Goal: Task Accomplishment & Management: Complete application form

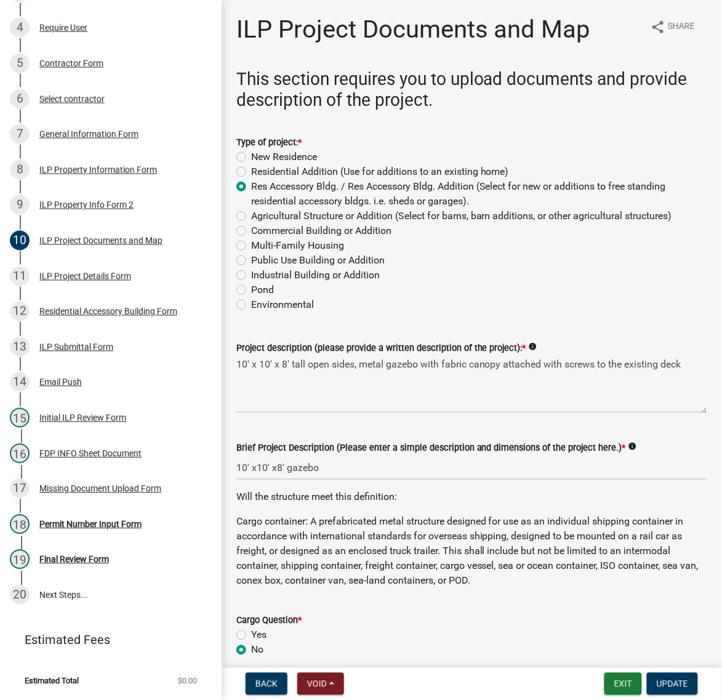
scroll to position [1462, 0]
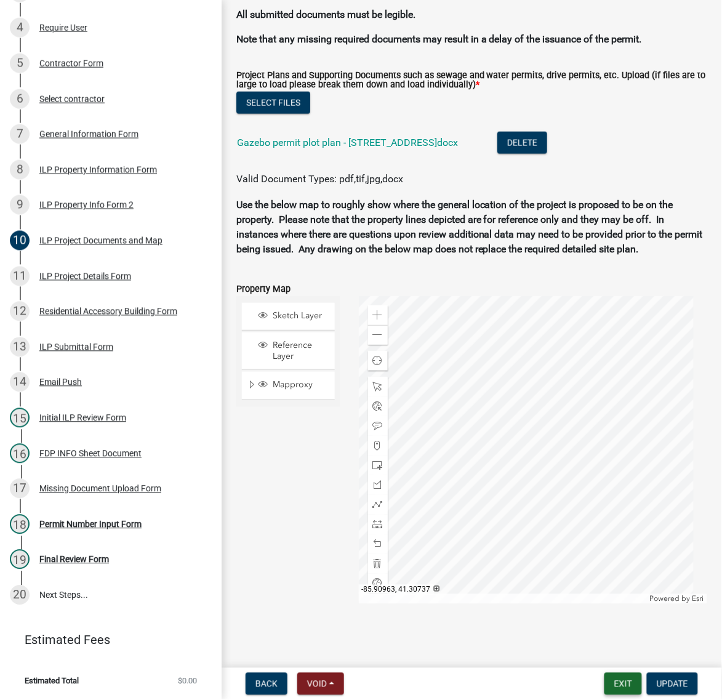
click at [605, 675] on button "Exit" at bounding box center [624, 684] width 38 height 22
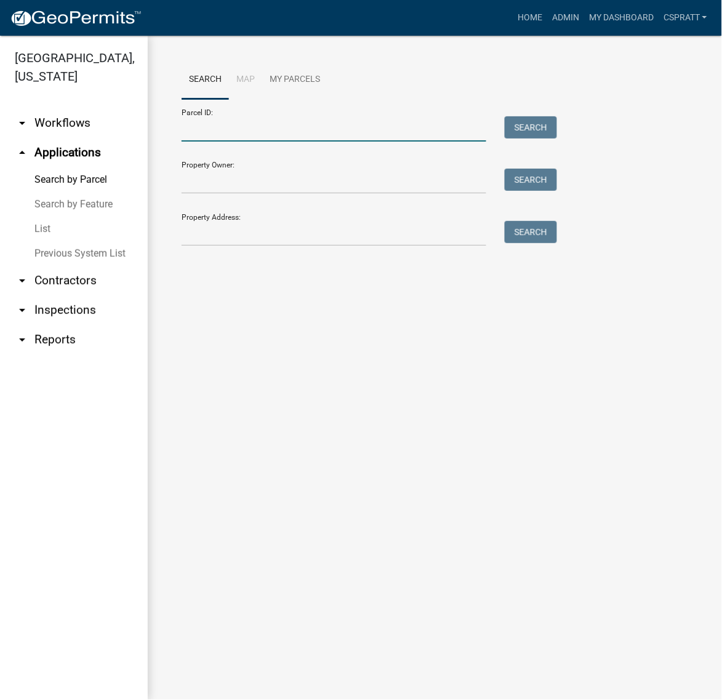
click at [268, 142] on input "Parcel ID:" at bounding box center [334, 128] width 305 height 25
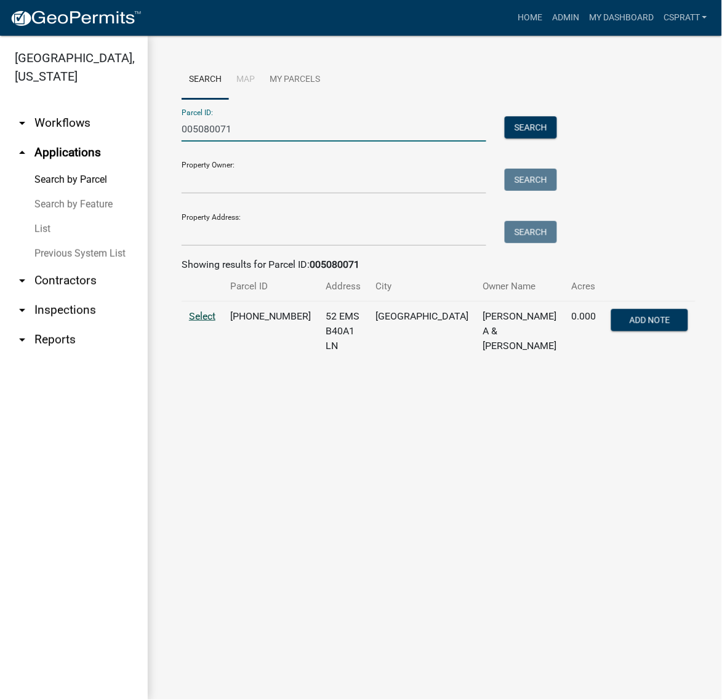
type input "005080071"
click at [206, 322] on span "Select" at bounding box center [202, 316] width 26 height 12
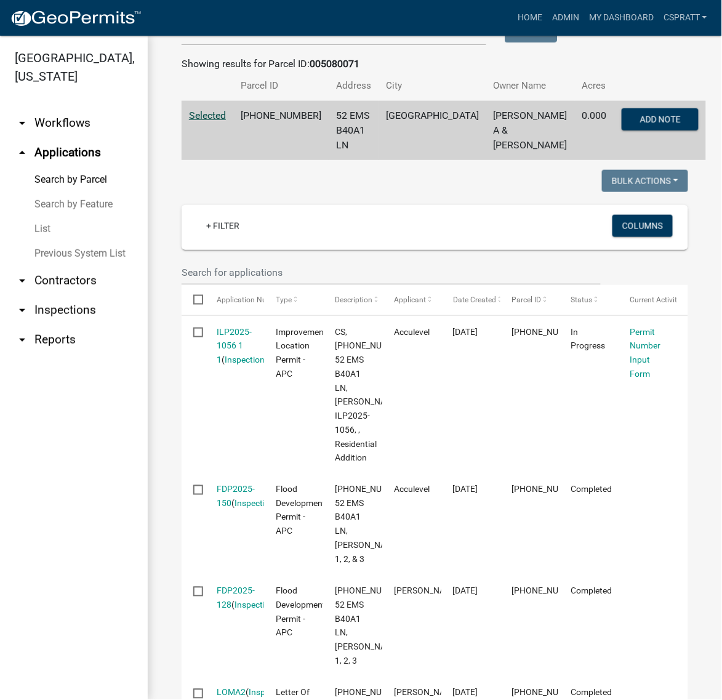
scroll to position [231, 0]
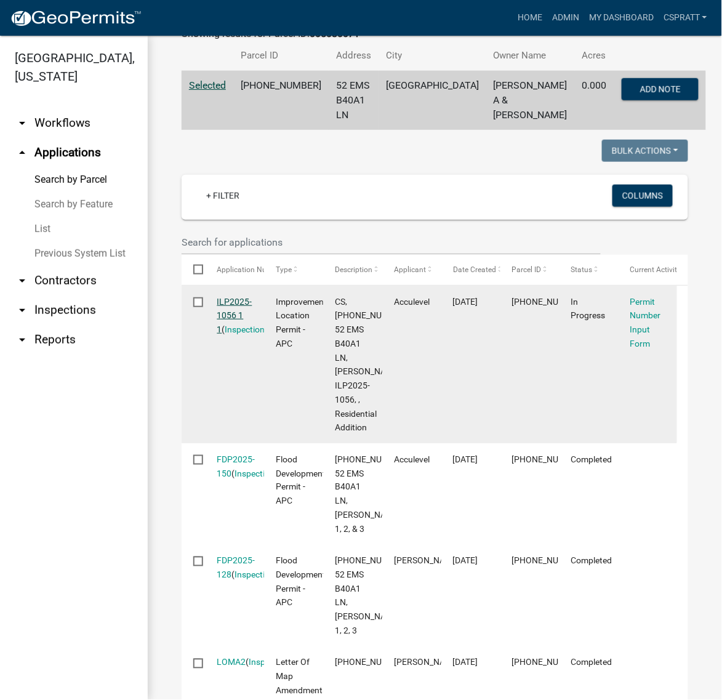
click at [237, 335] on link "ILP2025-1056 1 1" at bounding box center [234, 316] width 35 height 38
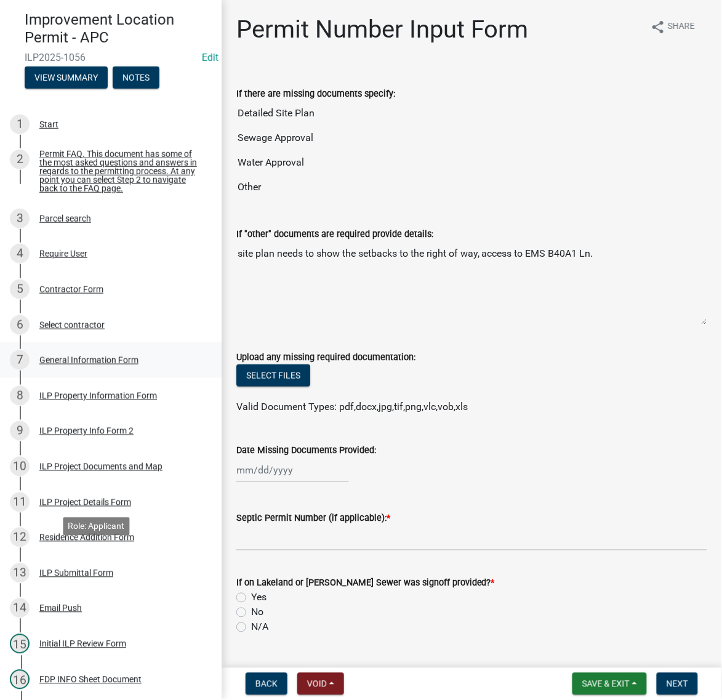
scroll to position [154, 0]
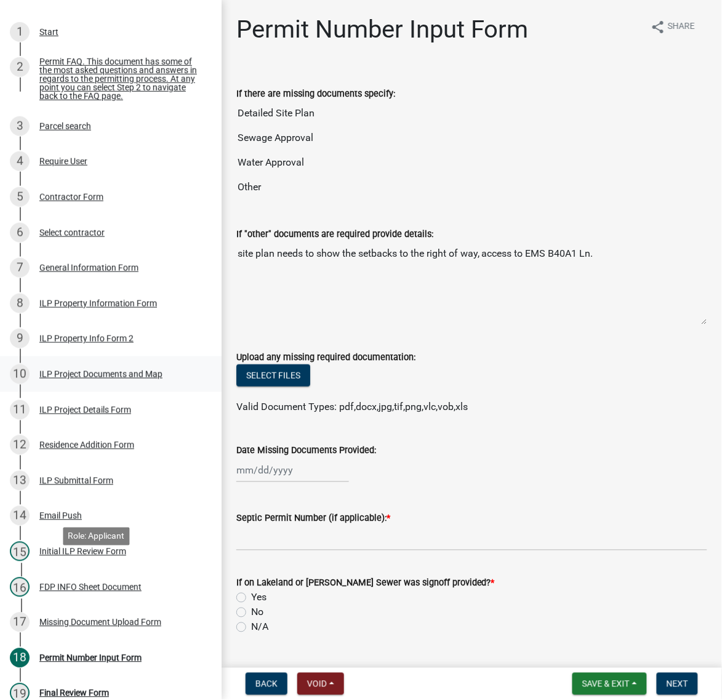
click at [62, 379] on div "ILP Project Documents and Map" at bounding box center [100, 374] width 123 height 9
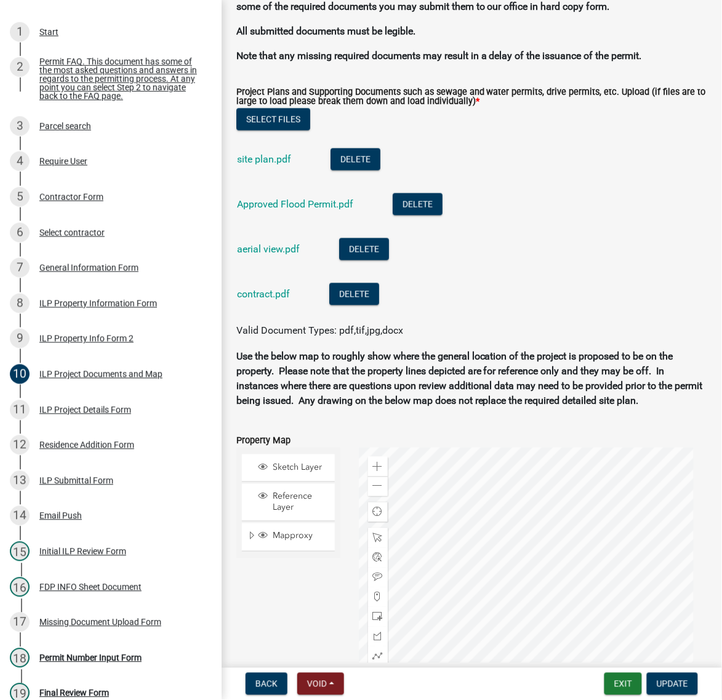
scroll to position [1462, 0]
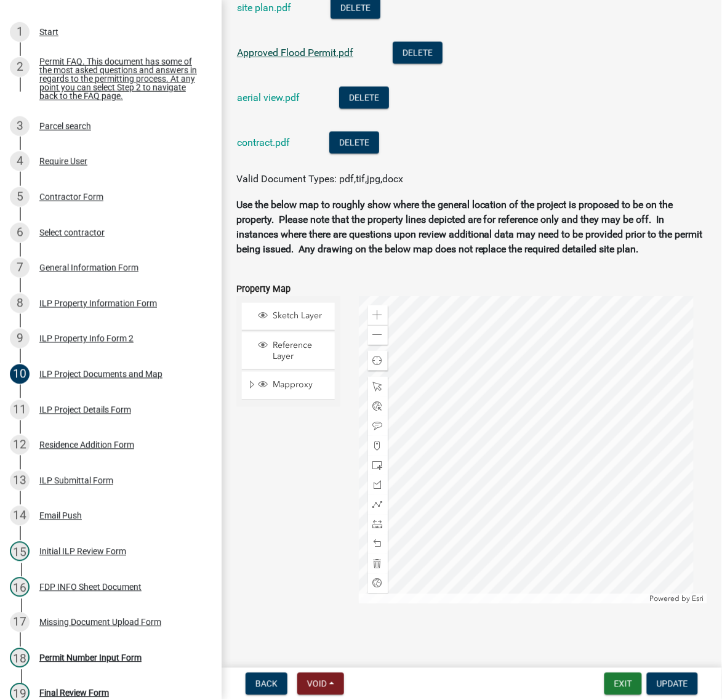
click at [318, 58] on link "Approved Flood Permit.pdf" at bounding box center [295, 53] width 116 height 12
click at [268, 14] on link "site plan.pdf" at bounding box center [264, 8] width 54 height 12
click at [272, 14] on link "site plan.pdf" at bounding box center [264, 8] width 54 height 12
click at [291, 103] on link "aerial view.pdf" at bounding box center [268, 98] width 63 height 12
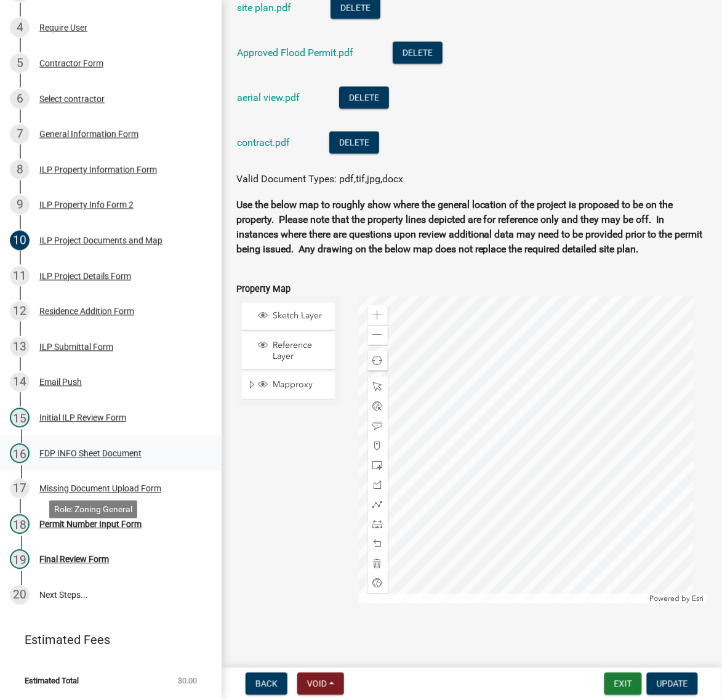
scroll to position [539, 0]
click at [62, 493] on div "Missing Document Upload Form" at bounding box center [100, 489] width 122 height 9
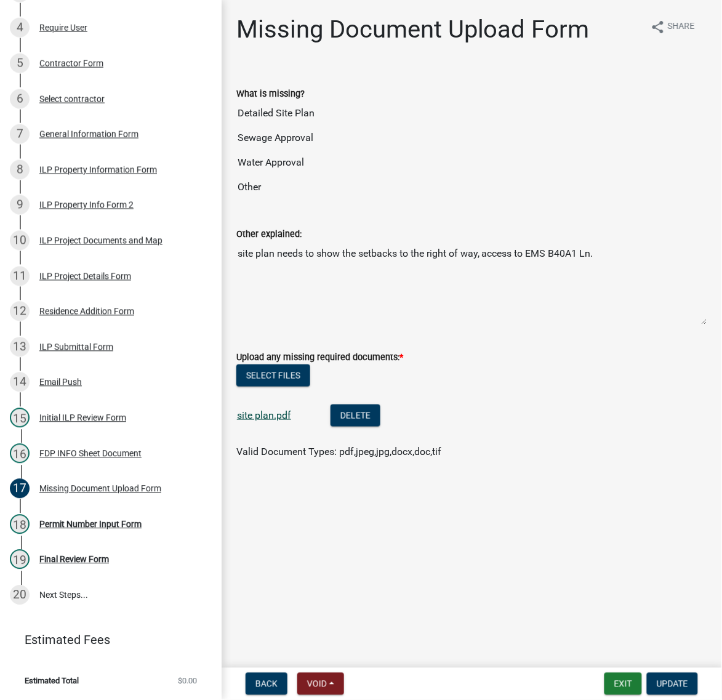
click at [275, 421] on link "site plan.pdf" at bounding box center [264, 415] width 54 height 12
click at [55, 236] on div "ILP Project Documents and Map" at bounding box center [100, 240] width 123 height 9
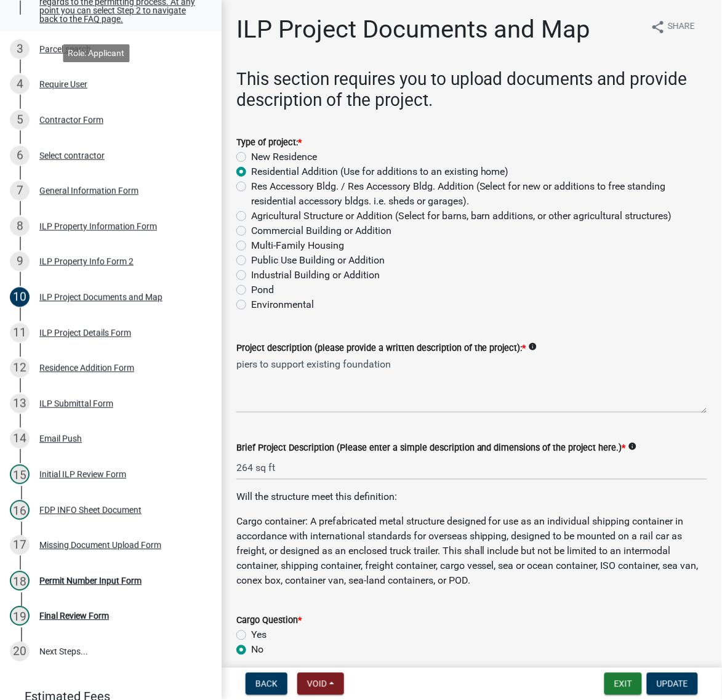
scroll to position [77, 0]
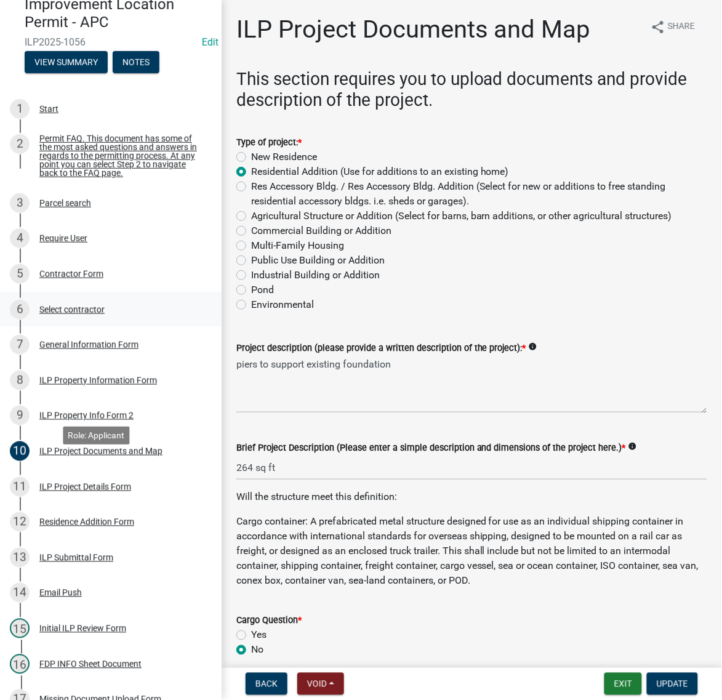
click at [94, 314] on div "Select contractor" at bounding box center [71, 309] width 65 height 9
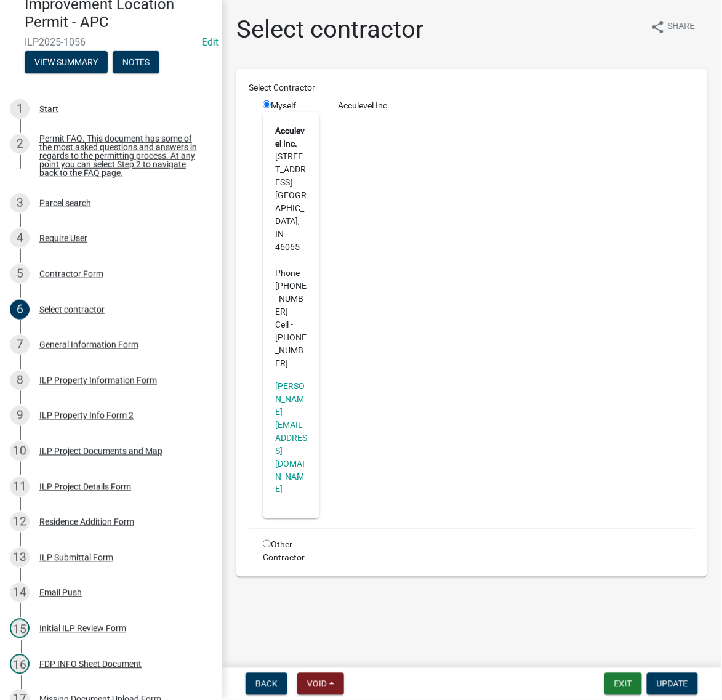
scroll to position [266, 0]
click at [134, 349] on div "General Information Form" at bounding box center [88, 345] width 99 height 9
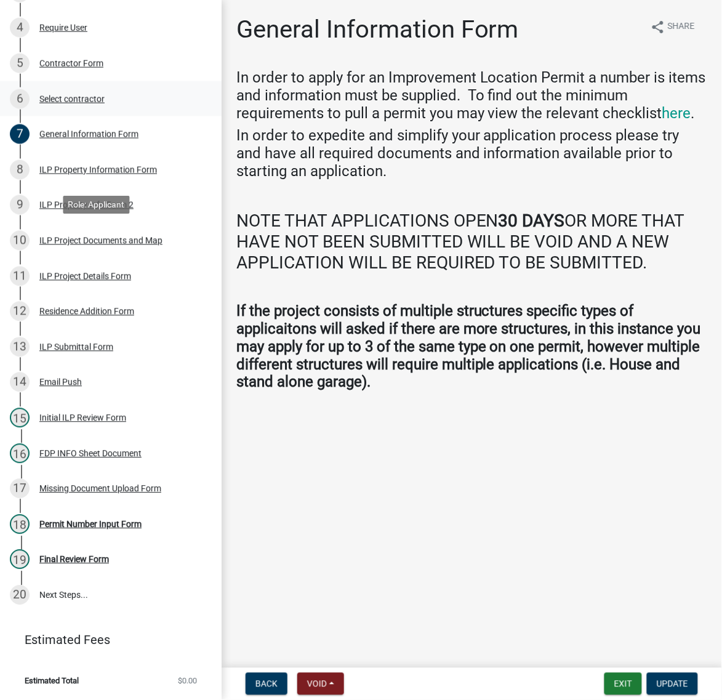
scroll to position [614, 0]
drag, startPoint x: 90, startPoint y: 417, endPoint x: 99, endPoint y: 420, distance: 9.7
click at [90, 485] on div "Missing Document Upload Form" at bounding box center [100, 489] width 122 height 9
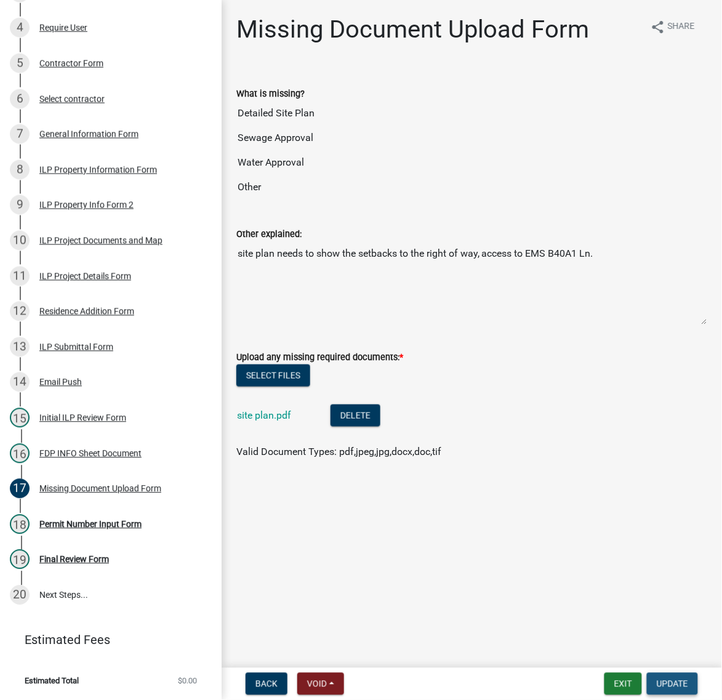
click at [669, 679] on span "Update" at bounding box center [672, 684] width 31 height 10
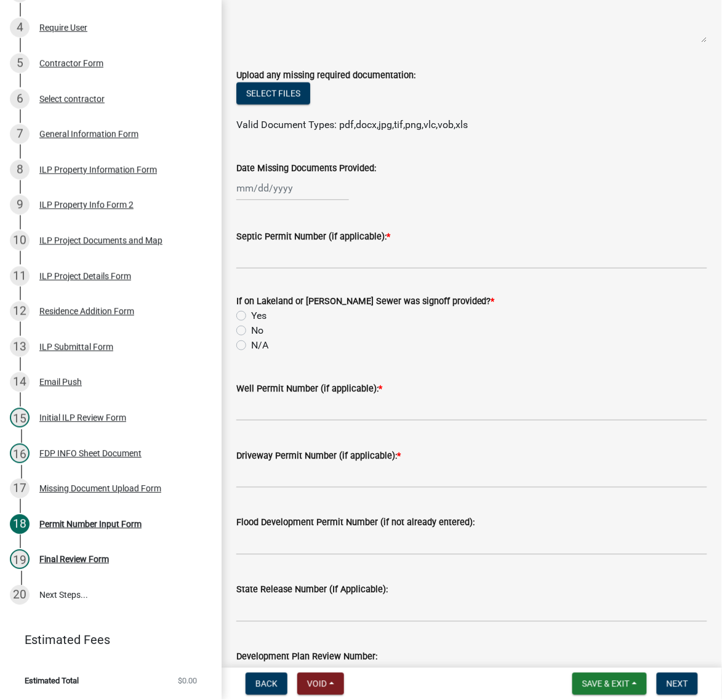
scroll to position [308, 0]
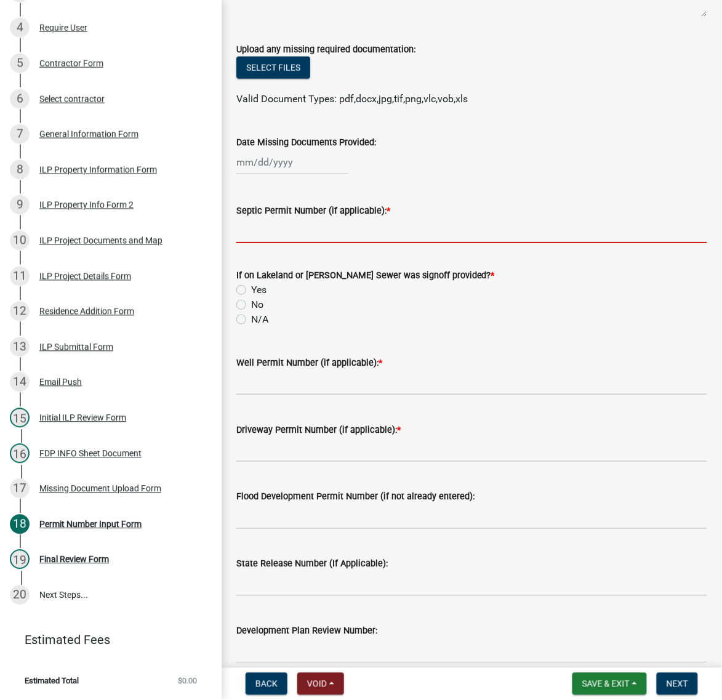
click at [280, 243] on input "Septic Permit Number (if applicable): *" at bounding box center [471, 230] width 471 height 25
type input "n/a"
click at [238, 327] on div "If on Lakeland or Tippy-Chapman Sewer was signoff provided? * Yes No N/A" at bounding box center [472, 290] width 490 height 74
click at [251, 327] on label "N/A" at bounding box center [259, 319] width 17 height 15
click at [251, 320] on input "N/A" at bounding box center [255, 316] width 8 height 8
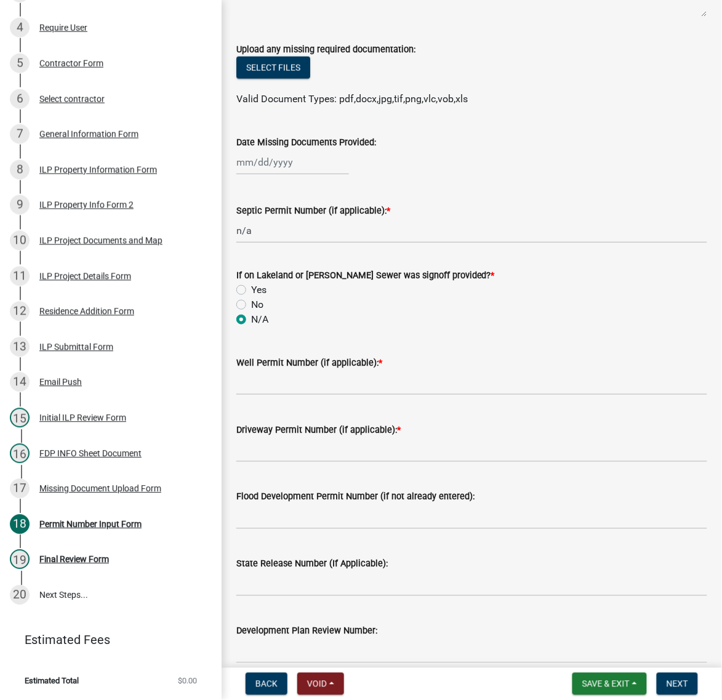
radio input "true"
click at [287, 395] on input "Well Permit Number (if applicable): *" at bounding box center [471, 382] width 471 height 25
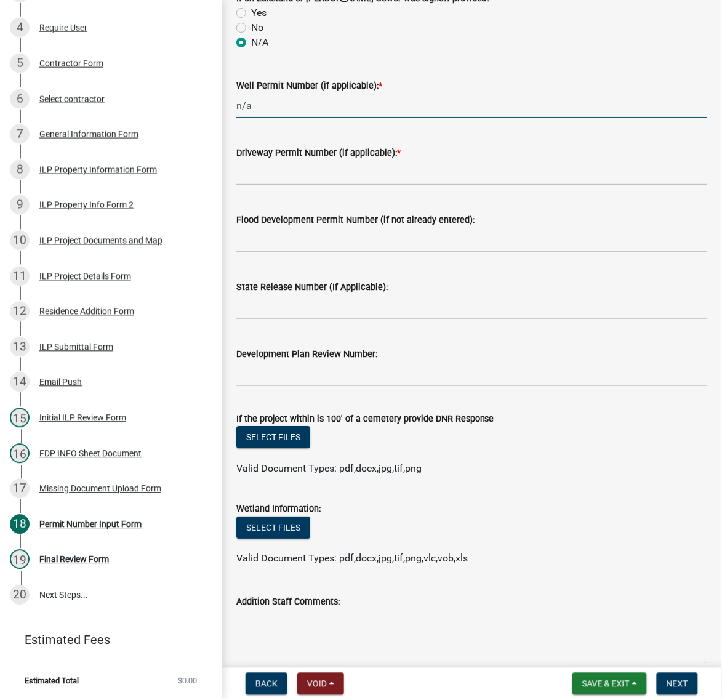
scroll to position [616, 0]
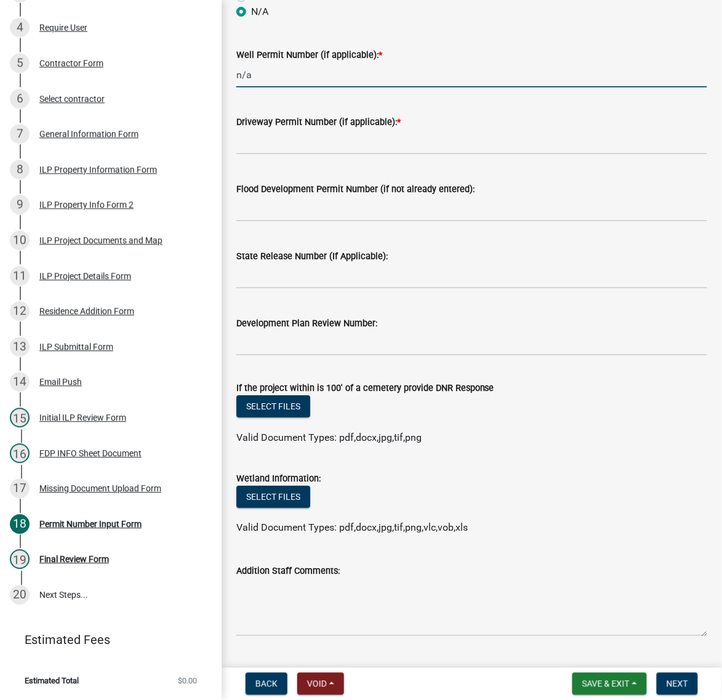
type input "n/a"
click at [259, 155] on input "Driveway Permit Number (if applicable): *" at bounding box center [471, 141] width 471 height 25
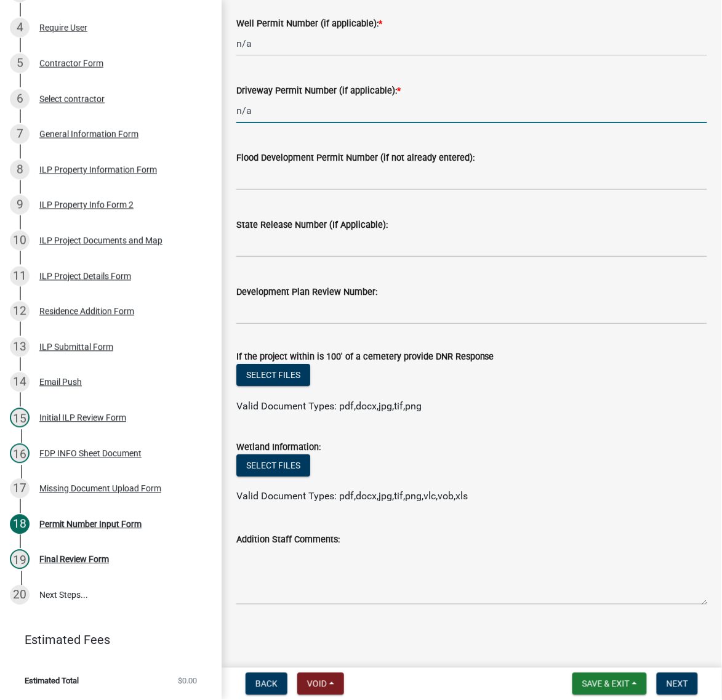
scroll to position [924, 0]
type input "n/a"
click at [678, 679] on span "Next" at bounding box center [678, 684] width 22 height 10
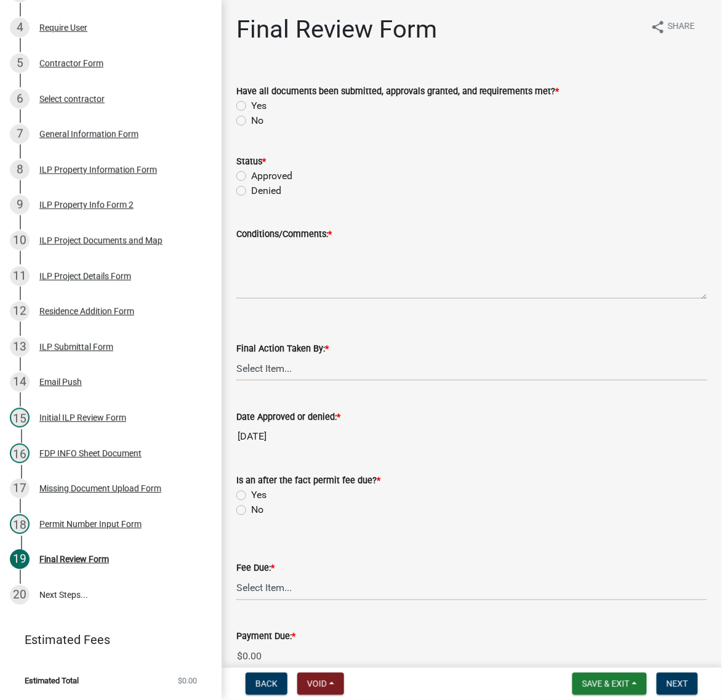
click at [251, 128] on label "No" at bounding box center [257, 120] width 12 height 15
click at [251, 121] on input "No" at bounding box center [255, 117] width 8 height 8
radio input "true"
click at [251, 198] on label "Denied" at bounding box center [266, 191] width 30 height 15
click at [251, 192] on input "Denied" at bounding box center [255, 188] width 8 height 8
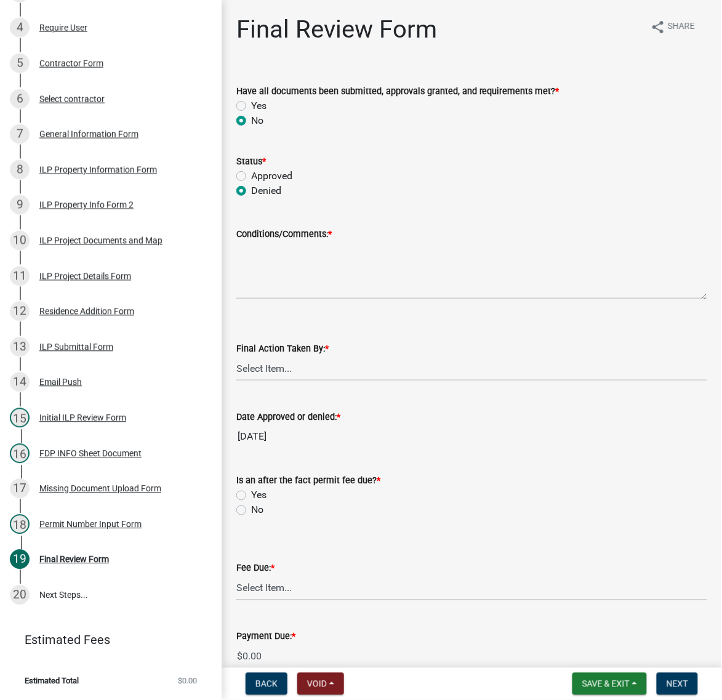
radio input "true"
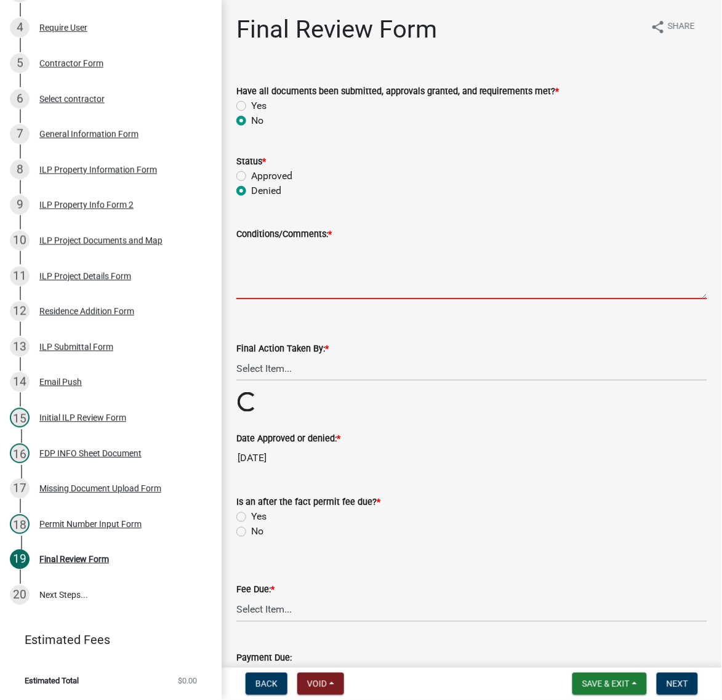
click at [296, 299] on textarea "Conditions/Comments: *" at bounding box center [471, 270] width 471 height 58
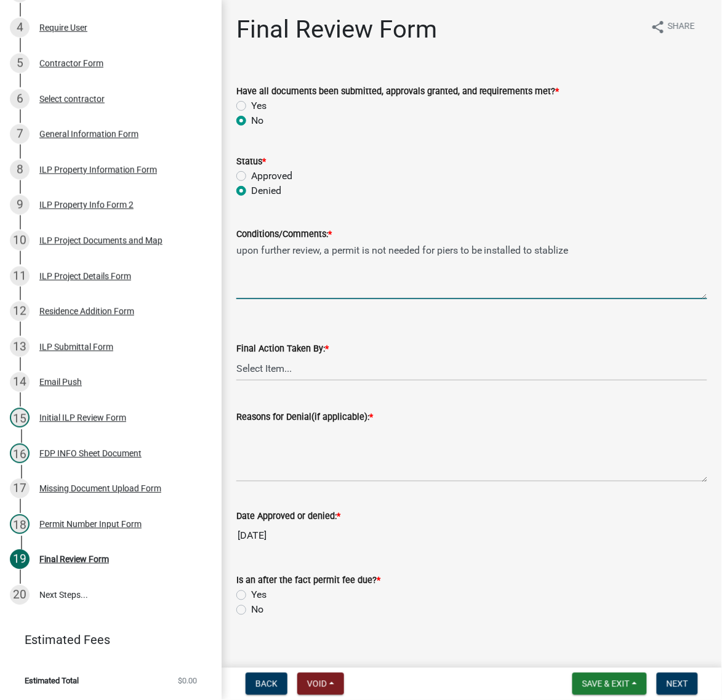
click at [674, 299] on textarea "upon further review, a permit is not needed for piers to be installed to stabli…" at bounding box center [471, 270] width 471 height 58
click at [363, 299] on textarea "upon further review, a permit is not needed for piers to be installed to stabil…" at bounding box center [471, 270] width 471 height 58
click at [315, 299] on textarea "upon further review, a permit is not needed for piers to be installed to stabil…" at bounding box center [471, 270] width 471 height 58
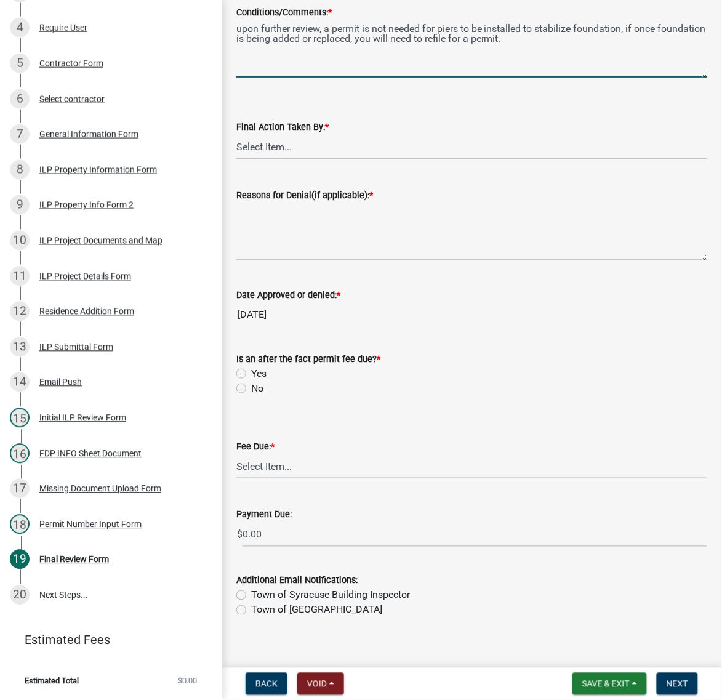
scroll to position [231, 0]
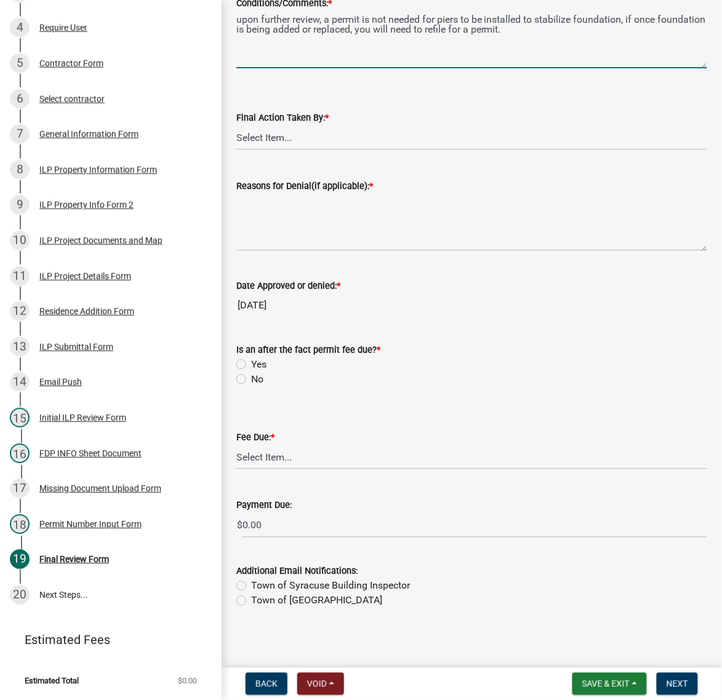
type textarea "upon further review, a permit is not needed for piers to be installed to stabil…"
click at [287, 150] on select "Select Item... MMS LT AT CS Vacant Vacant" at bounding box center [471, 137] width 471 height 25
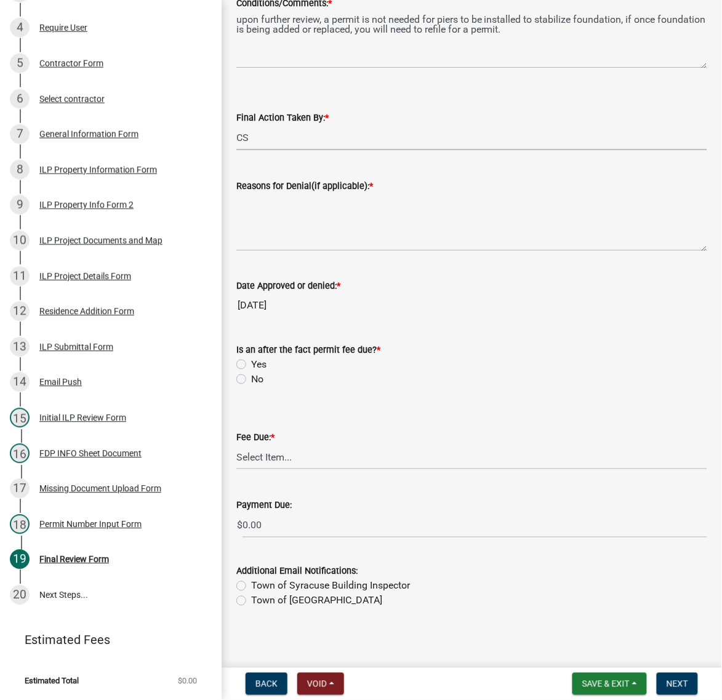
click at [240, 150] on select "Select Item... MMS LT AT CS Vacant Vacant" at bounding box center [471, 137] width 471 height 25
select select "c872cdc8-ca01-49f1-a213-e4b05fa58cd2"
drag, startPoint x: 251, startPoint y: 108, endPoint x: 225, endPoint y: 83, distance: 35.7
click at [225, 83] on div "Final Review Form share Share Have all documents been submitted, approvals gran…" at bounding box center [472, 207] width 501 height 847
click at [303, 251] on textarea "Reasons for Denial(if applicable): *" at bounding box center [471, 222] width 471 height 58
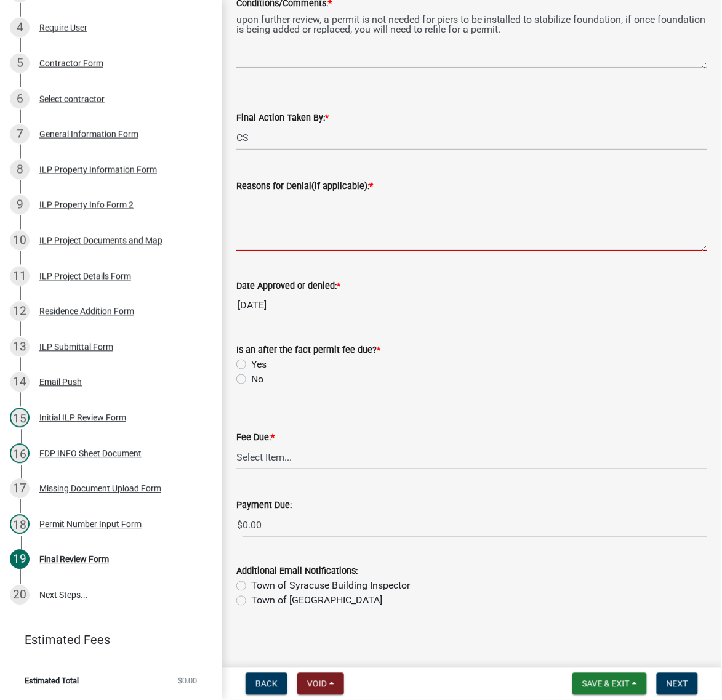
paste textarea "upon further review, a permit is not needed for piers to be installed to stabil…"
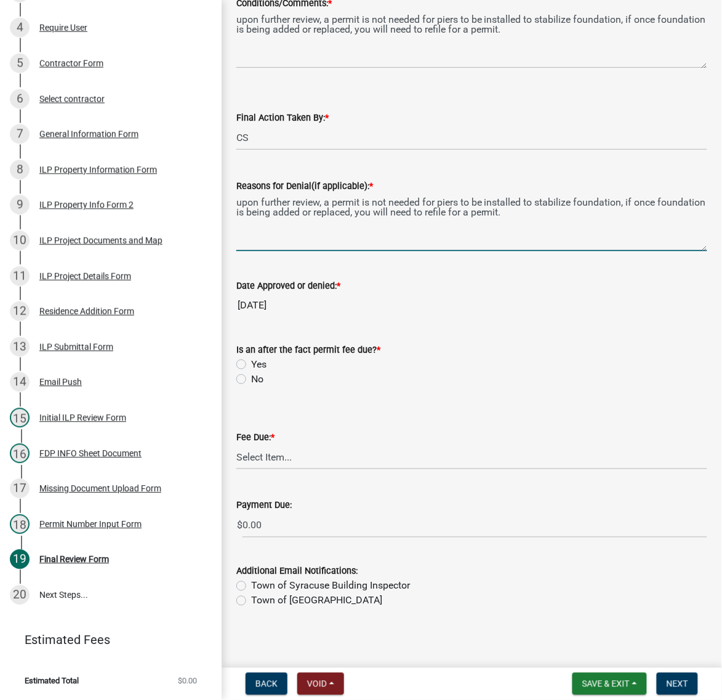
type textarea "upon further review, a permit is not needed for piers to be installed to stabil…"
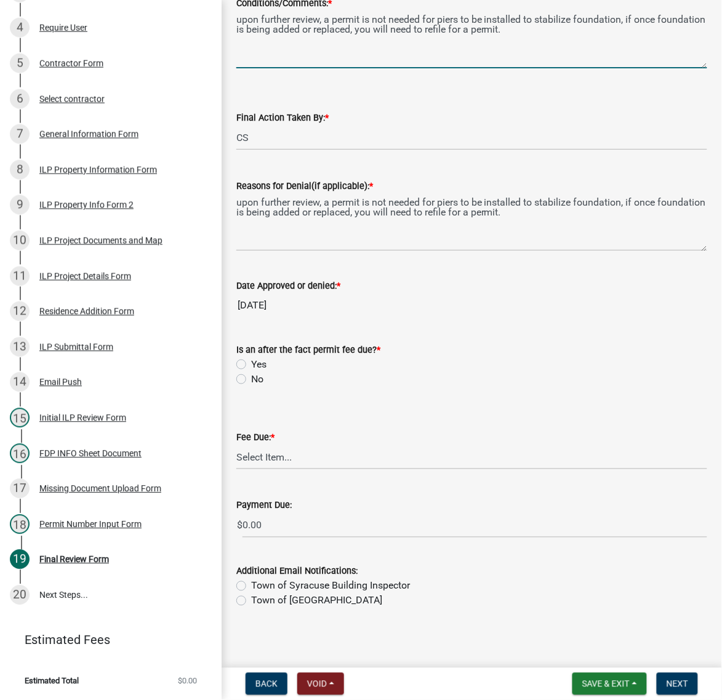
drag, startPoint x: 291, startPoint y: 107, endPoint x: 227, endPoint y: 78, distance: 70.3
click at [227, 78] on div "Final Review Form share Share Have all documents been submitted, approvals gran…" at bounding box center [472, 207] width 501 height 847
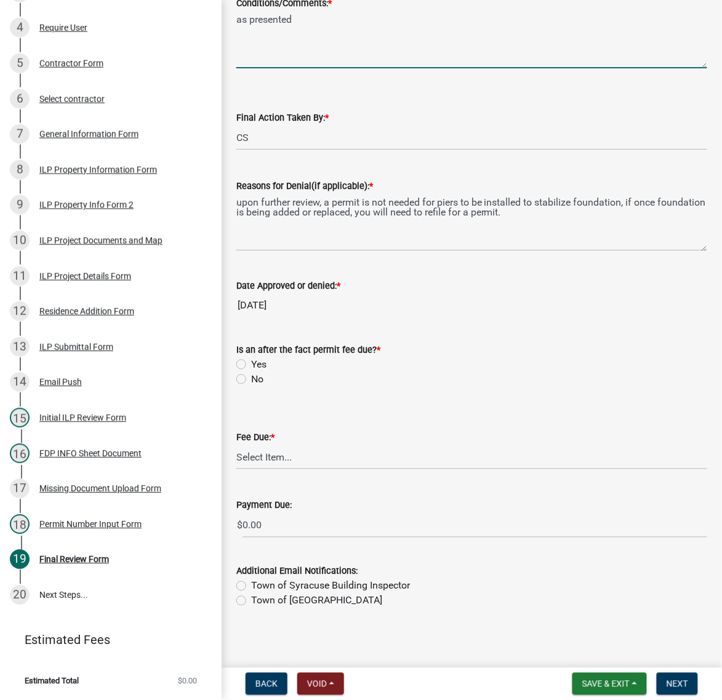
type textarea "as presented"
click at [481, 318] on input "[DATE]" at bounding box center [471, 305] width 471 height 25
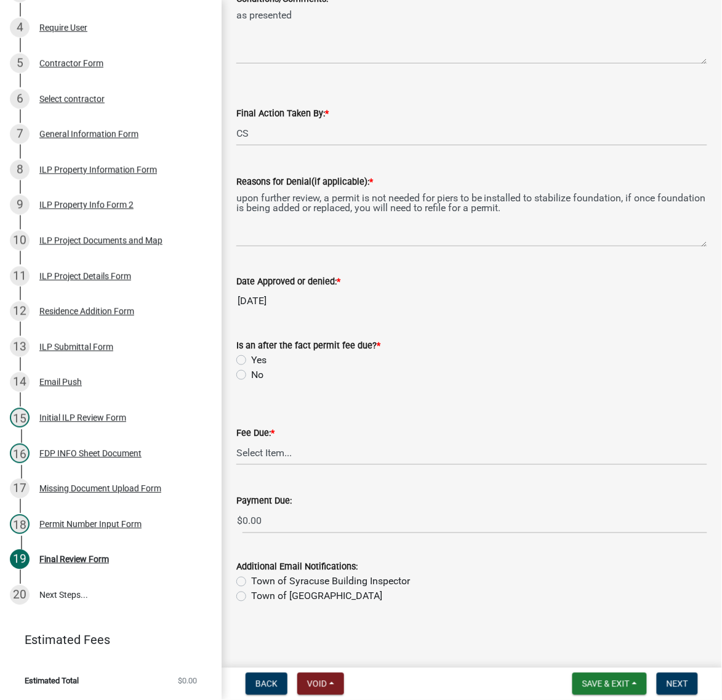
scroll to position [450, 0]
click at [251, 368] on label "No" at bounding box center [257, 375] width 12 height 15
click at [251, 368] on input "No" at bounding box center [255, 372] width 8 height 8
radio input "true"
click at [288, 440] on select "Select Item... N/A $10.00 $25.00 $125.00 $250 $500 $500 + $10.00 for every 10 s…" at bounding box center [471, 452] width 471 height 25
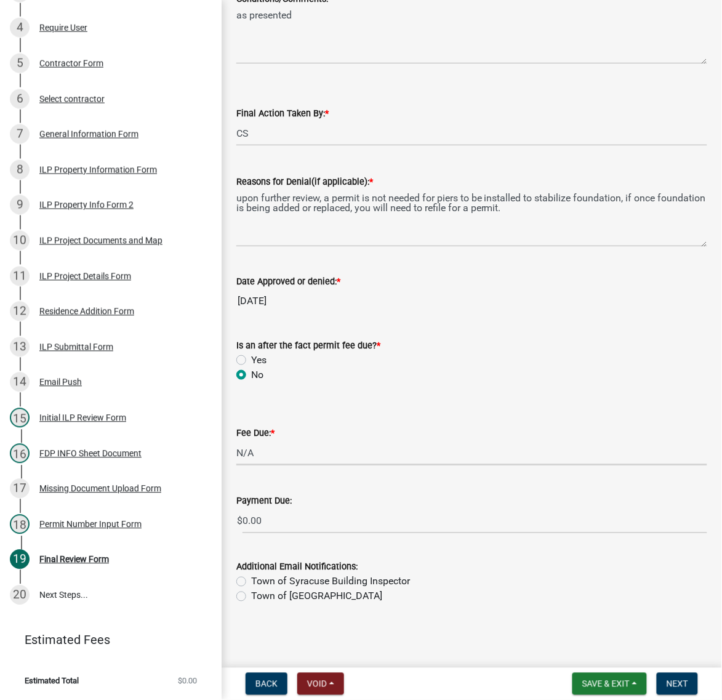
click at [240, 453] on select "Select Item... N/A $10.00 $25.00 $125.00 $250 $500 $500 + $10.00 for every 10 s…" at bounding box center [471, 452] width 471 height 25
select select "59b02a92-378d-4ce3-a3fd-da759e7b8953"
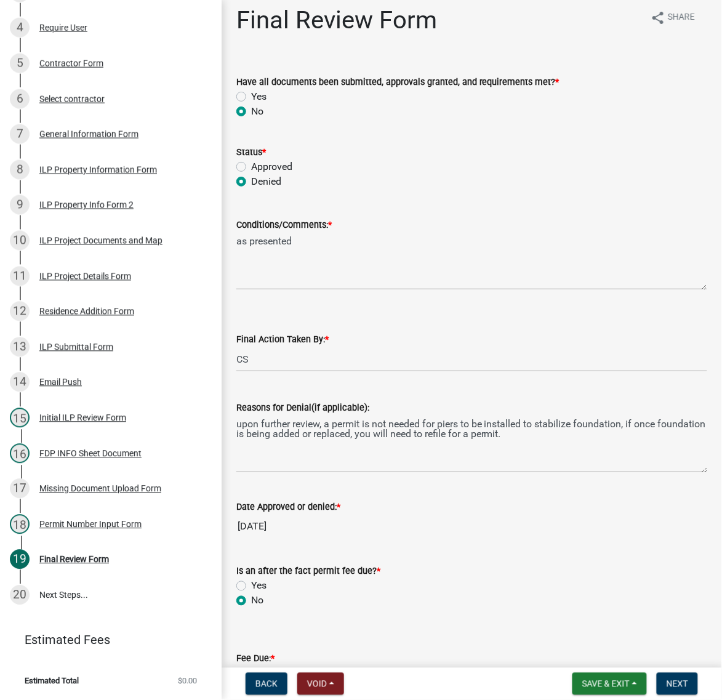
scroll to position [0, 0]
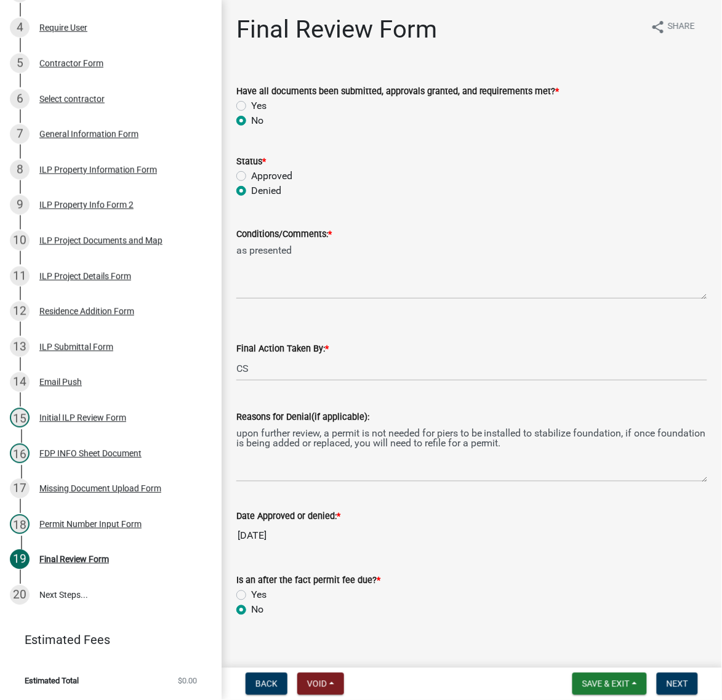
click at [251, 113] on label "Yes" at bounding box center [258, 106] width 15 height 15
click at [251, 107] on input "Yes" at bounding box center [255, 103] width 8 height 8
radio input "true"
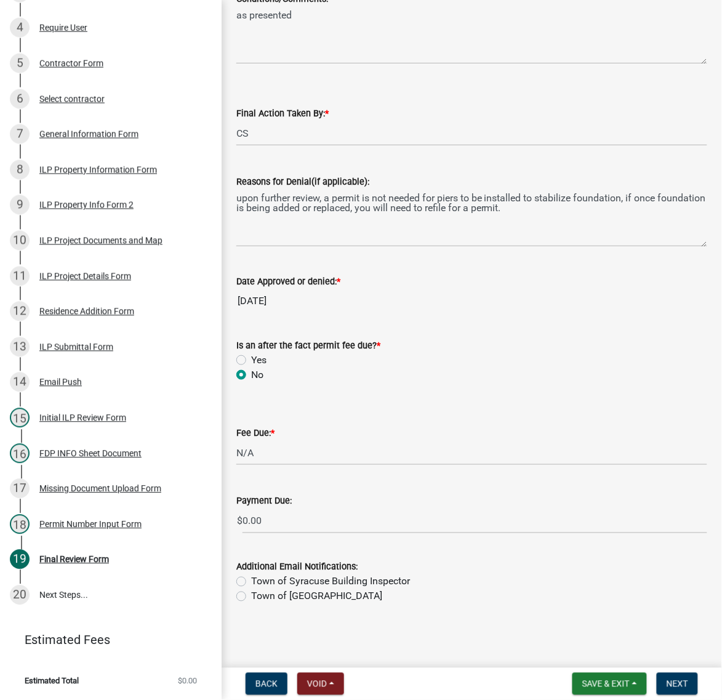
scroll to position [450, 0]
click at [669, 688] on button "Next" at bounding box center [677, 684] width 41 height 22
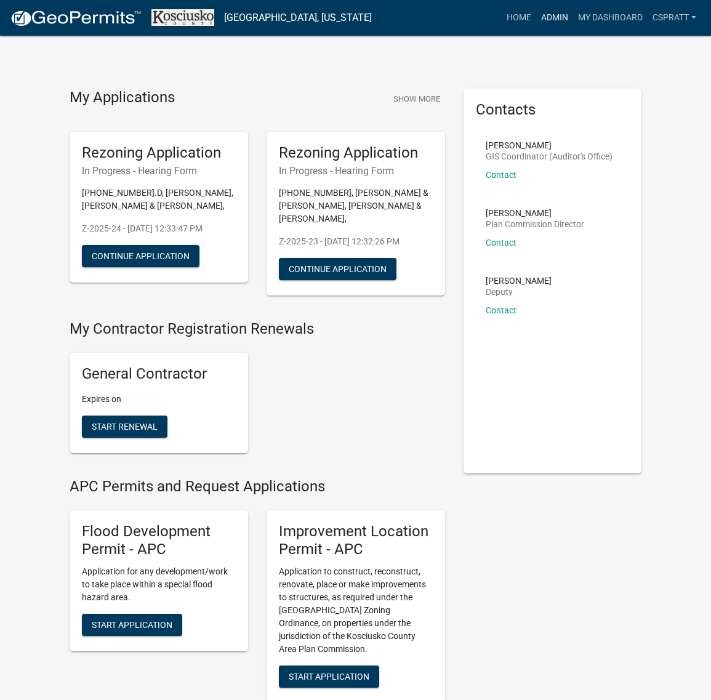
click at [536, 28] on link "Admin" at bounding box center [554, 17] width 37 height 23
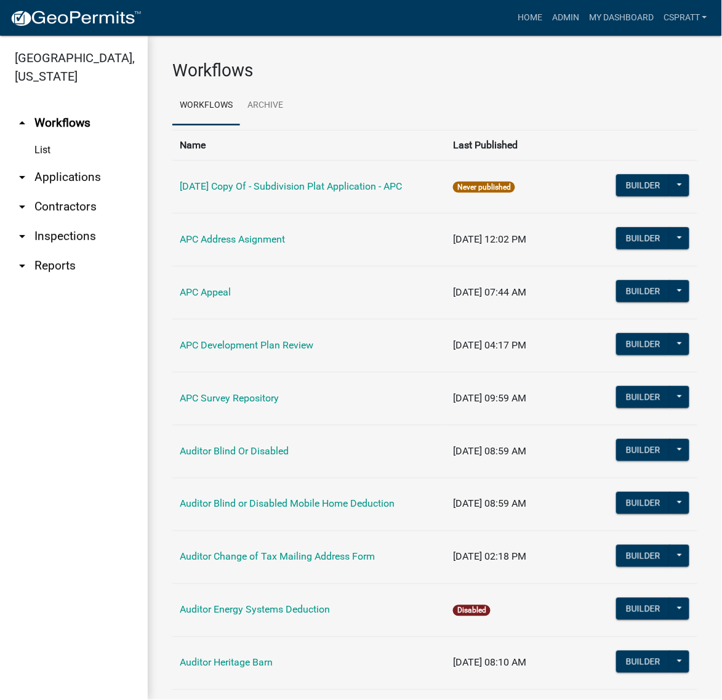
click at [75, 192] on link "arrow_drop_down Applications" at bounding box center [74, 178] width 148 height 30
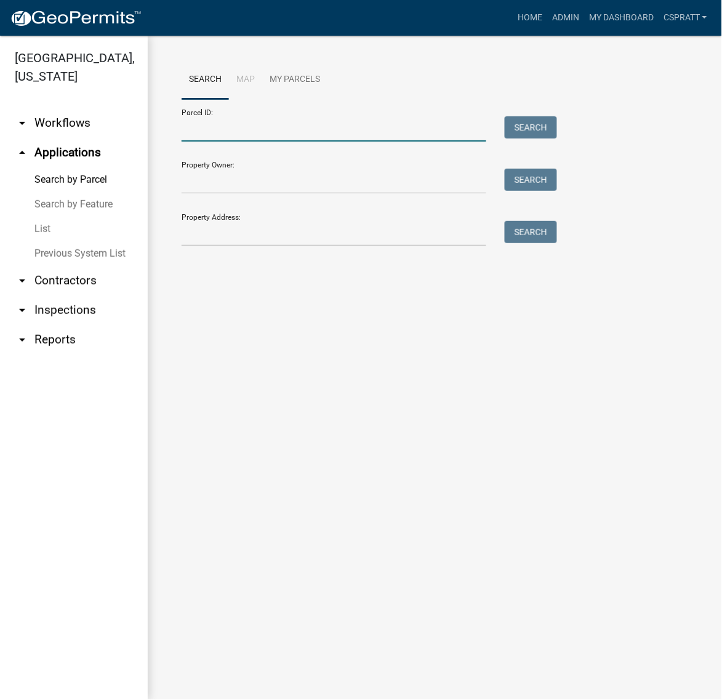
click at [213, 142] on input "Parcel ID:" at bounding box center [334, 128] width 305 height 25
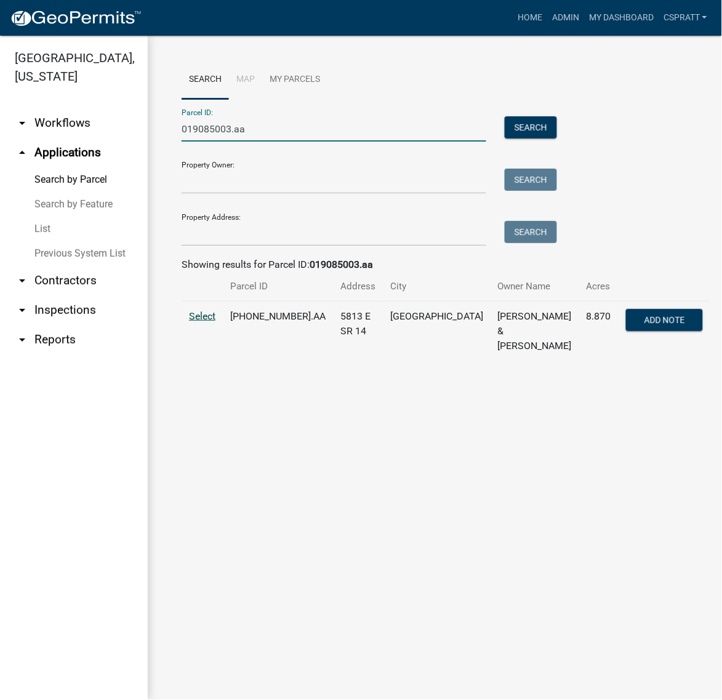
type input "019085003.aa"
click at [204, 322] on span "Select" at bounding box center [202, 316] width 26 height 12
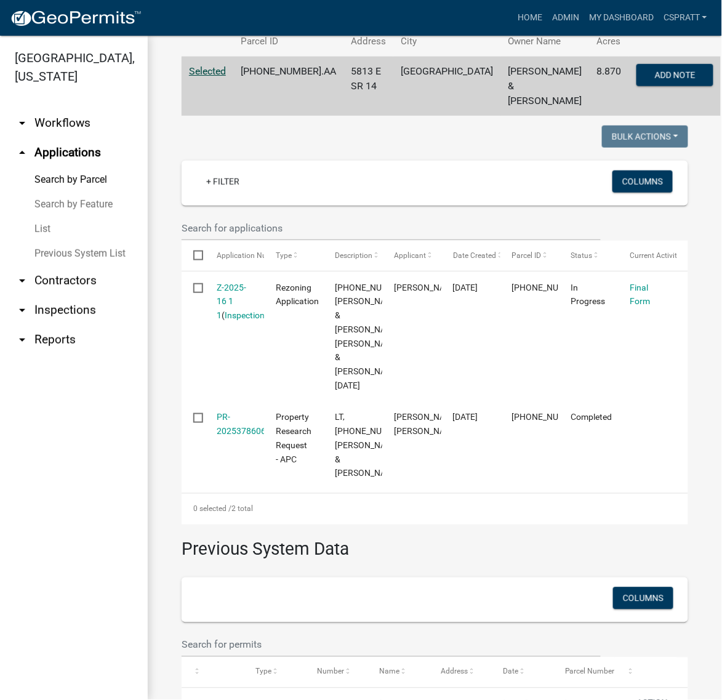
scroll to position [308, 0]
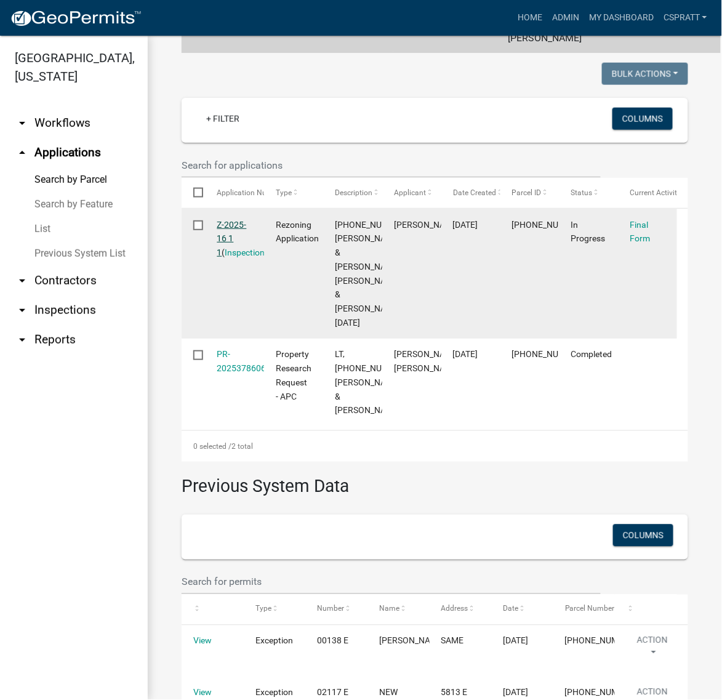
click at [229, 258] on link "Z-2025-16 1 1" at bounding box center [232, 239] width 30 height 38
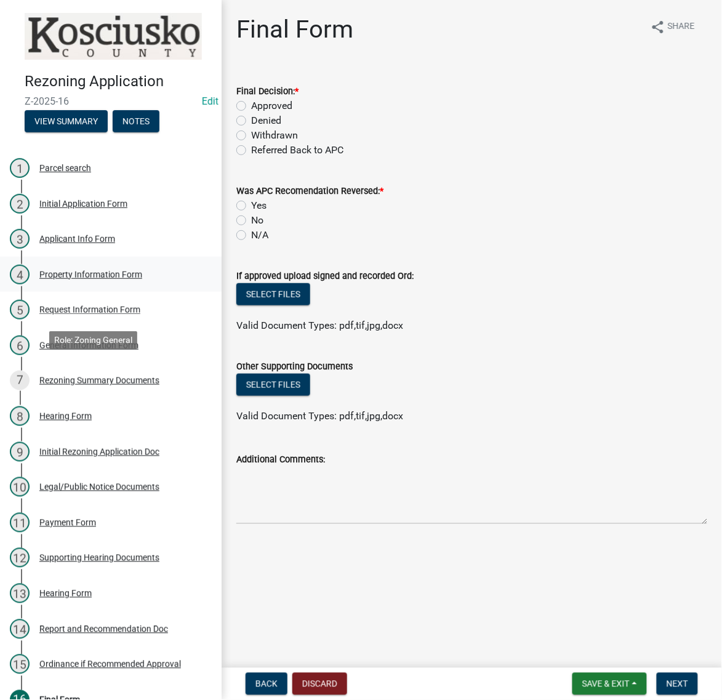
click at [83, 284] on div "4 Property Information Form" at bounding box center [106, 275] width 192 height 20
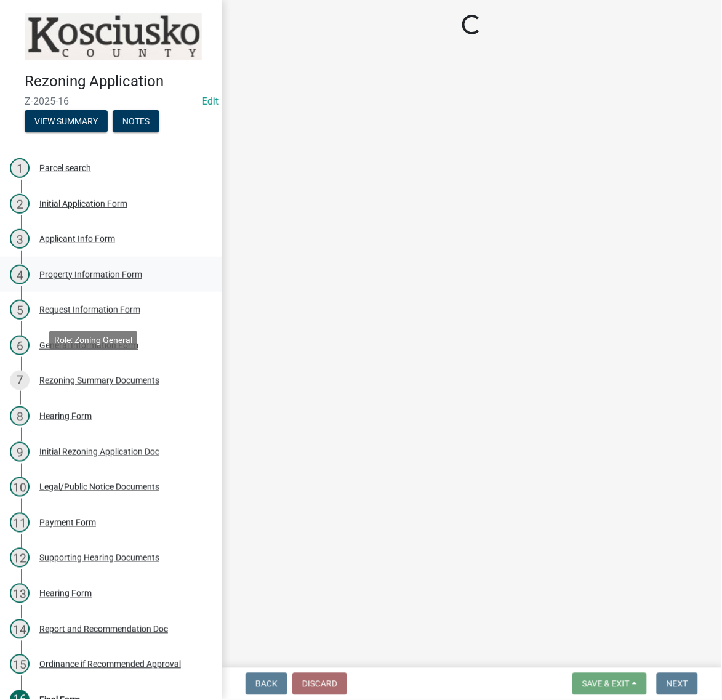
select select "b3920dc0-1d05-4822-8f00-c667ea644b8e"
select select "ad7cb692-d3a2-4504-bf9b-1c90717f2ce6"
select select "c4907745-124a-42b6-8414-4617f608e7c8"
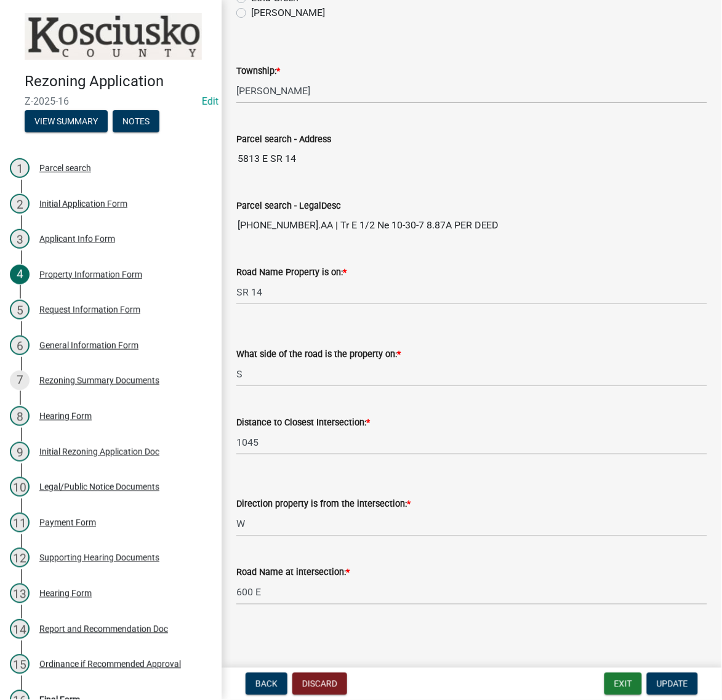
scroll to position [770, 0]
click at [145, 320] on div "5 Request Information Form" at bounding box center [106, 310] width 192 height 20
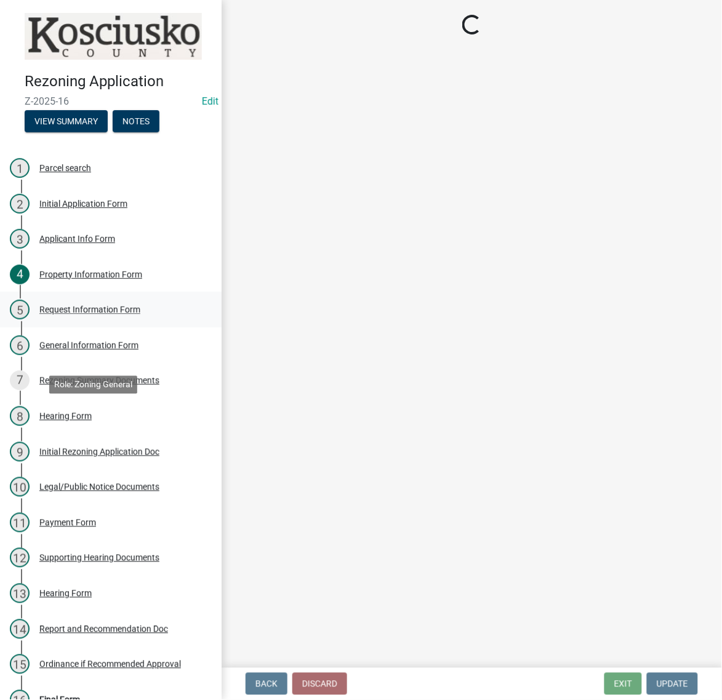
scroll to position [0, 0]
select select "ea119d11-e52e-4559-b746-af06211fe819"
select select "1a0df9d1-9b85-4f0f-a9bd-f69fcb724106"
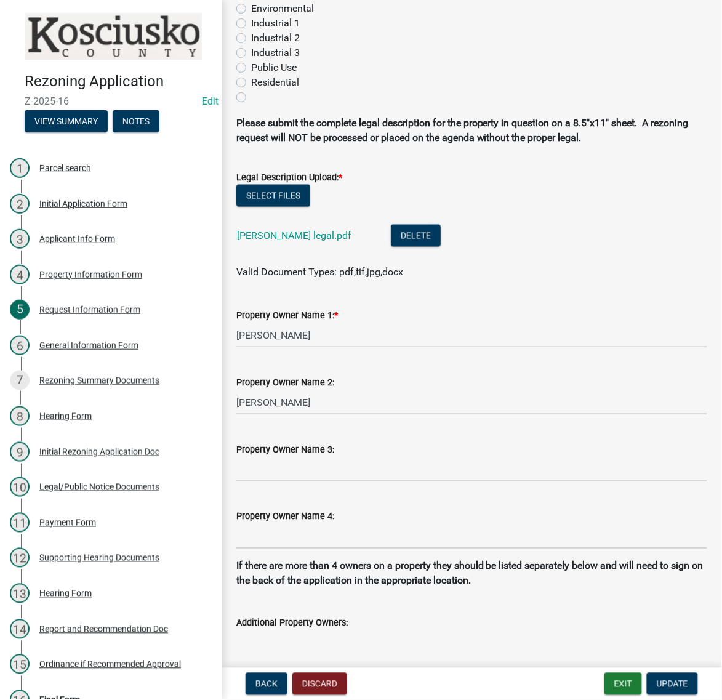
scroll to position [385, 0]
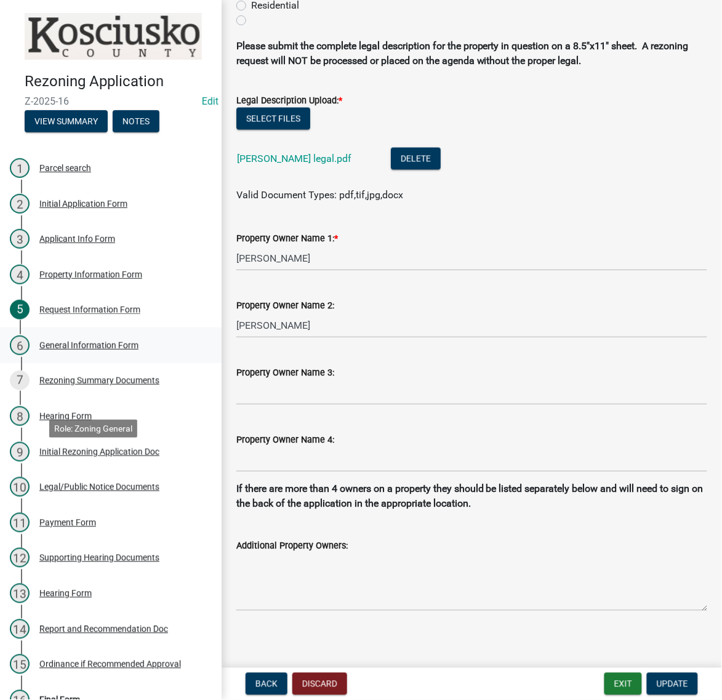
click at [139, 350] on div "General Information Form" at bounding box center [88, 345] width 99 height 9
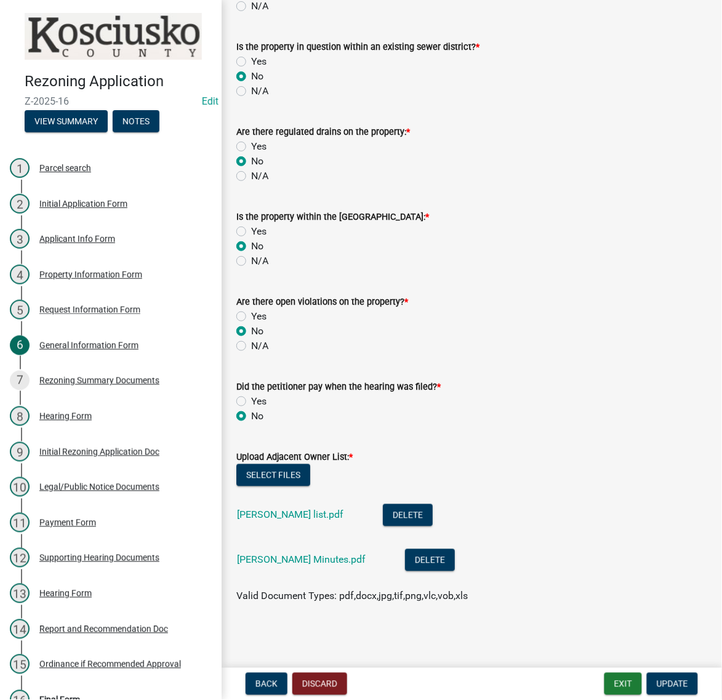
scroll to position [318, 0]
click at [328, 554] on link "Politano Minutes.pdf" at bounding box center [301, 560] width 129 height 12
click at [82, 385] on div "Rezoning Summary Documents" at bounding box center [99, 380] width 120 height 9
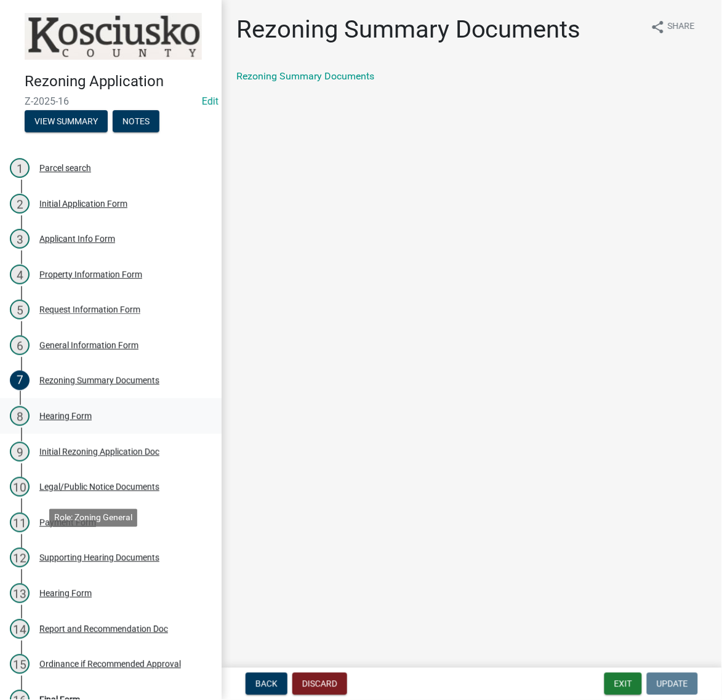
click at [75, 421] on div "Hearing Form" at bounding box center [65, 416] width 52 height 9
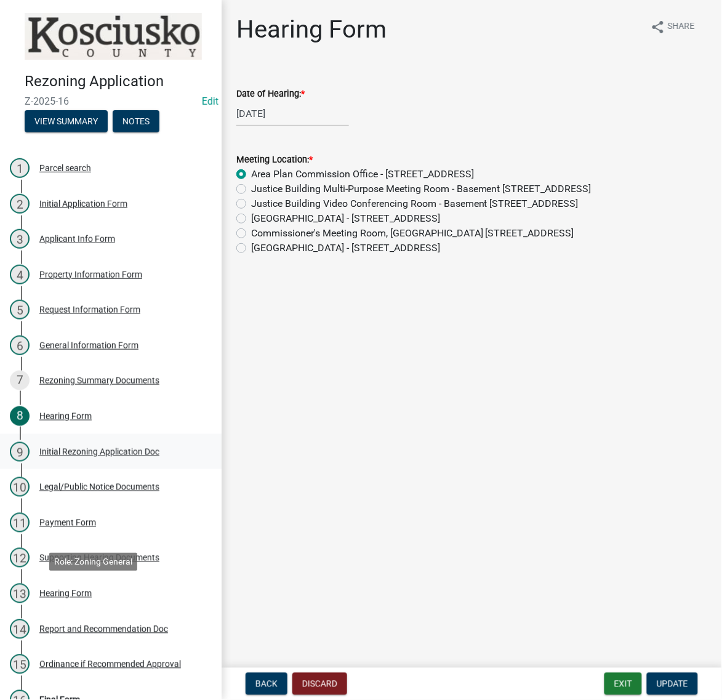
click at [77, 456] on div "Initial Rezoning Application Doc" at bounding box center [99, 452] width 120 height 9
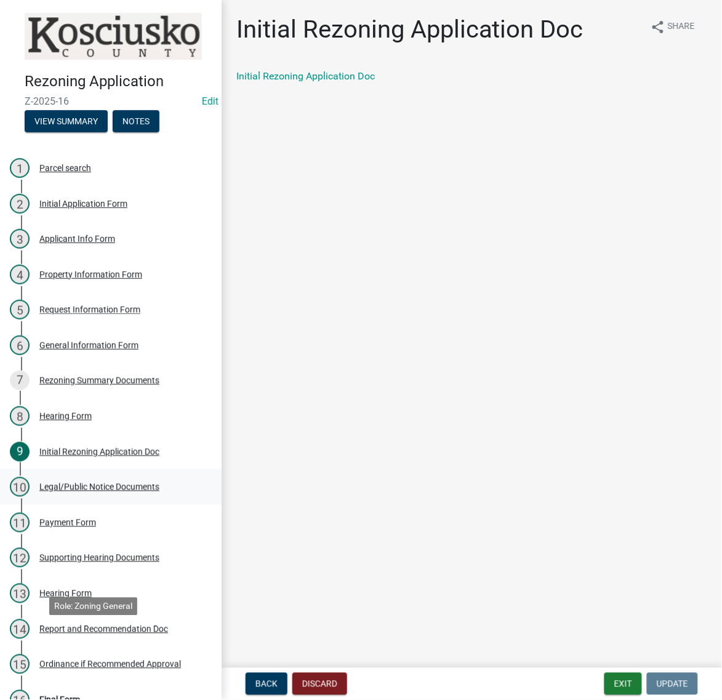
click at [83, 491] on div "Legal/Public Notice Documents" at bounding box center [99, 487] width 120 height 9
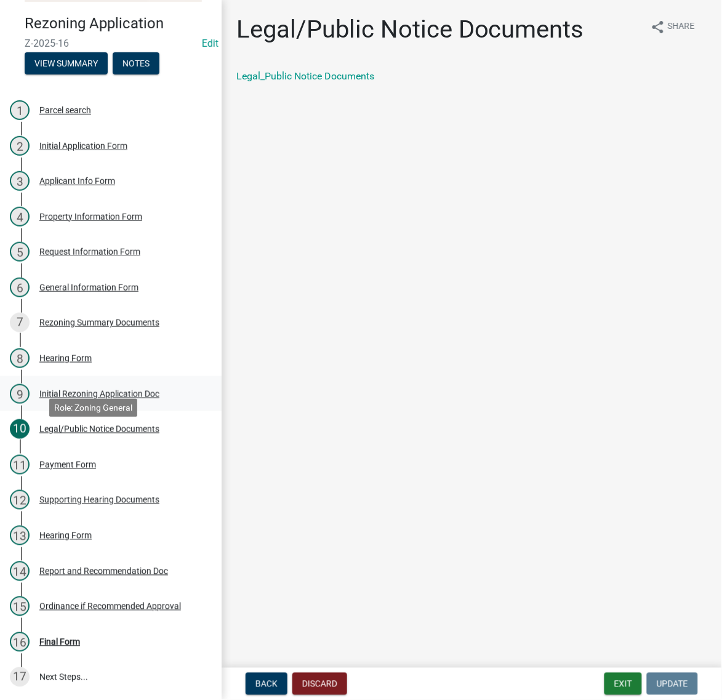
scroll to position [231, 0]
click at [81, 502] on div "Supporting Hearing Documents" at bounding box center [99, 500] width 120 height 9
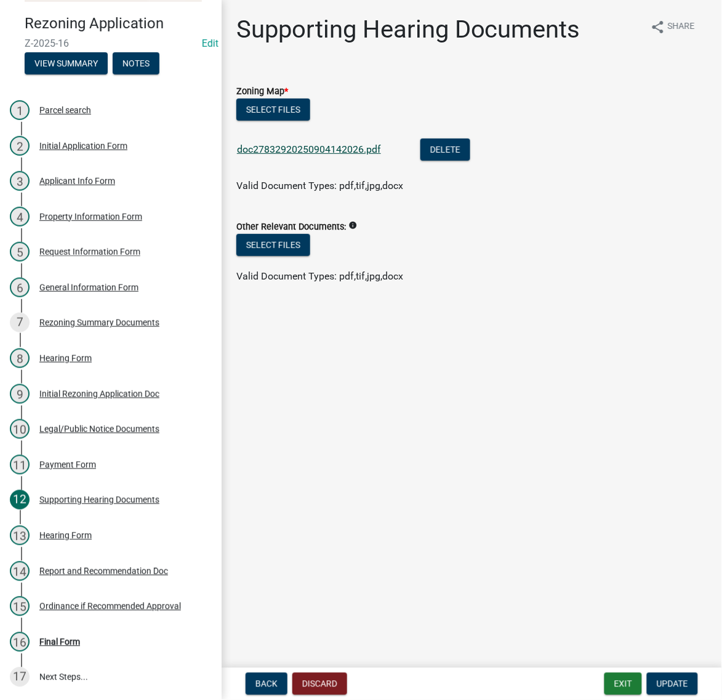
click at [294, 155] on link "doc27832920250904142026.pdf" at bounding box center [309, 149] width 144 height 12
click at [76, 540] on div "Hearing Form" at bounding box center [65, 535] width 52 height 9
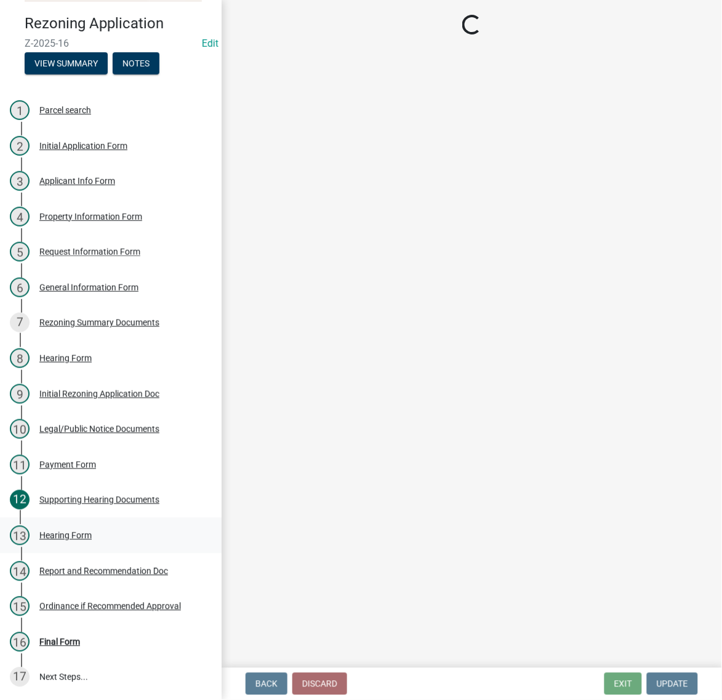
select select "eac89a66-7e6b-4453-9e04-00081c8f0731"
select select "9d1acef5-ea75-4c12-b93b-4cc15c15ea79"
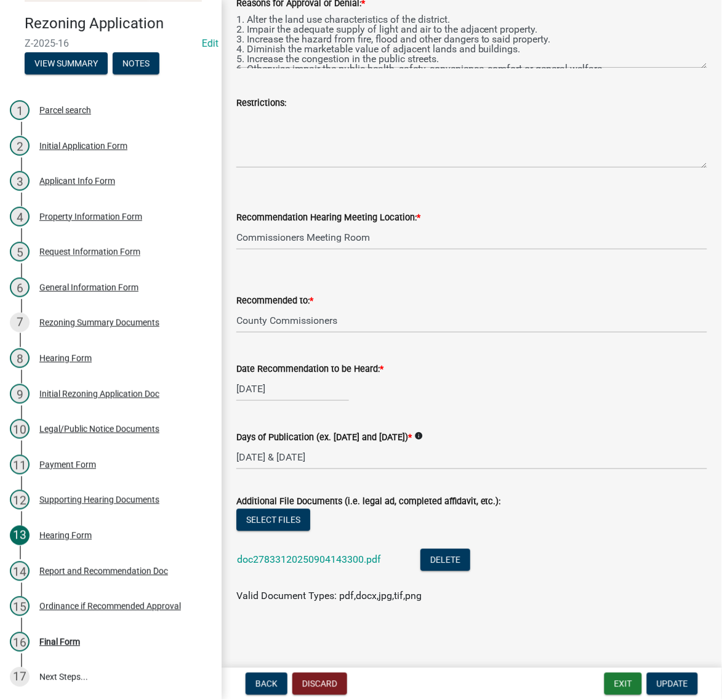
scroll to position [543, 0]
click at [349, 554] on link "doc27833120250904143300.pdf" at bounding box center [309, 560] width 144 height 12
click at [605, 679] on button "Exit" at bounding box center [624, 684] width 38 height 22
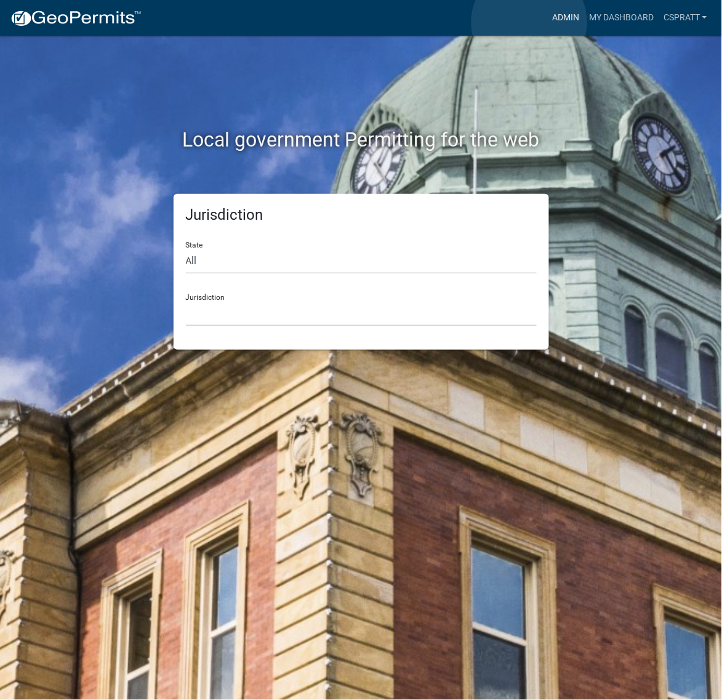
click at [547, 22] on link "Admin" at bounding box center [565, 17] width 37 height 23
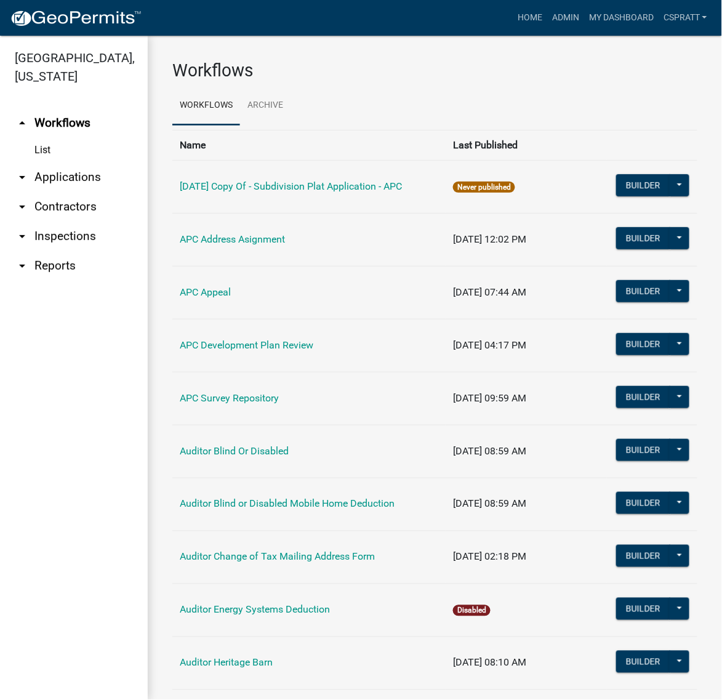
click at [88, 192] on link "arrow_drop_down Applications" at bounding box center [74, 178] width 148 height 30
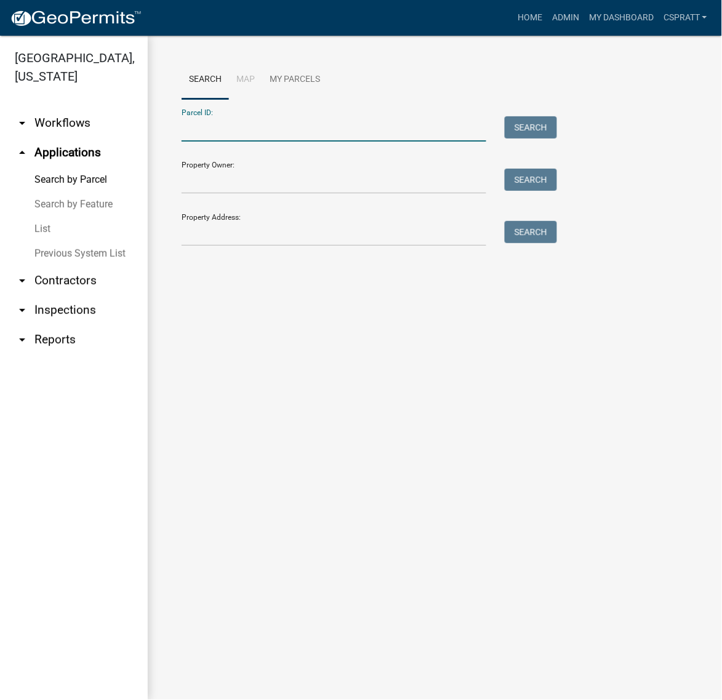
click at [212, 142] on input "Parcel ID:" at bounding box center [334, 128] width 305 height 25
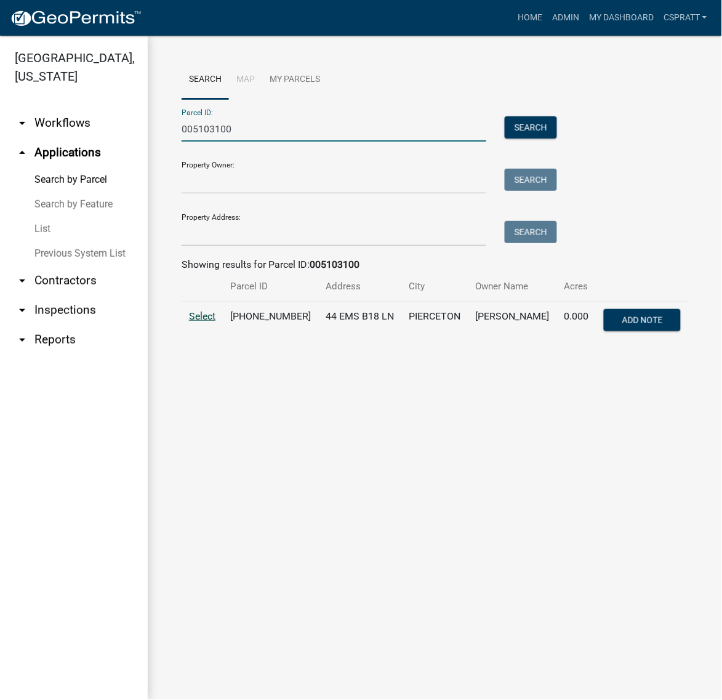
type input "005103100"
click at [216, 322] on span "Select" at bounding box center [202, 316] width 26 height 12
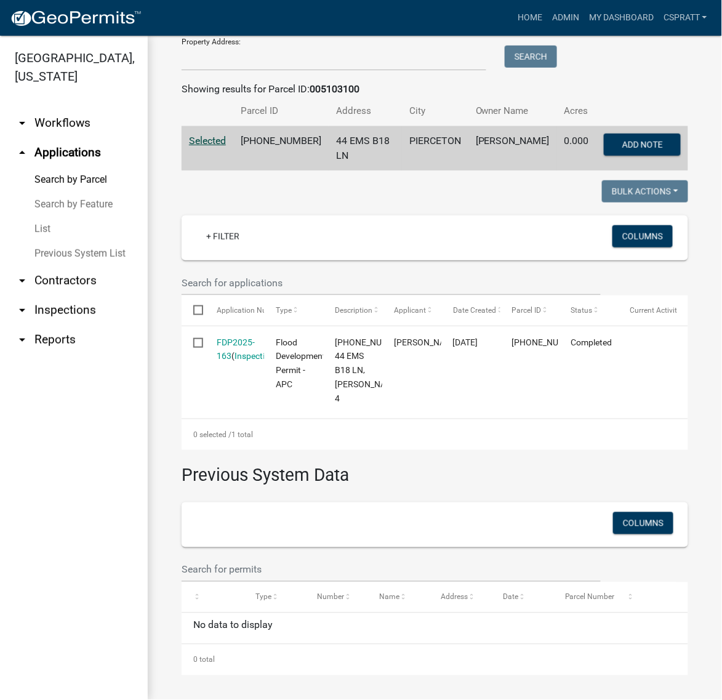
scroll to position [308, 0]
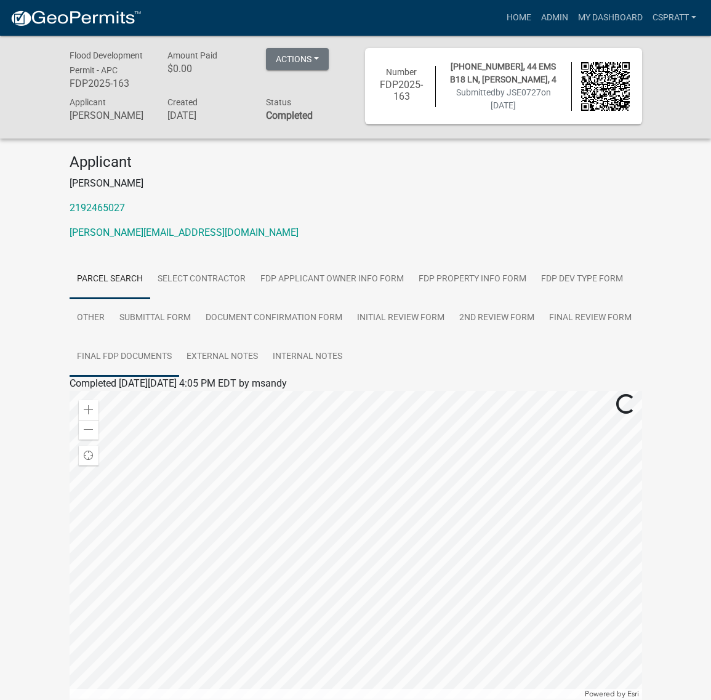
click at [140, 377] on link "Final FDP Documents" at bounding box center [125, 356] width 110 height 39
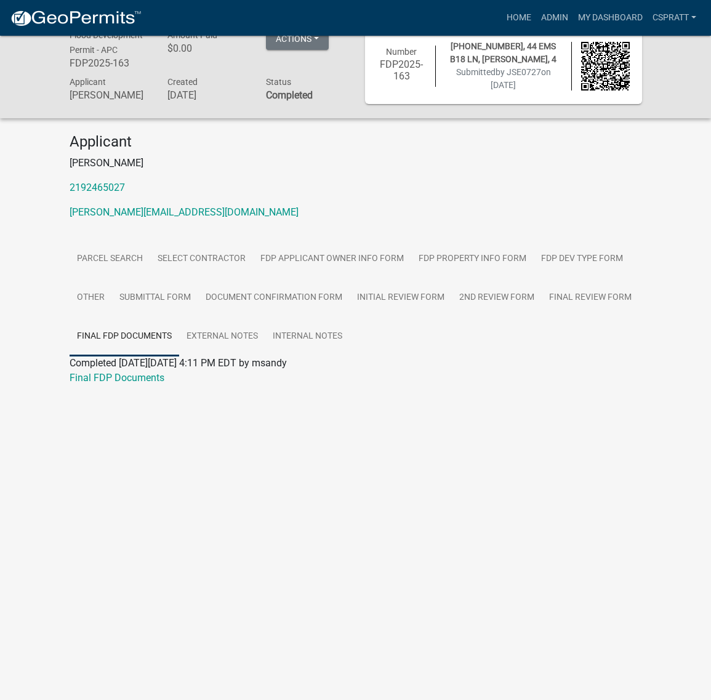
scroll to position [36, 0]
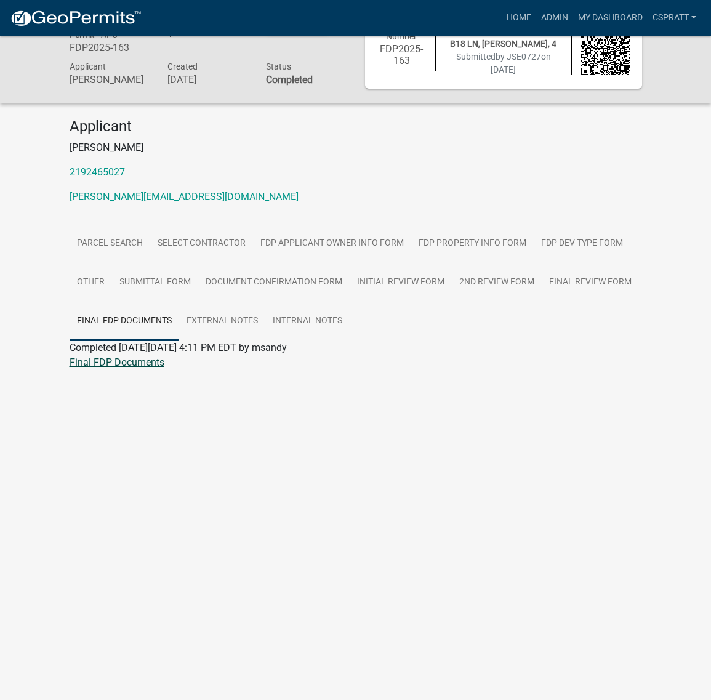
click at [129, 368] on link "Final FDP Documents" at bounding box center [117, 363] width 95 height 12
click at [360, 264] on link "FDP Applicant Owner Info Form" at bounding box center [332, 243] width 158 height 39
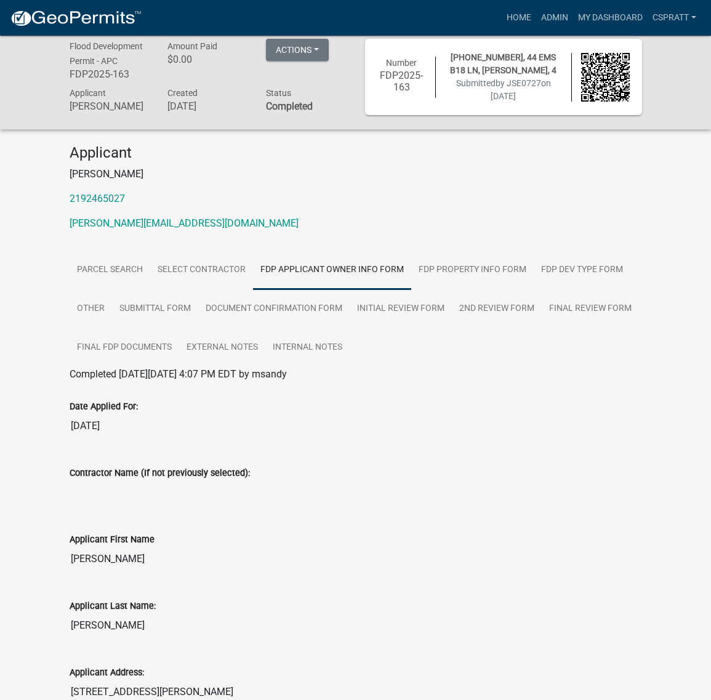
scroll to position [0, 0]
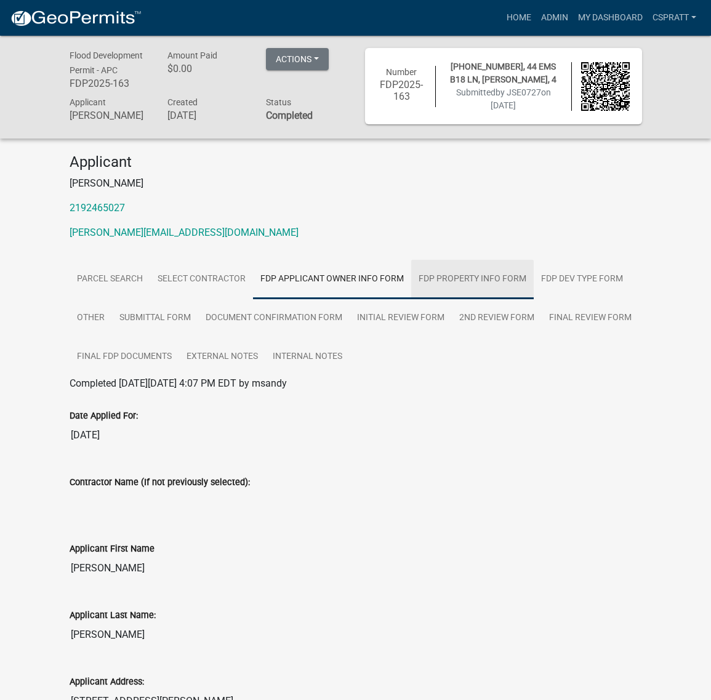
click at [411, 299] on link "FDP Property Info Form" at bounding box center [472, 279] width 123 height 39
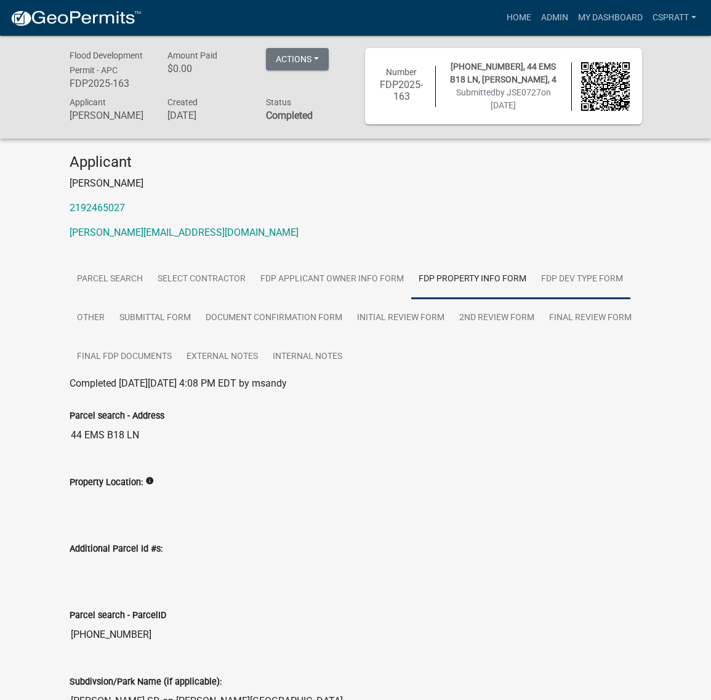
click at [534, 299] on link "FDP Dev Type Form" at bounding box center [582, 279] width 97 height 39
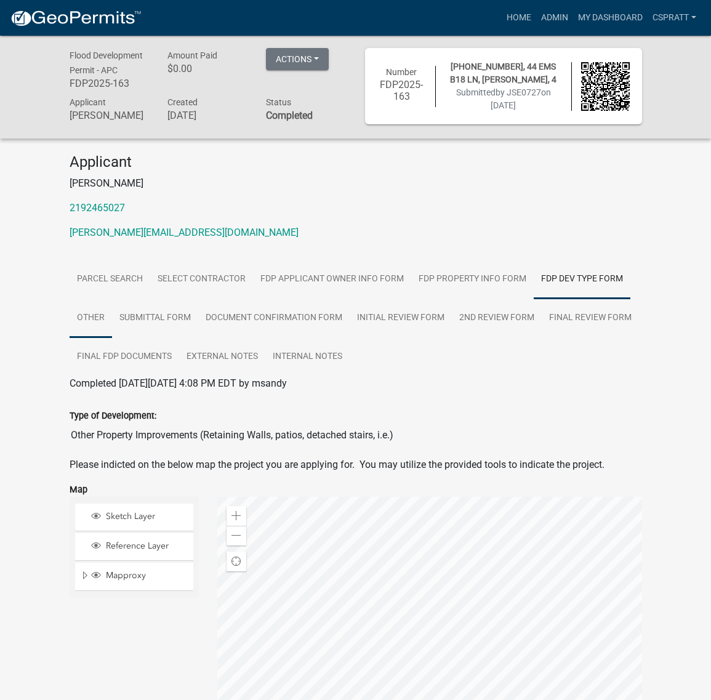
click at [112, 338] on link "Other" at bounding box center [91, 318] width 42 height 39
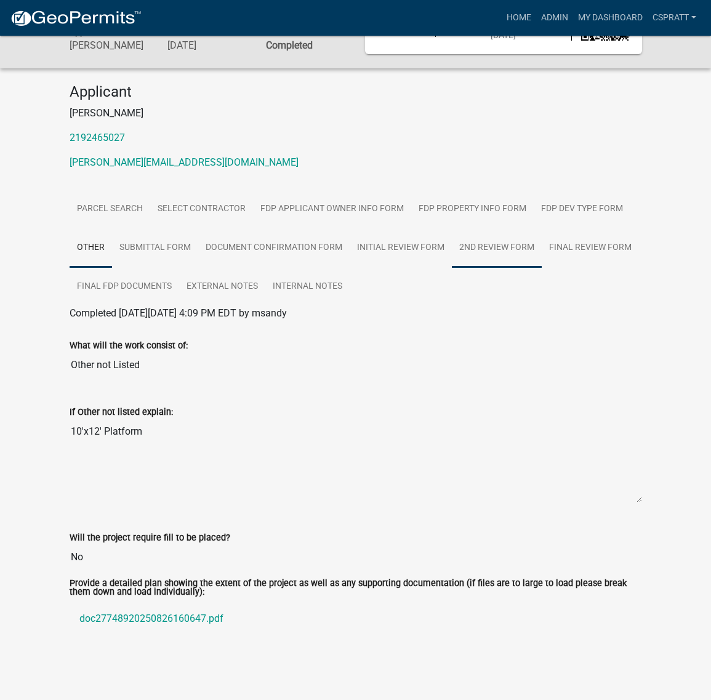
scroll to position [306, 0]
click at [208, 604] on link "doc27748920250826160647.pdf" at bounding box center [356, 619] width 573 height 30
click at [198, 228] on link "Submittal Form" at bounding box center [155, 247] width 86 height 39
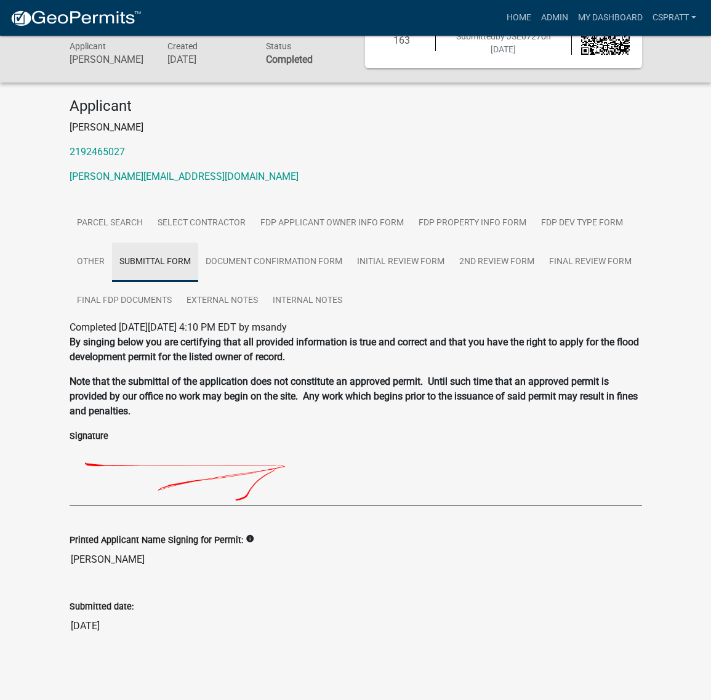
scroll to position [272, 0]
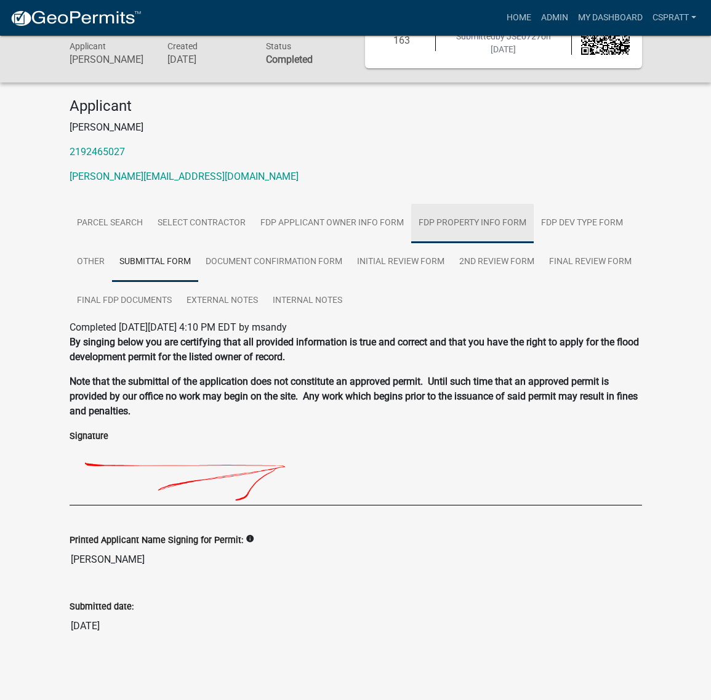
click at [411, 204] on link "FDP Property Info Form" at bounding box center [472, 223] width 123 height 39
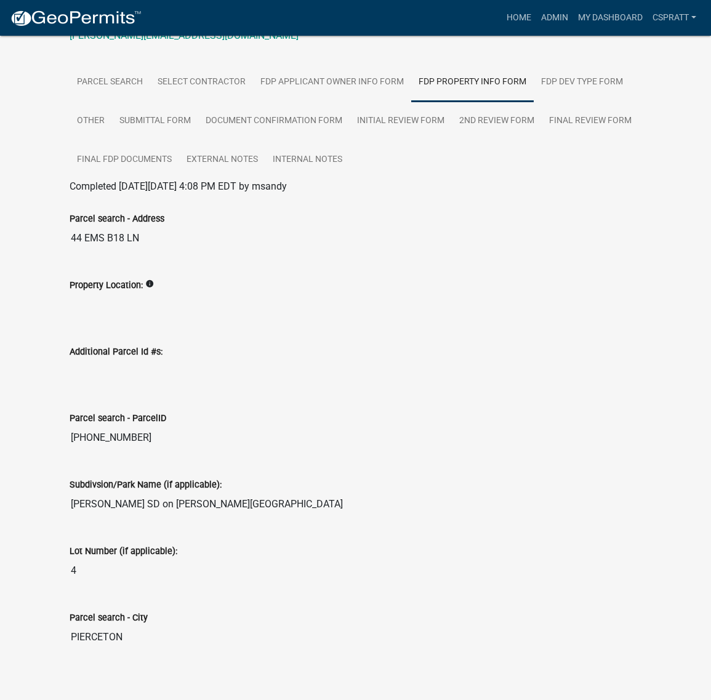
scroll to position [170, 0]
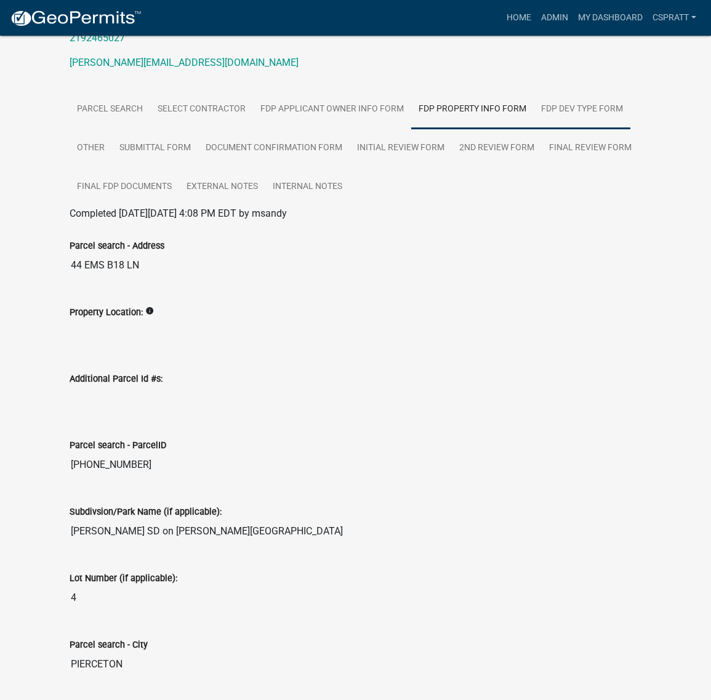
click at [534, 129] on link "FDP Dev Type Form" at bounding box center [582, 109] width 97 height 39
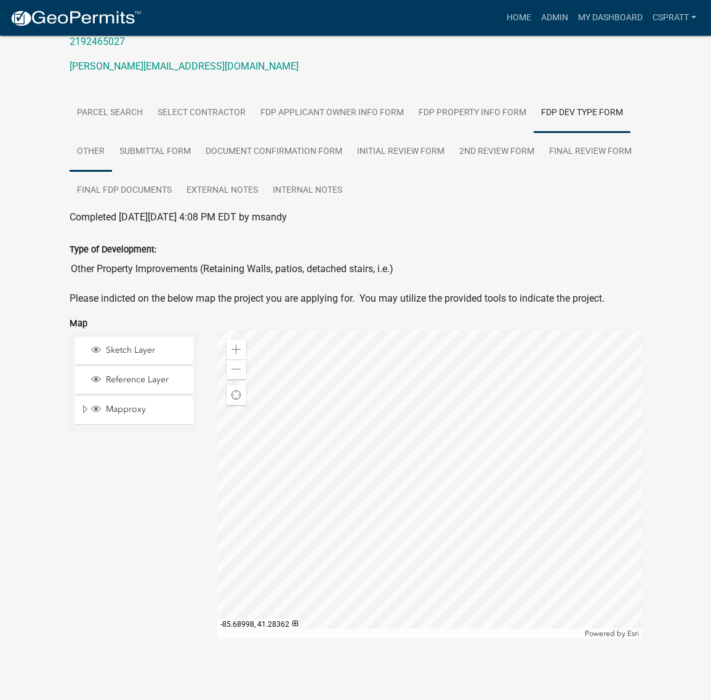
click at [112, 172] on link "Other" at bounding box center [91, 151] width 42 height 39
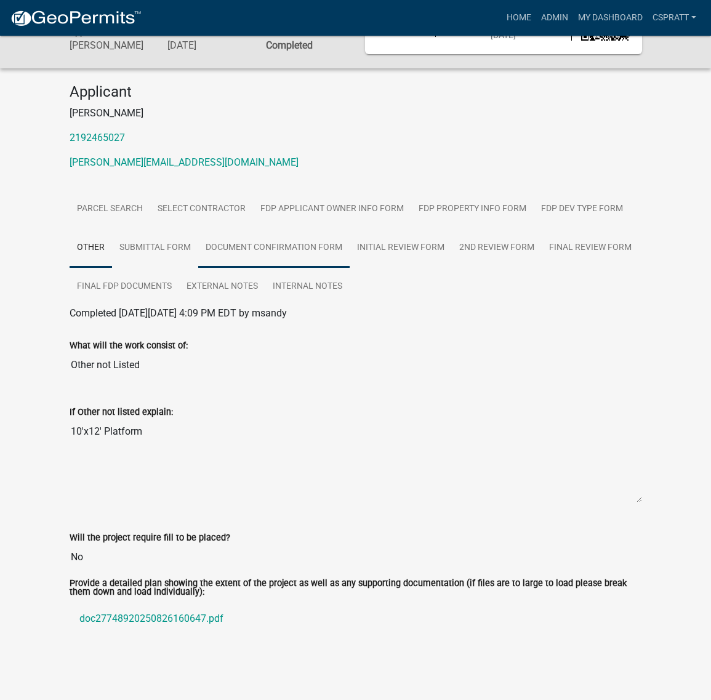
click at [216, 268] on link "Document Confirmation Form" at bounding box center [273, 247] width 151 height 39
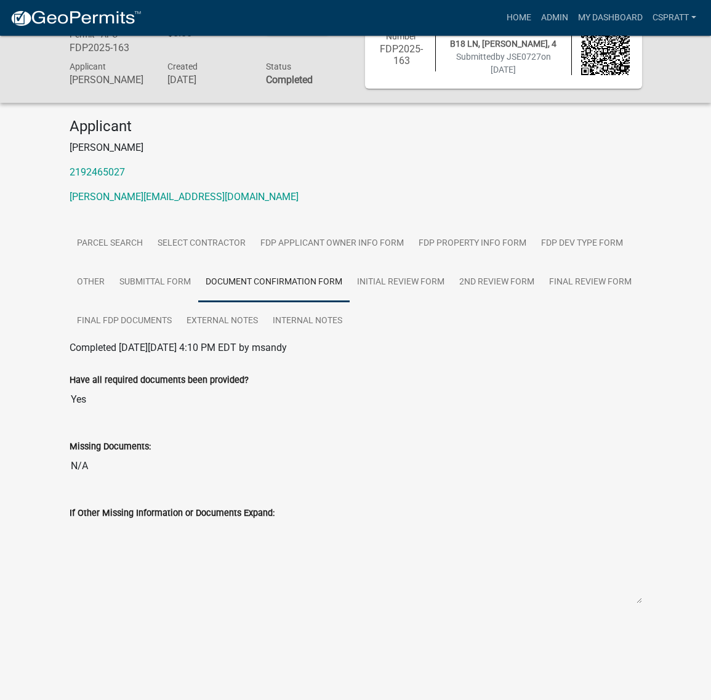
scroll to position [219, 0]
click at [357, 263] on link "Initial Review Form" at bounding box center [401, 282] width 102 height 39
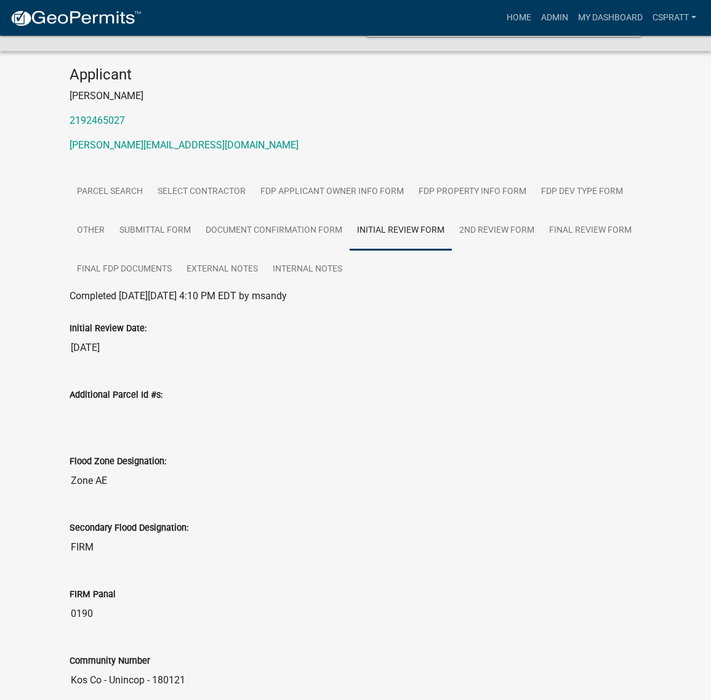
scroll to position [87, 0]
click at [452, 251] on link "2nd Review Form" at bounding box center [497, 231] width 90 height 39
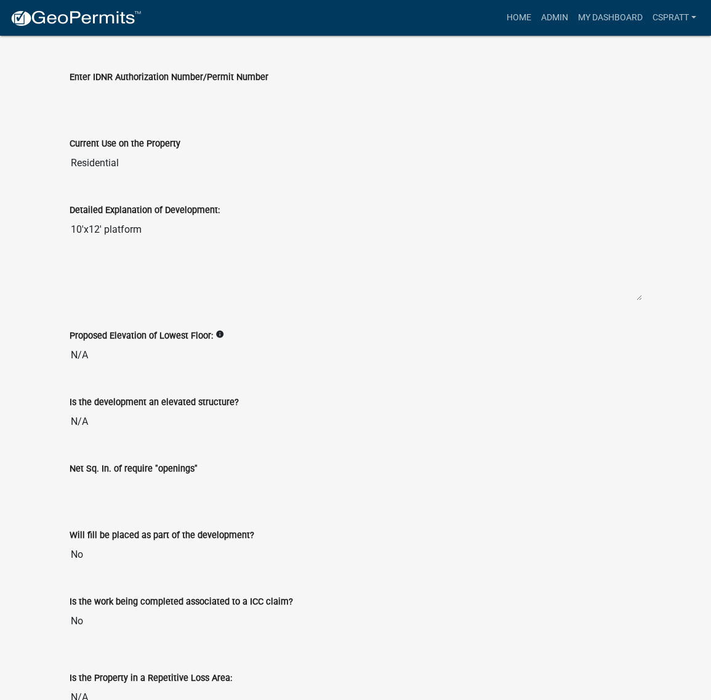
scroll to position [198, 0]
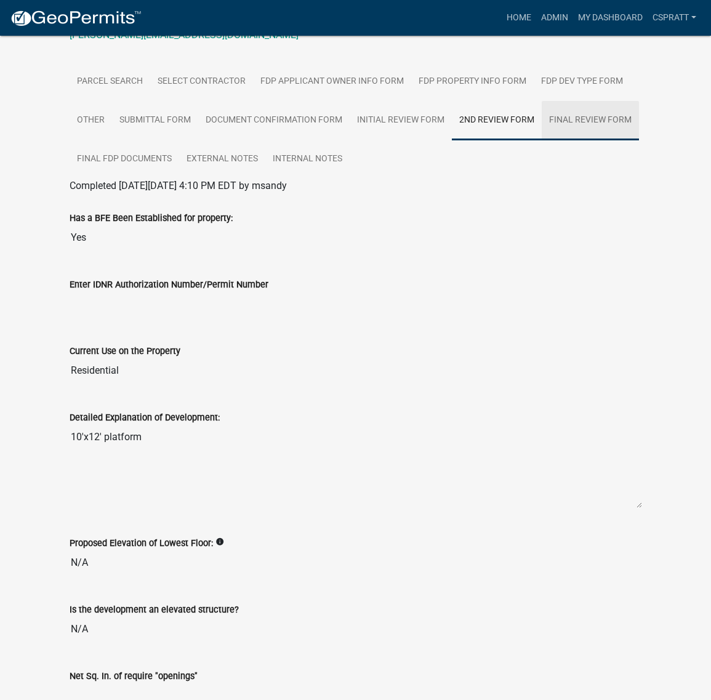
click at [542, 140] on link "Final Review Form" at bounding box center [590, 120] width 97 height 39
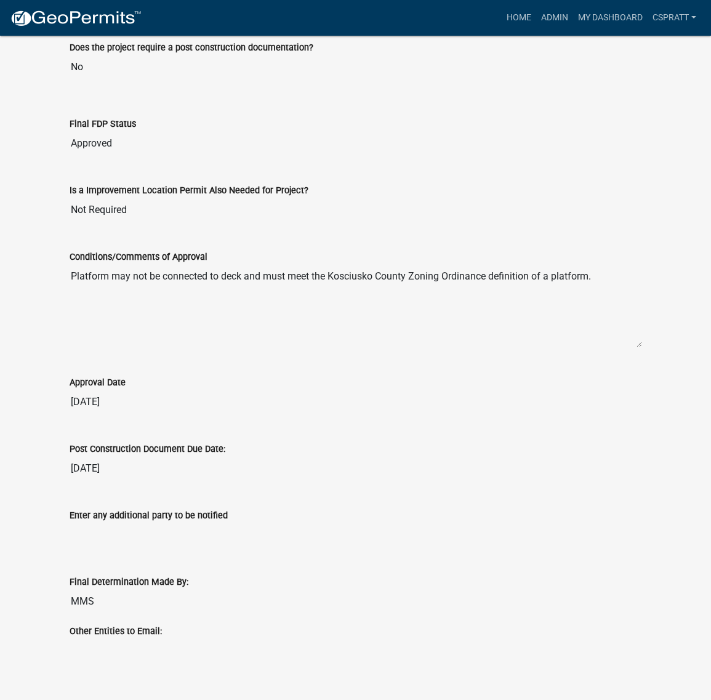
scroll to position [967, 0]
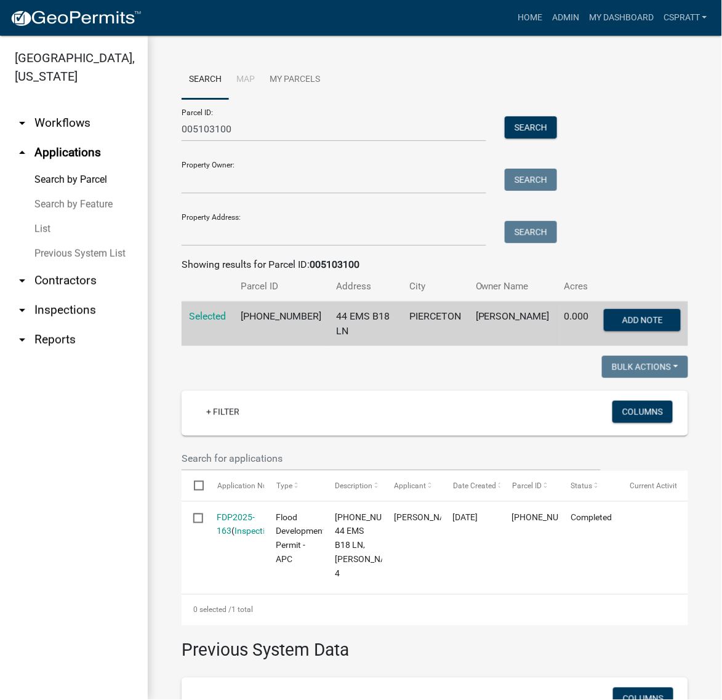
scroll to position [308, 0]
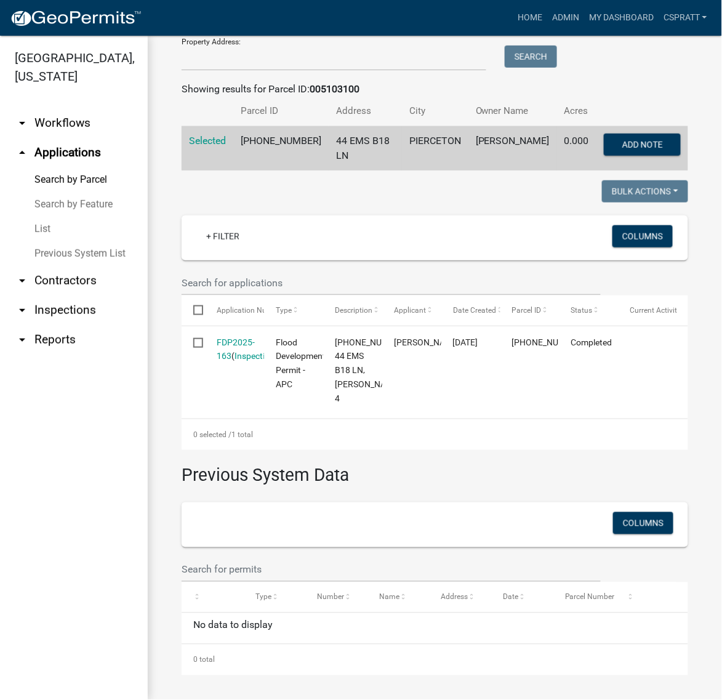
click at [45, 241] on link "List" at bounding box center [74, 229] width 148 height 25
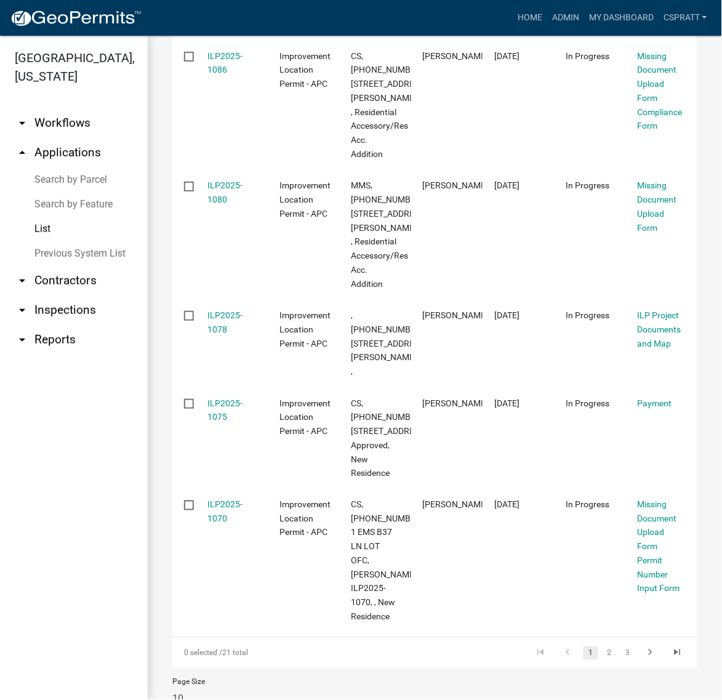
scroll to position [770, 0]
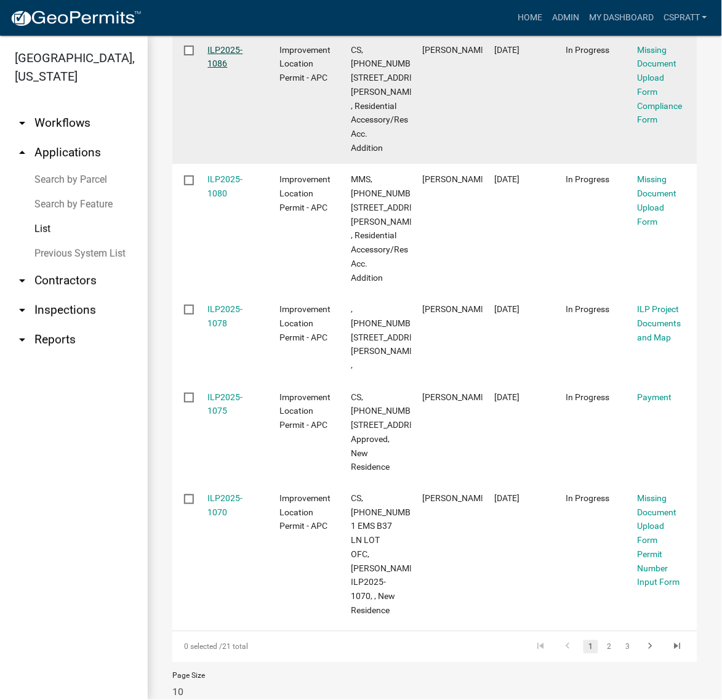
click at [231, 69] on link "ILP2025-1086" at bounding box center [225, 57] width 35 height 24
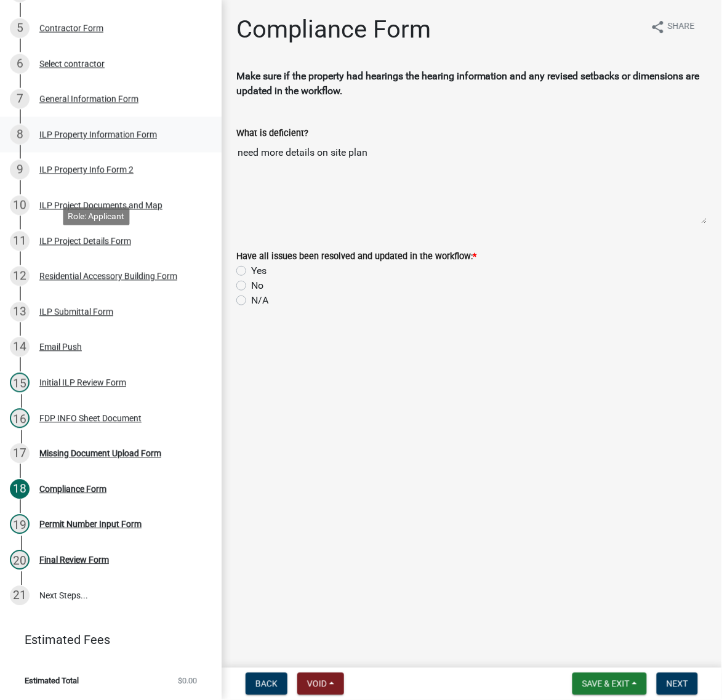
scroll to position [385, 0]
click at [72, 387] on div "Initial ILP Review Form" at bounding box center [82, 383] width 87 height 9
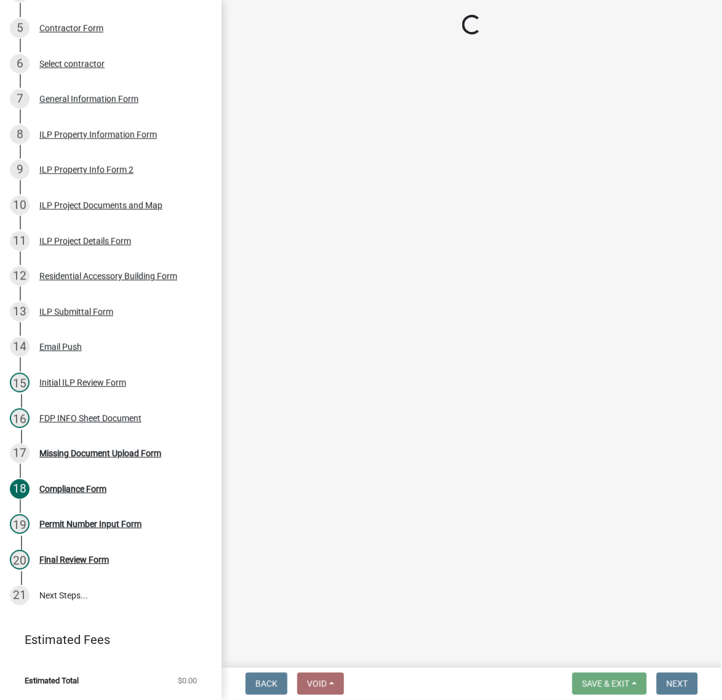
select select "c872cdc8-ca01-49f1-a213-e4b05fa58cd2"
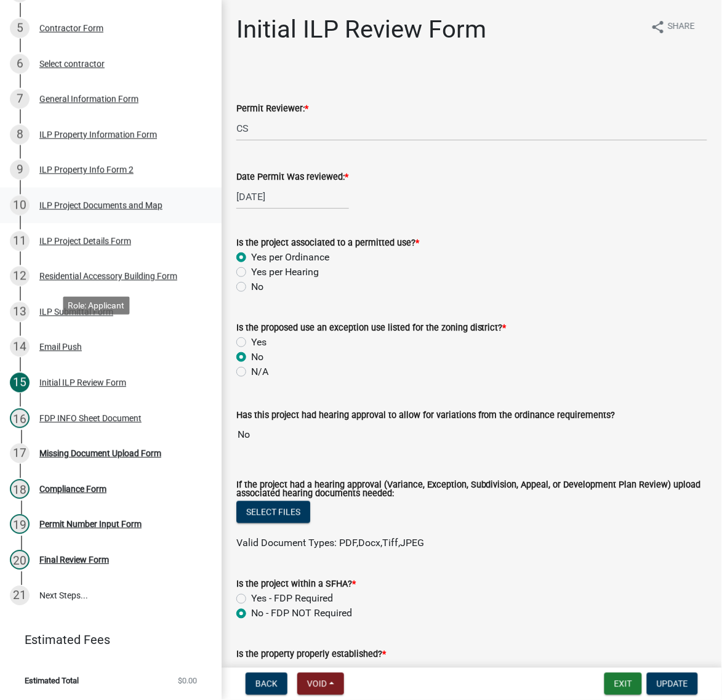
click at [76, 210] on div "ILP Project Documents and Map" at bounding box center [100, 205] width 123 height 9
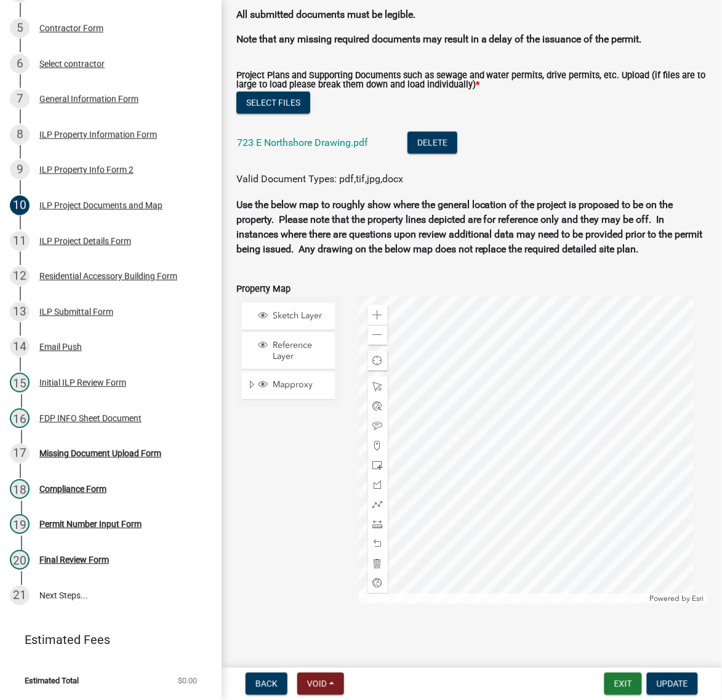
scroll to position [1462, 0]
click at [362, 148] on link "723 E Northshore Drawing.pdf" at bounding box center [302, 143] width 131 height 12
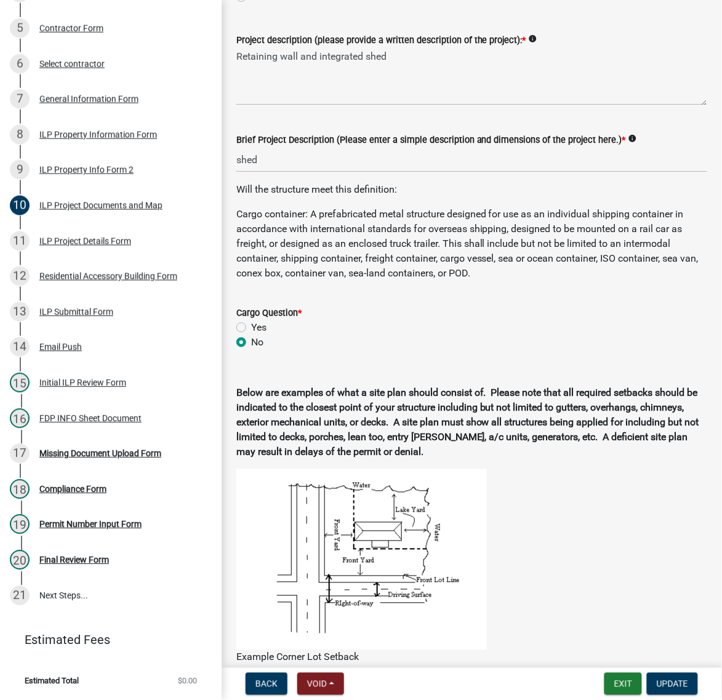
scroll to position [385, 0]
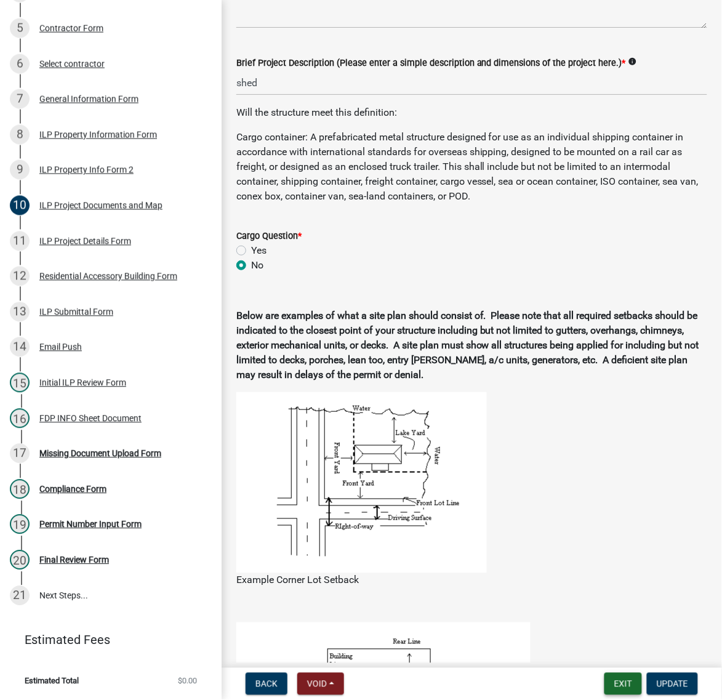
click at [607, 685] on button "Exit" at bounding box center [624, 684] width 38 height 22
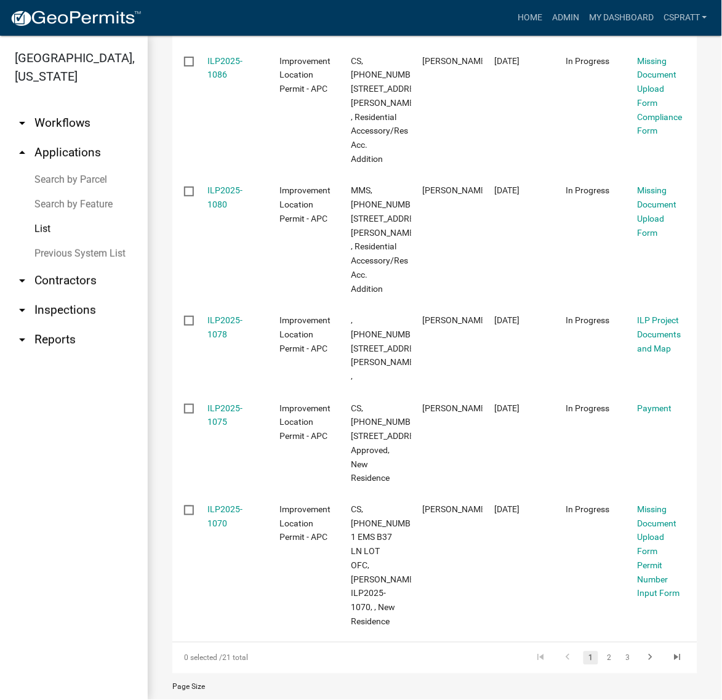
scroll to position [770, 0]
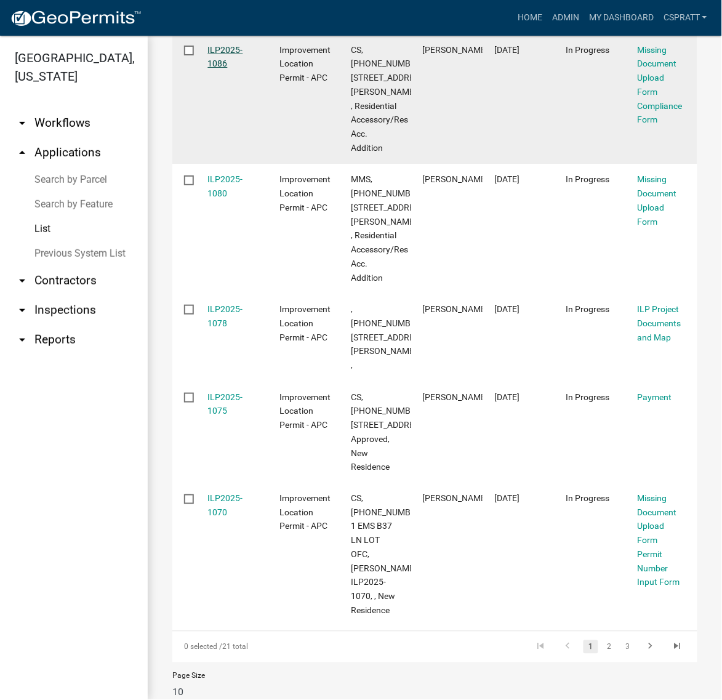
click at [232, 69] on link "ILP2025-1086" at bounding box center [225, 57] width 35 height 24
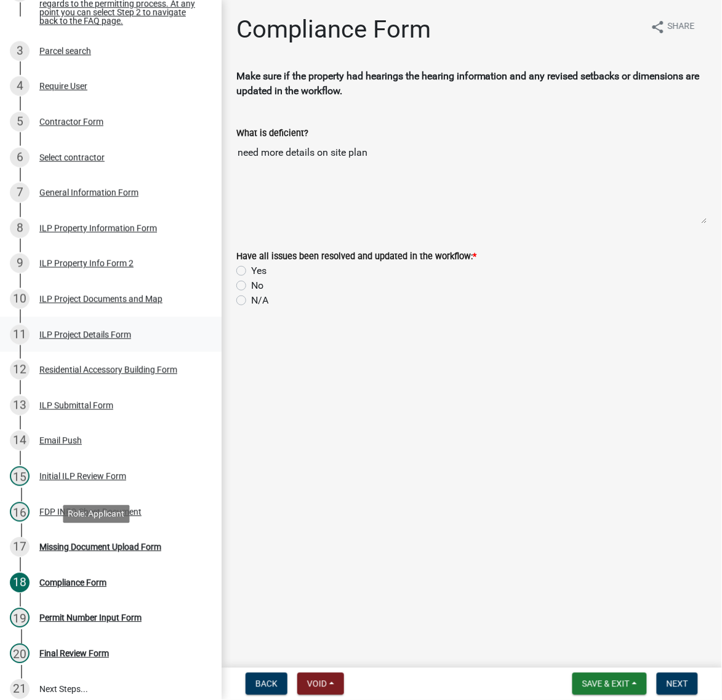
scroll to position [231, 0]
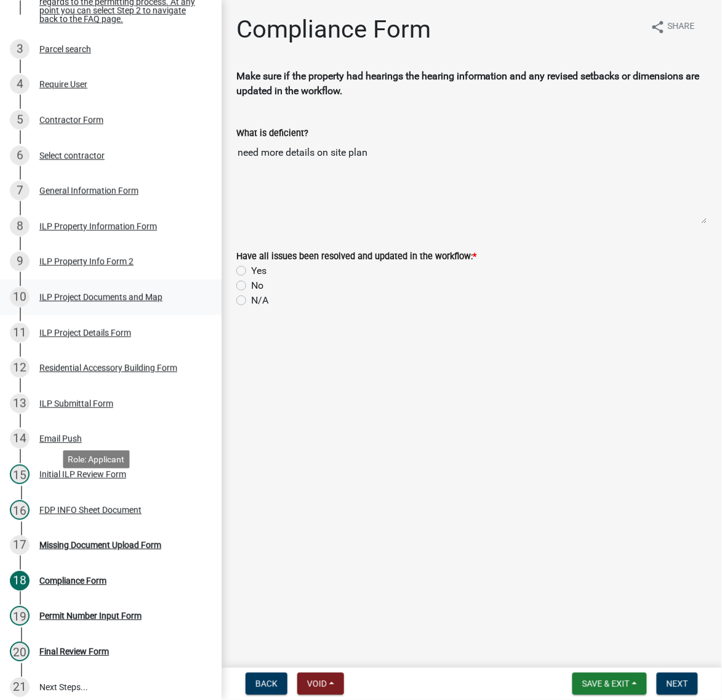
click at [58, 302] on div "ILP Project Documents and Map" at bounding box center [100, 297] width 123 height 9
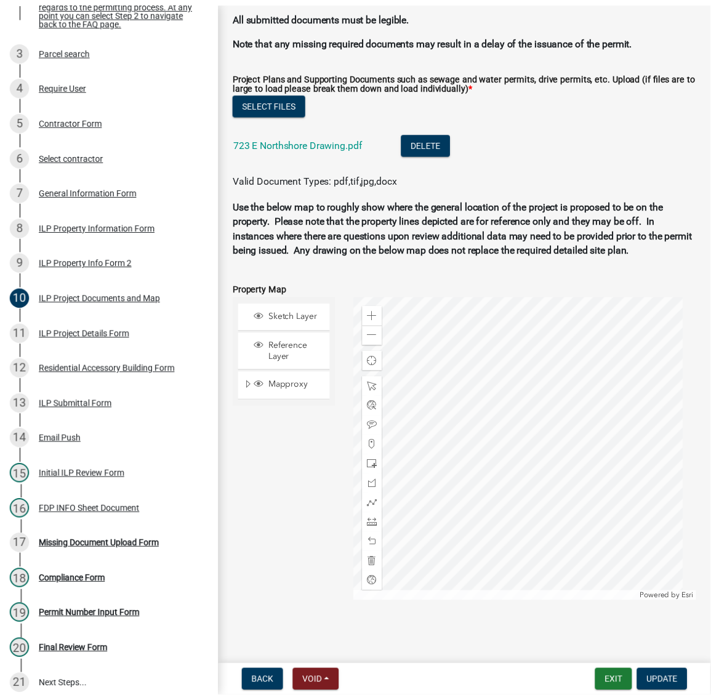
scroll to position [1462, 0]
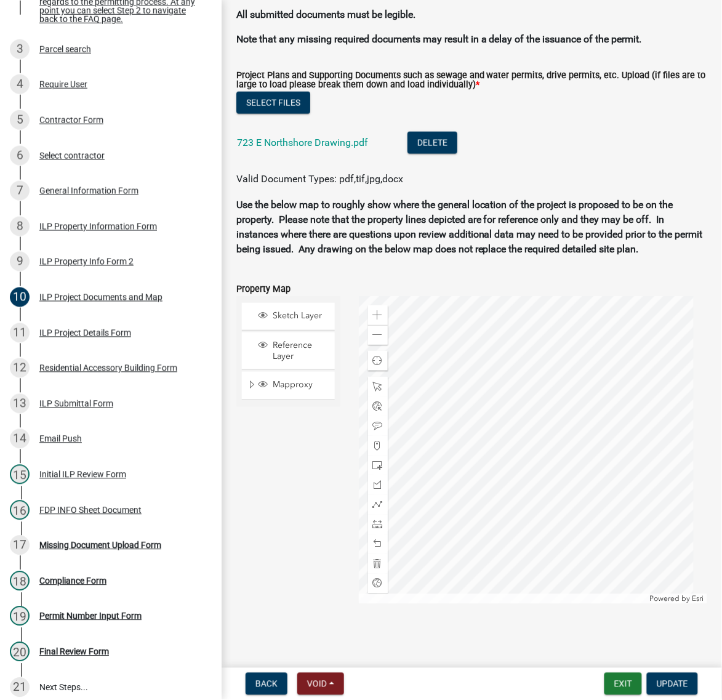
click at [366, 157] on div "723 E Northshore Drawing.pdf" at bounding box center [312, 144] width 151 height 25
click at [365, 148] on link "723 E Northshore Drawing.pdf" at bounding box center [302, 143] width 131 height 12
click at [613, 679] on button "Exit" at bounding box center [624, 684] width 38 height 22
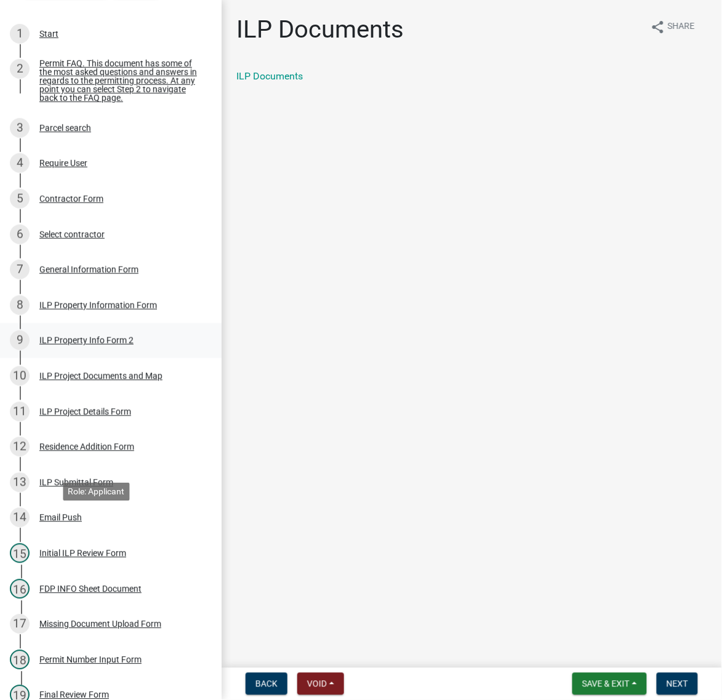
scroll to position [154, 0]
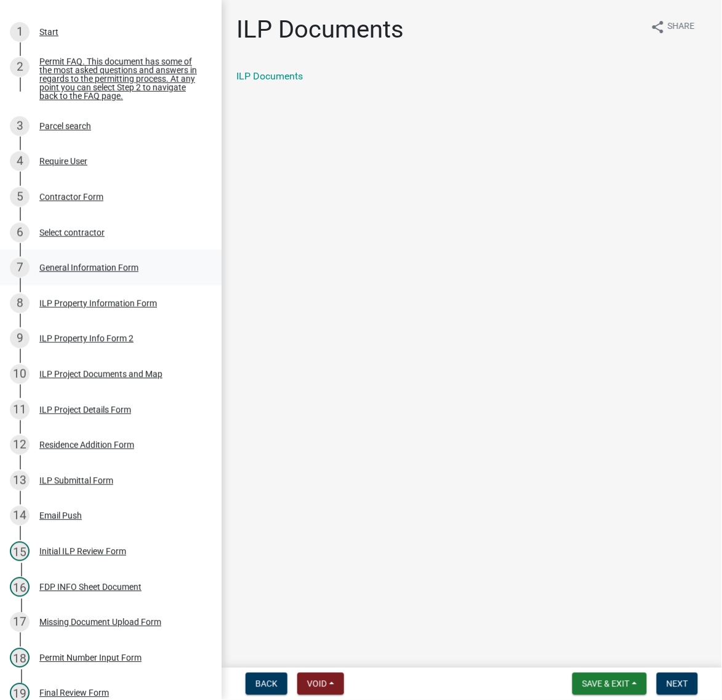
click at [94, 272] on div "General Information Form" at bounding box center [88, 268] width 99 height 9
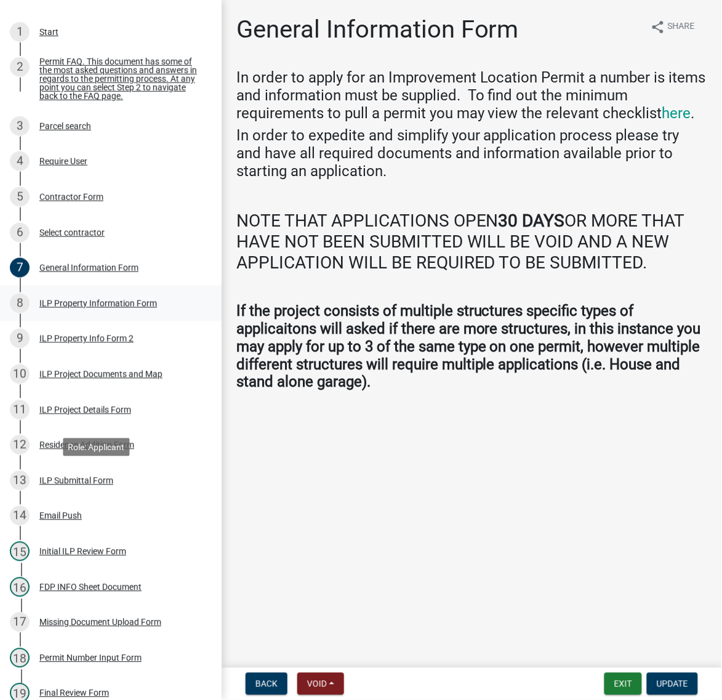
click at [90, 308] on div "ILP Property Information Form" at bounding box center [98, 303] width 118 height 9
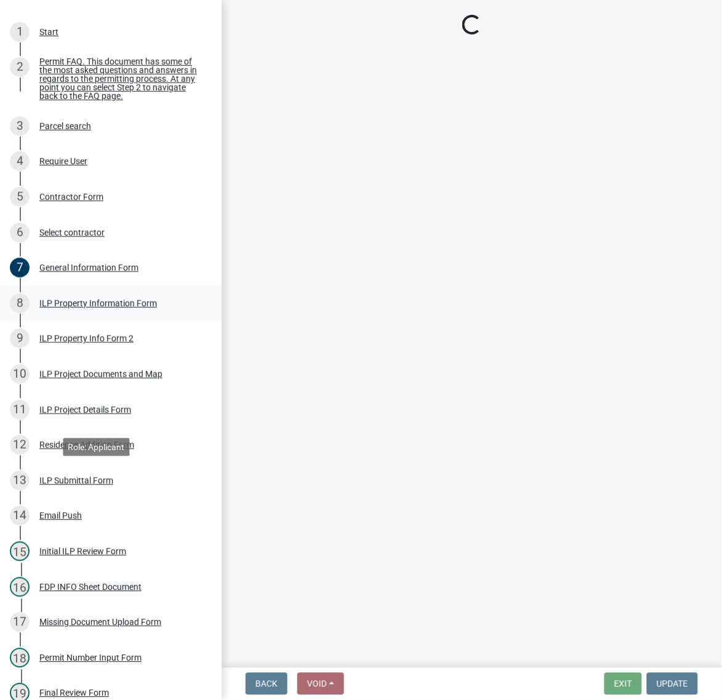
select select "8aeb2c27-db4f-4f65-83dd-c512a3678cb2"
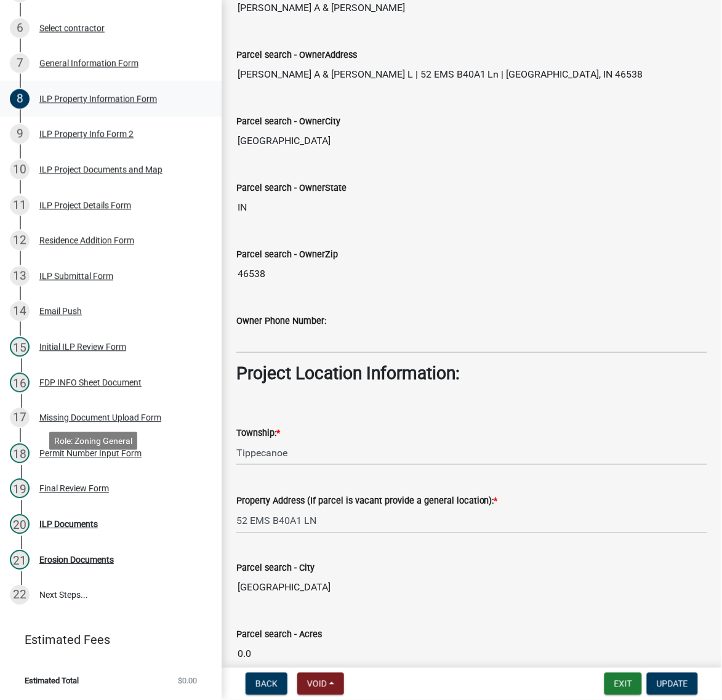
scroll to position [693, 0]
click at [98, 520] on div "ILP Documents" at bounding box center [68, 524] width 58 height 9
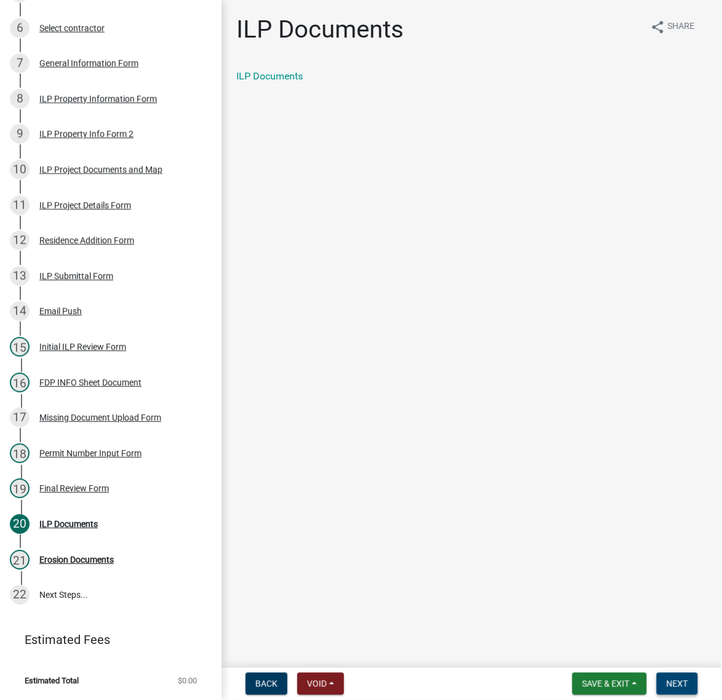
click at [667, 679] on span "Next" at bounding box center [678, 684] width 22 height 10
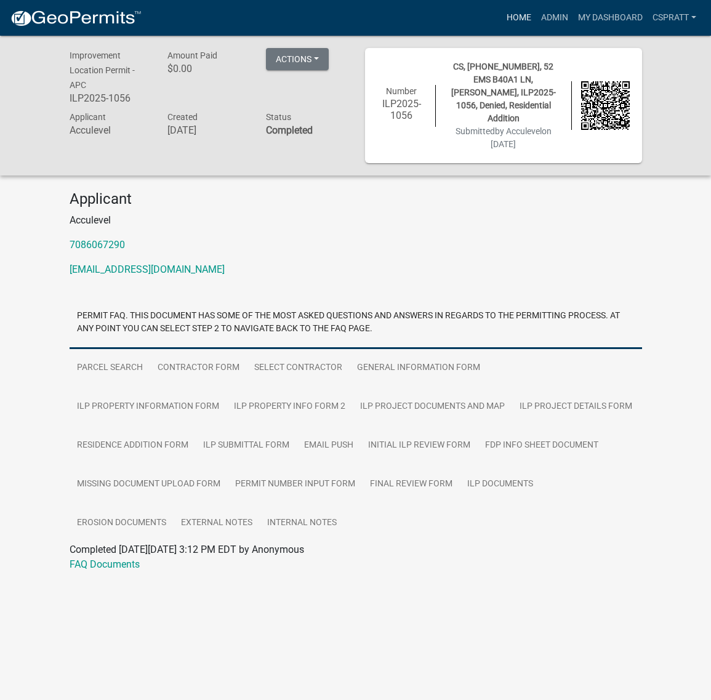
click at [502, 17] on link "Home" at bounding box center [519, 17] width 34 height 23
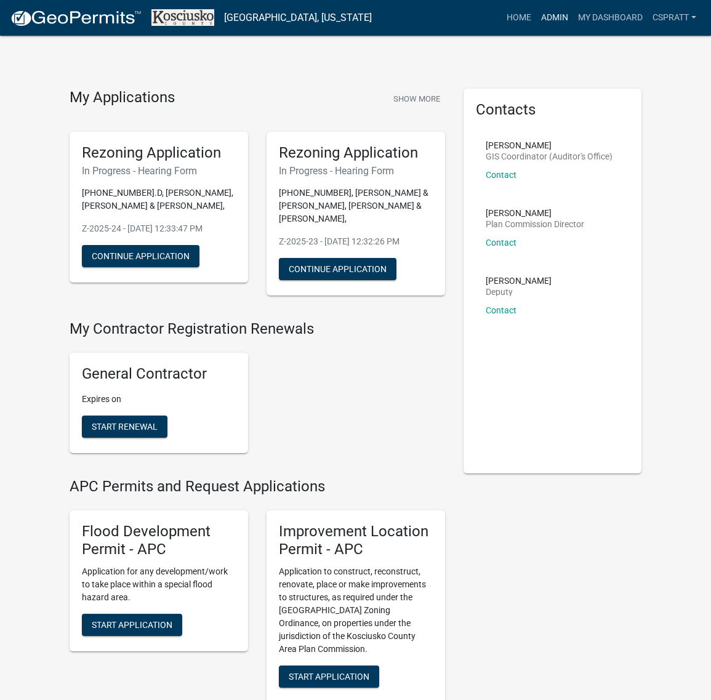
click at [536, 18] on link "Admin" at bounding box center [554, 17] width 37 height 23
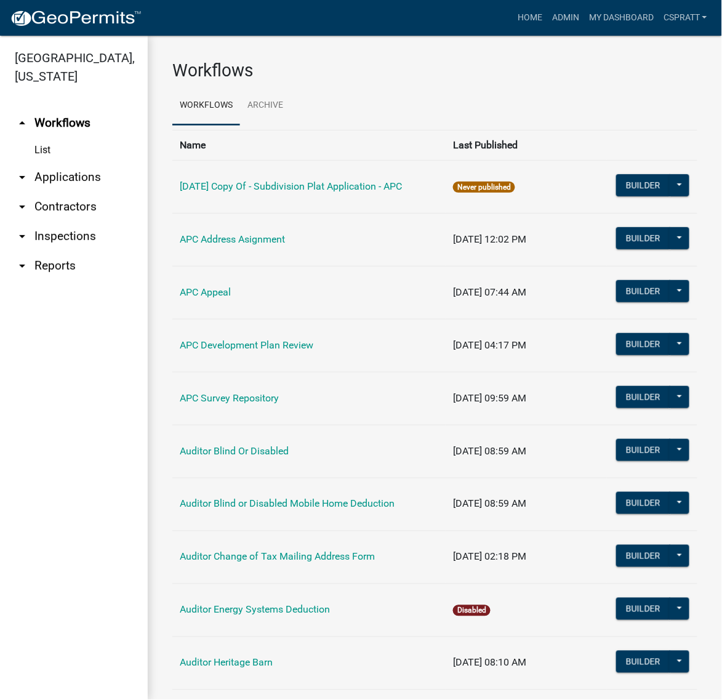
click at [71, 192] on link "arrow_drop_down Applications" at bounding box center [74, 178] width 148 height 30
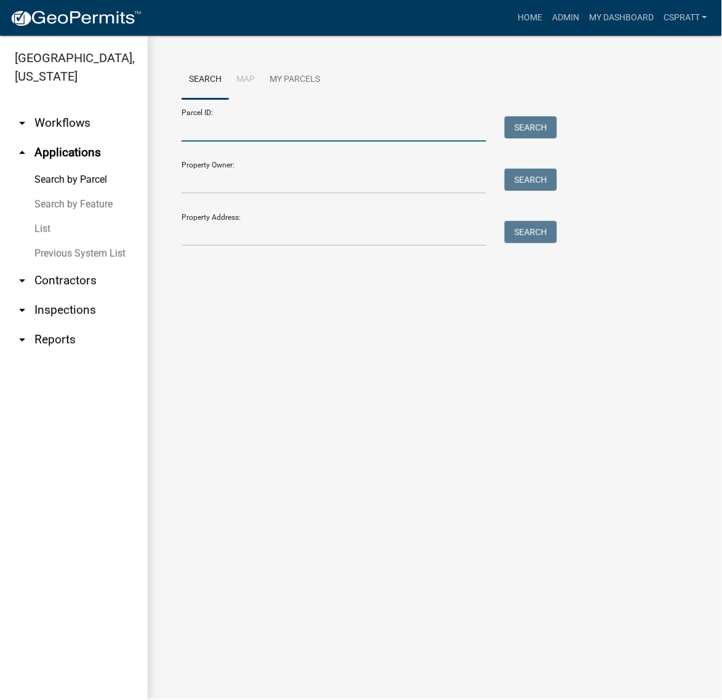
click at [214, 140] on input "Parcel ID:" at bounding box center [334, 128] width 305 height 25
paste input "005-083-299.A"
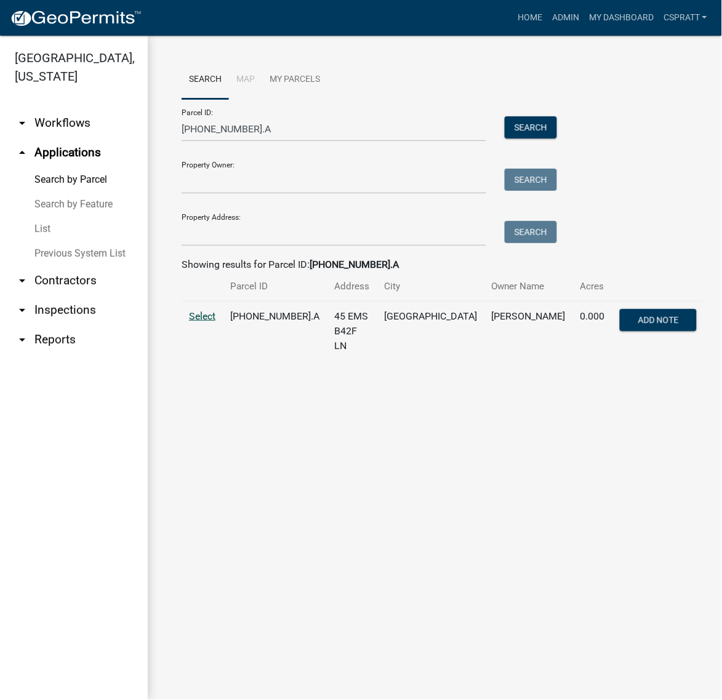
click at [216, 322] on span "Select" at bounding box center [202, 316] width 26 height 12
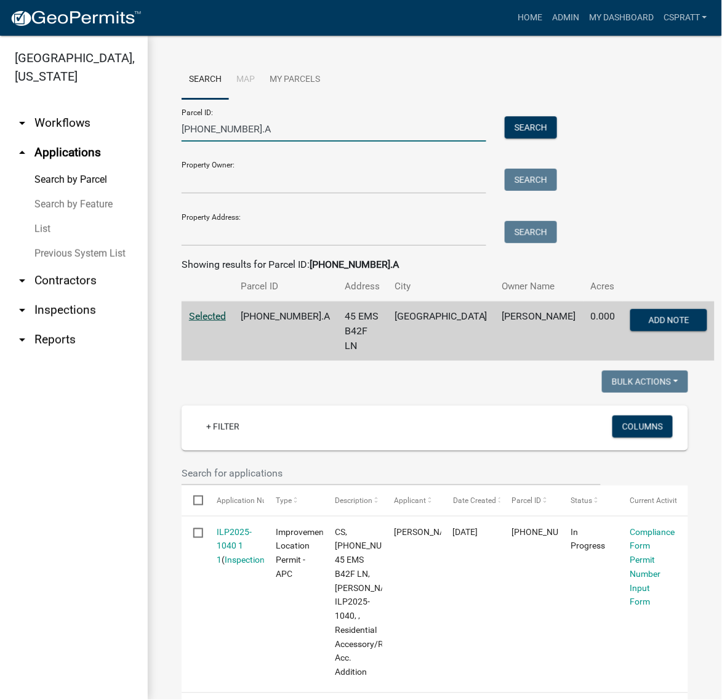
click at [271, 142] on input "005-083-299.A" at bounding box center [334, 128] width 305 height 25
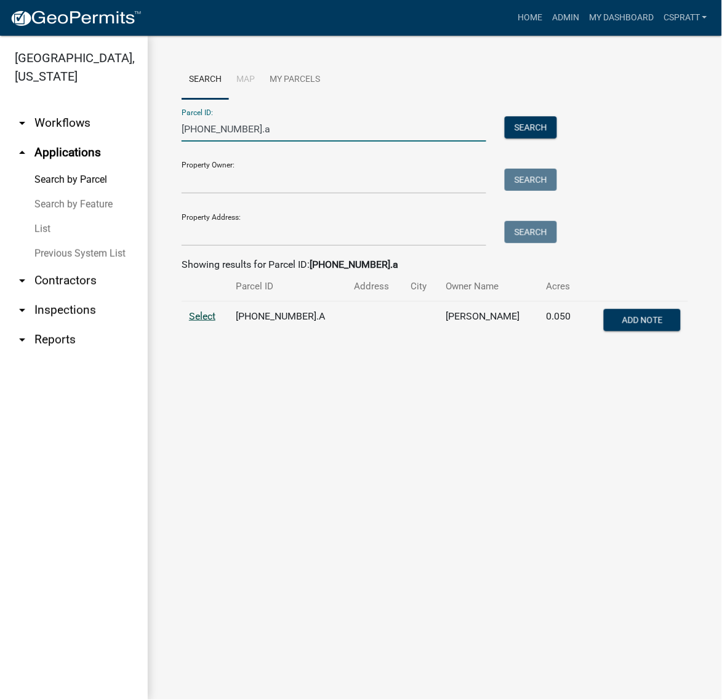
type input "005-083-287.a"
click at [211, 322] on span "Select" at bounding box center [202, 316] width 26 height 12
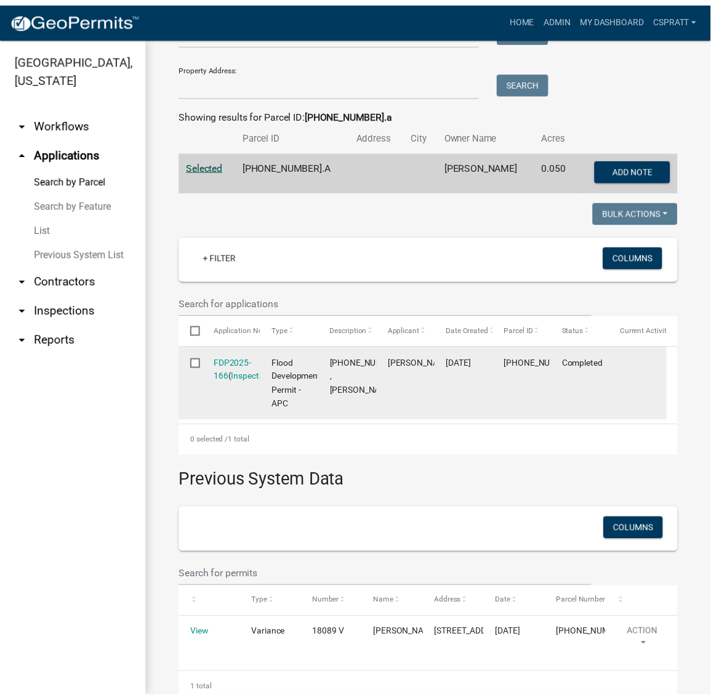
scroll to position [154, 0]
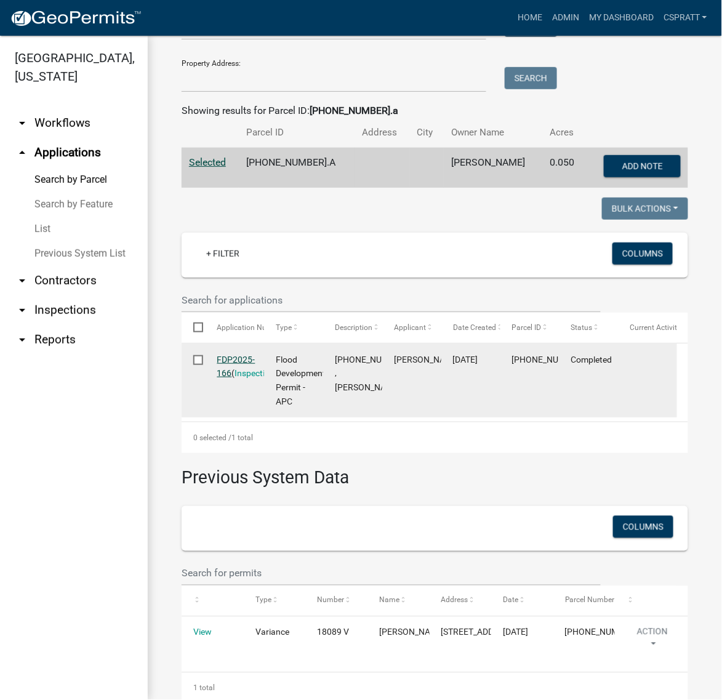
click at [252, 379] on link "FDP2025-166" at bounding box center [236, 367] width 38 height 24
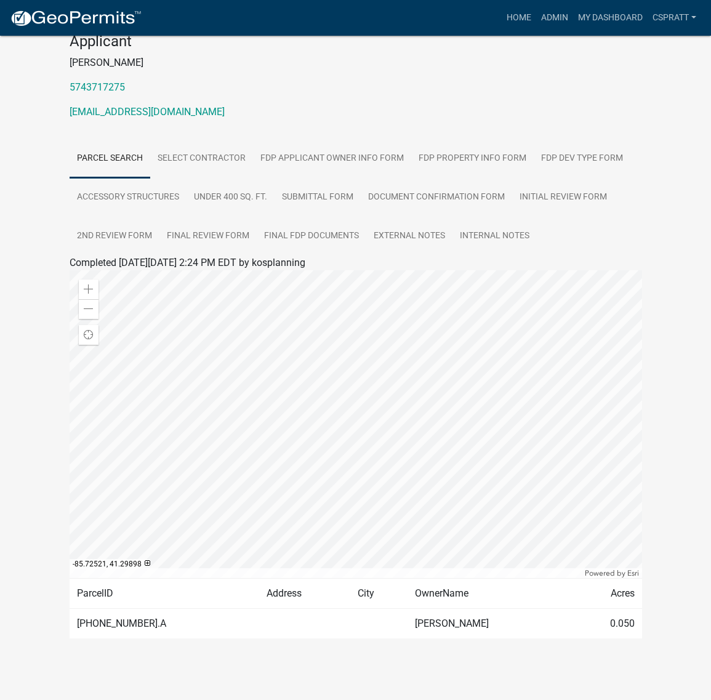
scroll to position [214, 0]
click at [268, 256] on link "Final FDP Documents" at bounding box center [312, 236] width 110 height 39
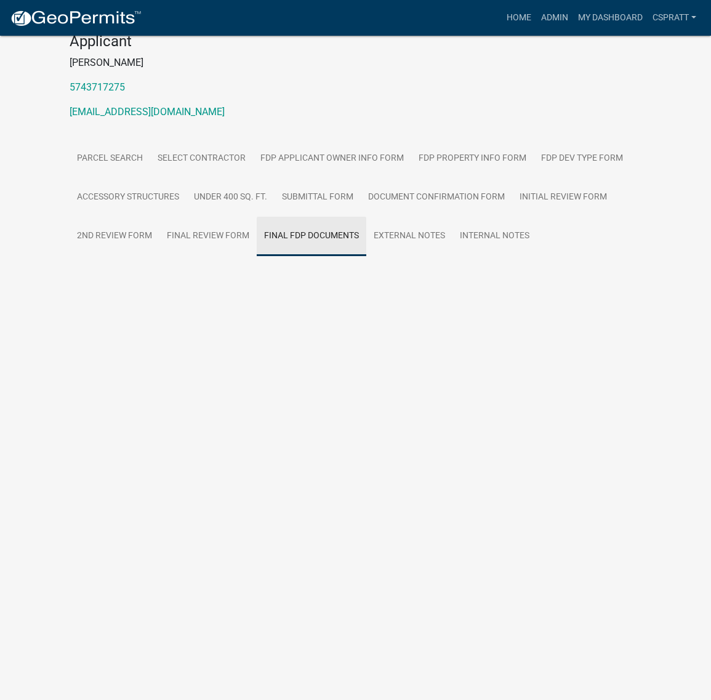
scroll to position [36, 0]
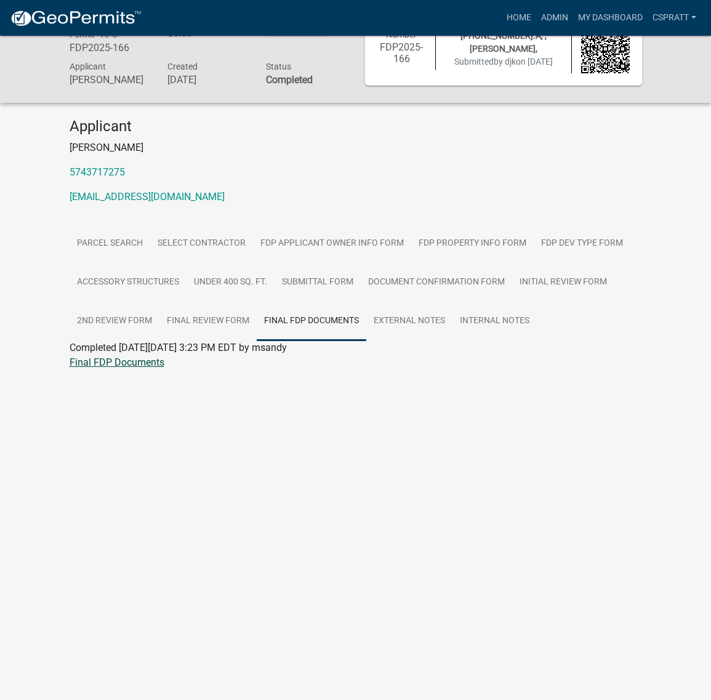
click at [132, 368] on link "Final FDP Documents" at bounding box center [117, 363] width 95 height 12
click at [549, 204] on p "danautorv@gmail.com" at bounding box center [356, 197] width 573 height 15
click at [502, 29] on link "Home" at bounding box center [519, 17] width 34 height 23
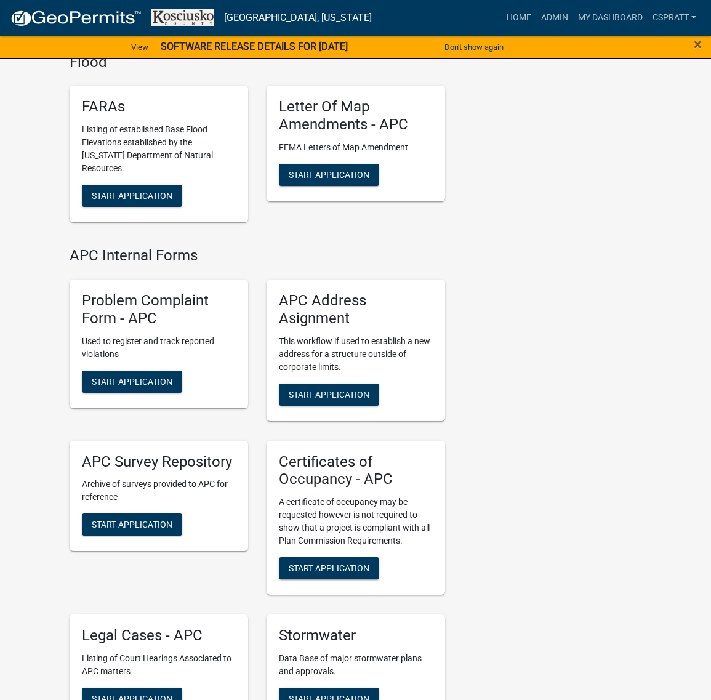
scroll to position [3079, 0]
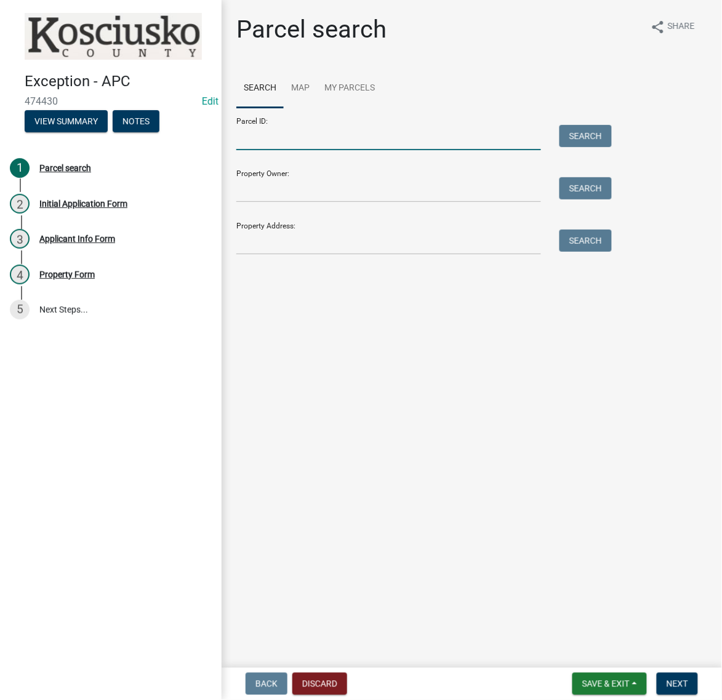
click at [314, 150] on input "Parcel ID:" at bounding box center [388, 137] width 305 height 25
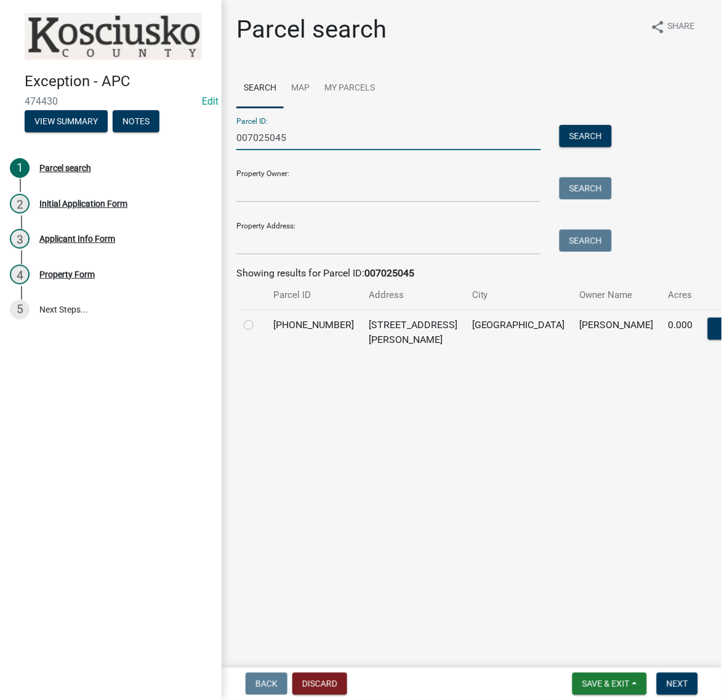
type input "007025045"
click at [259, 318] on label at bounding box center [259, 318] width 0 height 0
click at [259, 326] on input "radio" at bounding box center [263, 322] width 8 height 8
radio input "true"
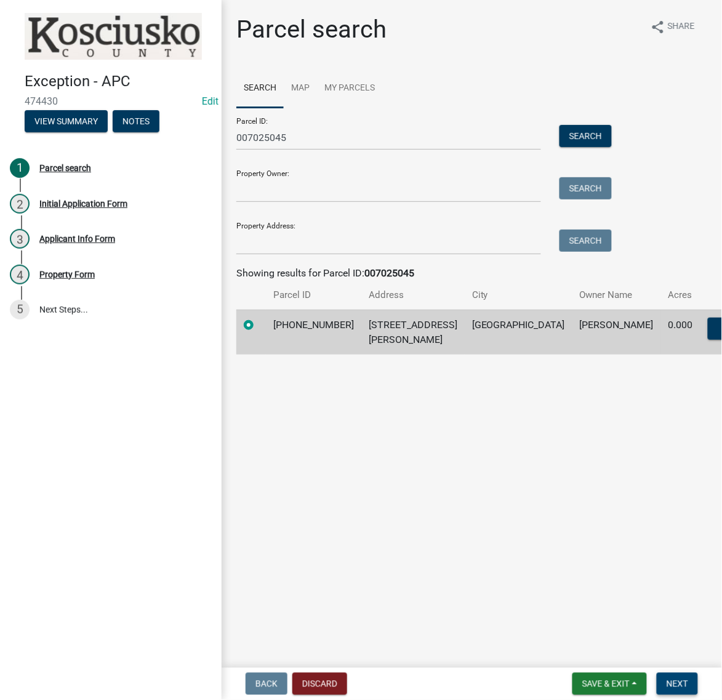
click at [667, 680] on span "Next" at bounding box center [678, 684] width 22 height 10
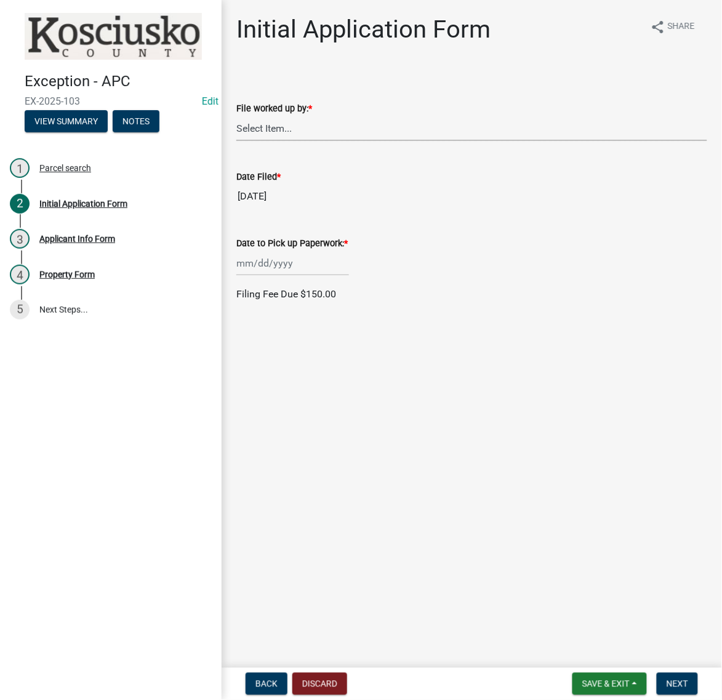
click at [281, 141] on select "Select Item... MMS LT AT CS Vacant Vacant" at bounding box center [471, 128] width 471 height 25
click at [240, 141] on select "Select Item... MMS LT AT CS Vacant Vacant" at bounding box center [471, 128] width 471 height 25
select select "c872cdc8-ca01-49f1-a213-e4b05fa58cd2"
click at [280, 276] on div at bounding box center [292, 263] width 113 height 25
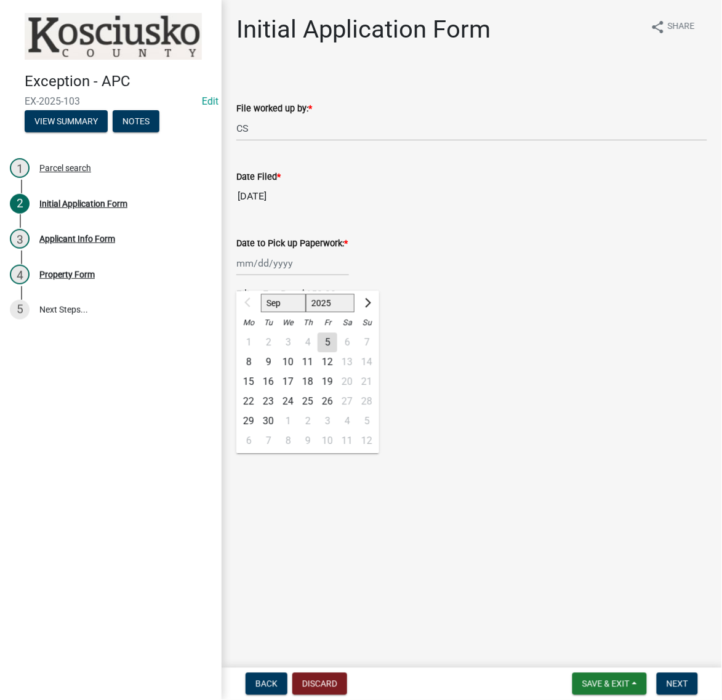
click at [259, 412] on div "22" at bounding box center [249, 402] width 20 height 20
type input "09/22/2025"
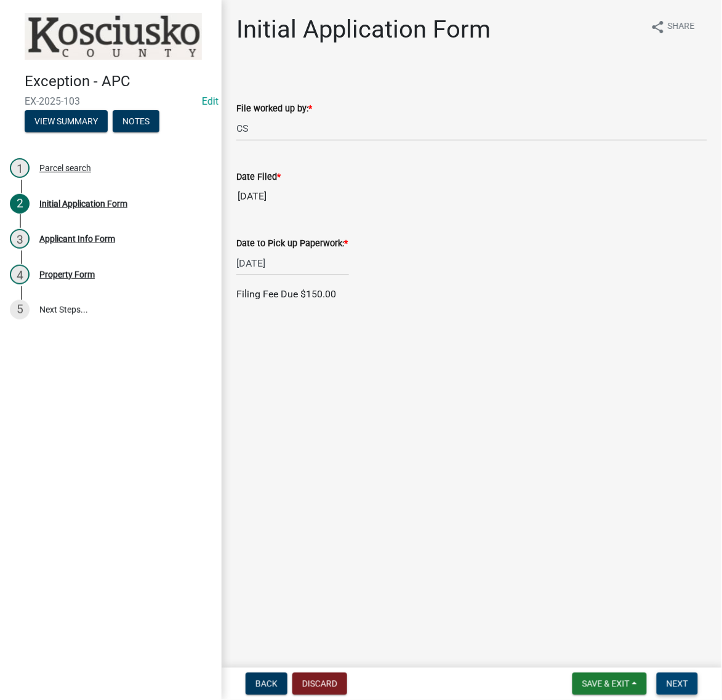
click at [667, 679] on span "Next" at bounding box center [678, 684] width 22 height 10
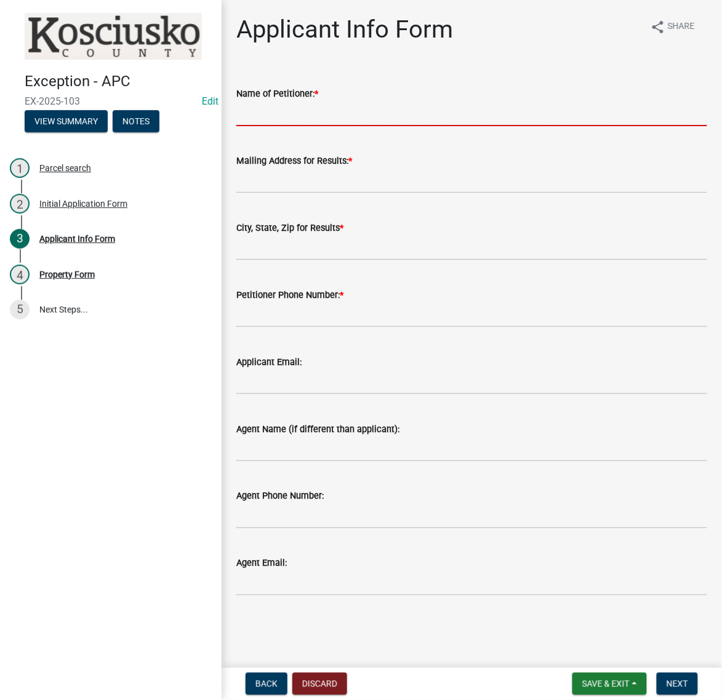
click at [256, 126] on input "Name of Petitioner: *" at bounding box center [471, 113] width 471 height 25
type input "ERICA COTNER"
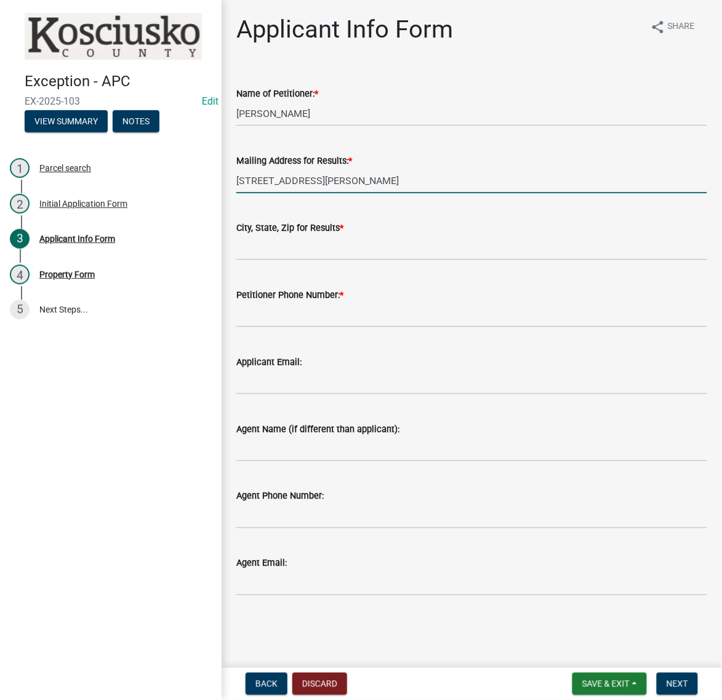
type input "[STREET_ADDRESS][PERSON_NAME]"
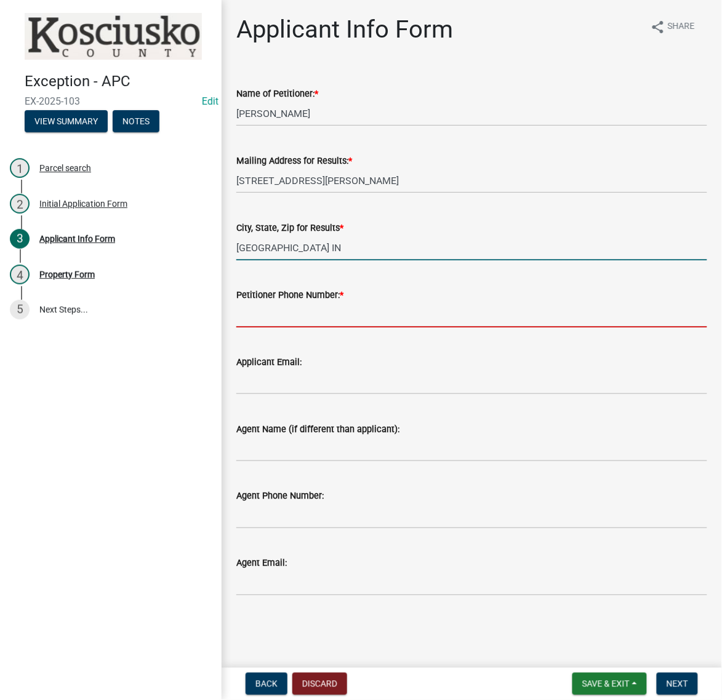
click at [385, 260] on input "SYRACUSE IN" at bounding box center [471, 247] width 471 height 25
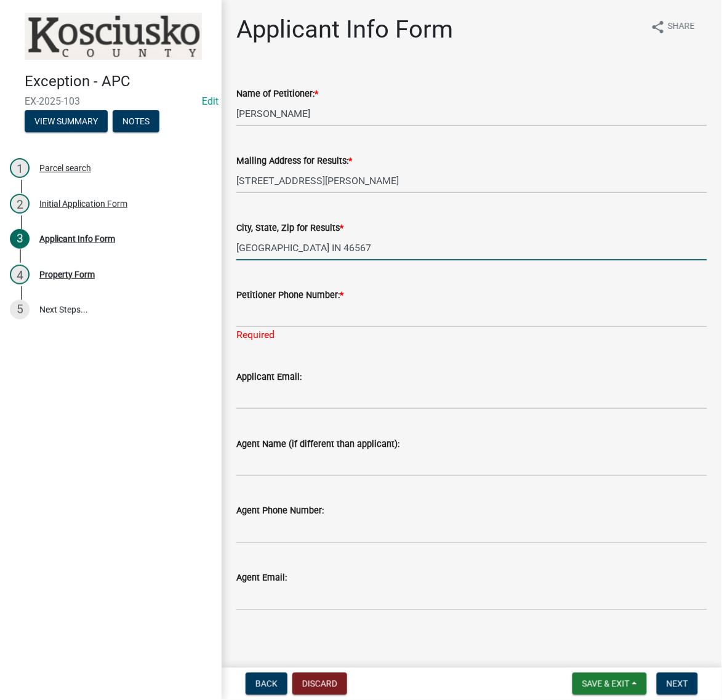
type input "SYRACUSE IN 46567"
click at [278, 328] on input "Petitioner Phone Number: *" at bounding box center [471, 314] width 471 height 25
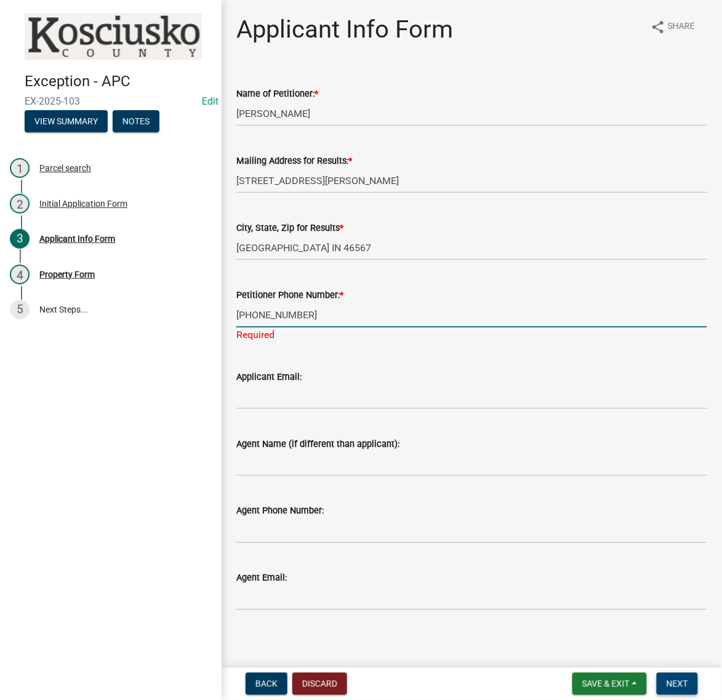
type input "574-221-1701"
click at [676, 679] on span "Next" at bounding box center [678, 684] width 22 height 10
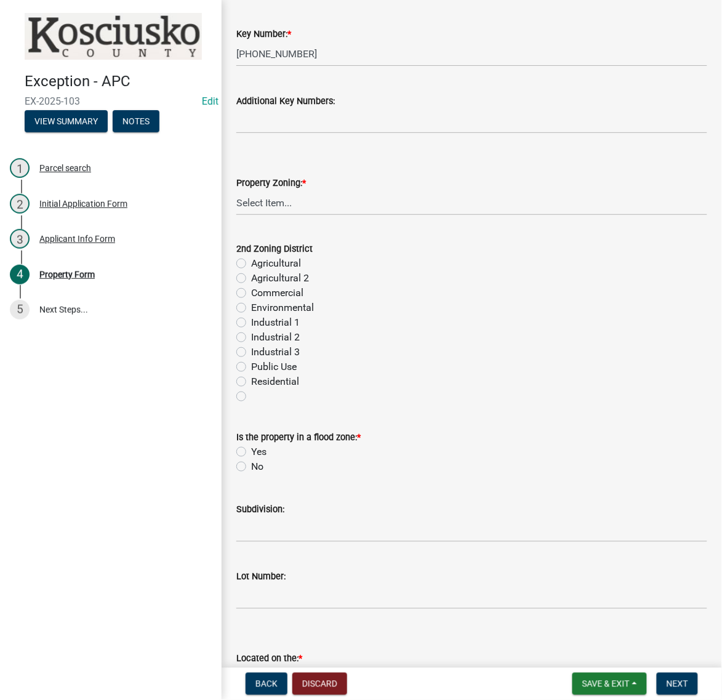
scroll to position [462, 0]
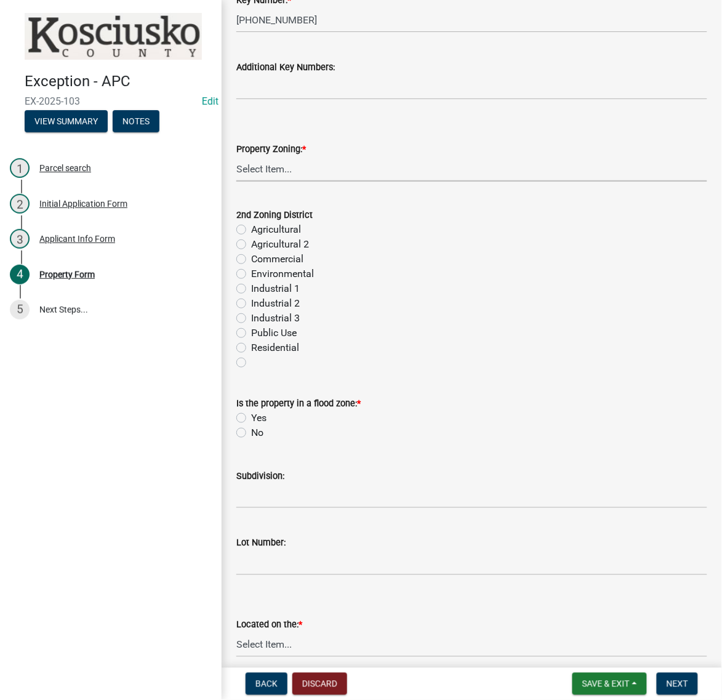
click at [300, 182] on select "Select Item... Agricultural Agricultural 2 Commercial Environmental Industrial …" at bounding box center [471, 168] width 471 height 25
click at [240, 182] on select "Select Item... Agricultural Agricultural 2 Commercial Environmental Industrial …" at bounding box center [471, 168] width 471 height 25
select select "1146270b-2111-4e23-bf7f-74ce85cf7041"
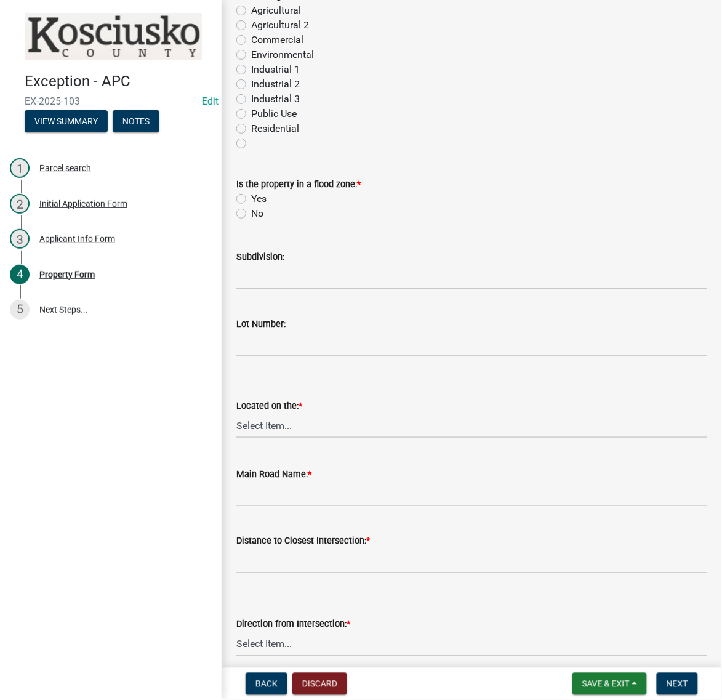
scroll to position [770, 0]
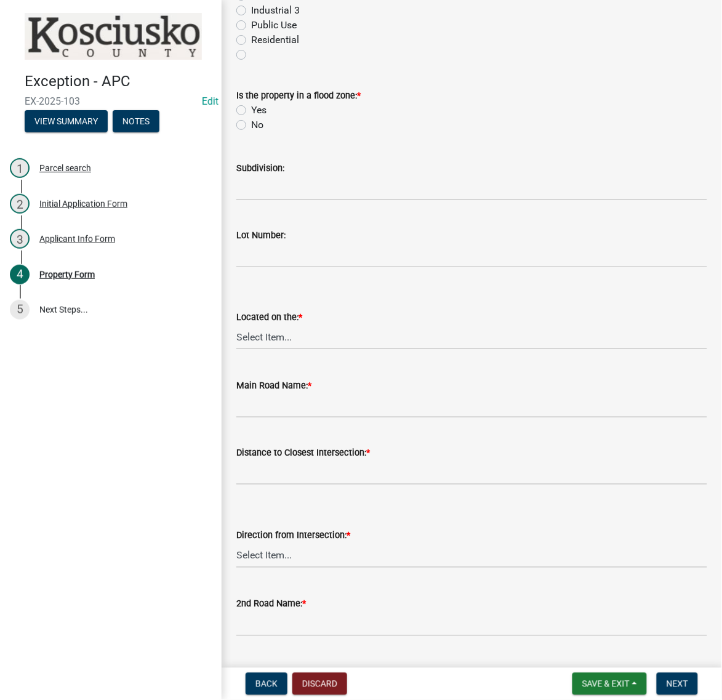
click at [251, 132] on label "No" at bounding box center [257, 125] width 12 height 15
click at [251, 126] on input "No" at bounding box center [255, 122] width 8 height 8
radio input "true"
click at [323, 201] on input "Subdivision:" at bounding box center [471, 187] width 471 height 25
type input "GRAY FOX"
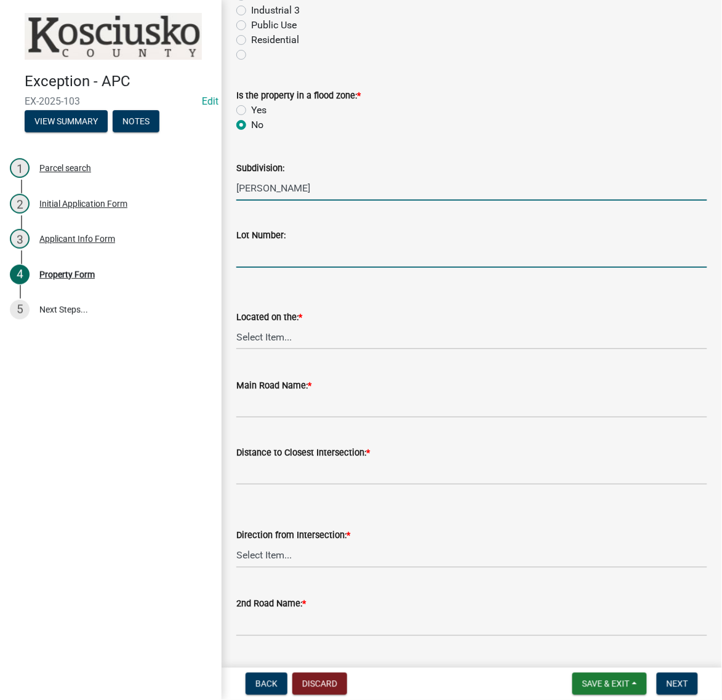
drag, startPoint x: 294, startPoint y: 508, endPoint x: 284, endPoint y: 499, distance: 13.5
click at [294, 268] on input "Lot Number:" at bounding box center [471, 255] width 471 height 25
type input "1"
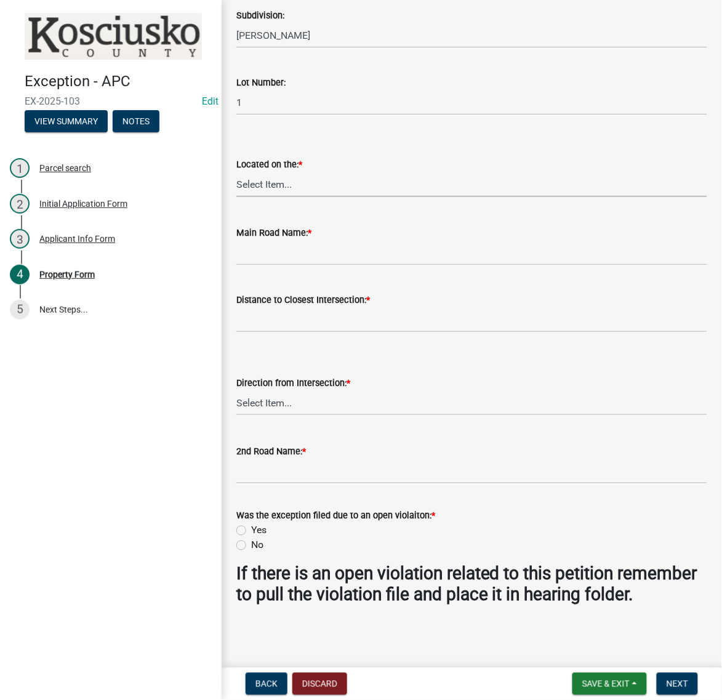
scroll to position [1001, 0]
click at [324, 197] on select "Select Item... N NE NW E S SE SW W" at bounding box center [471, 184] width 471 height 25
click at [240, 197] on select "Select Item... N NE NW E S SE SW W" at bounding box center [471, 184] width 471 height 25
select select "c4907745-124a-42b6-8414-4617f608e7c8"
click at [276, 265] on input "Main Road Name: *" at bounding box center [471, 252] width 471 height 25
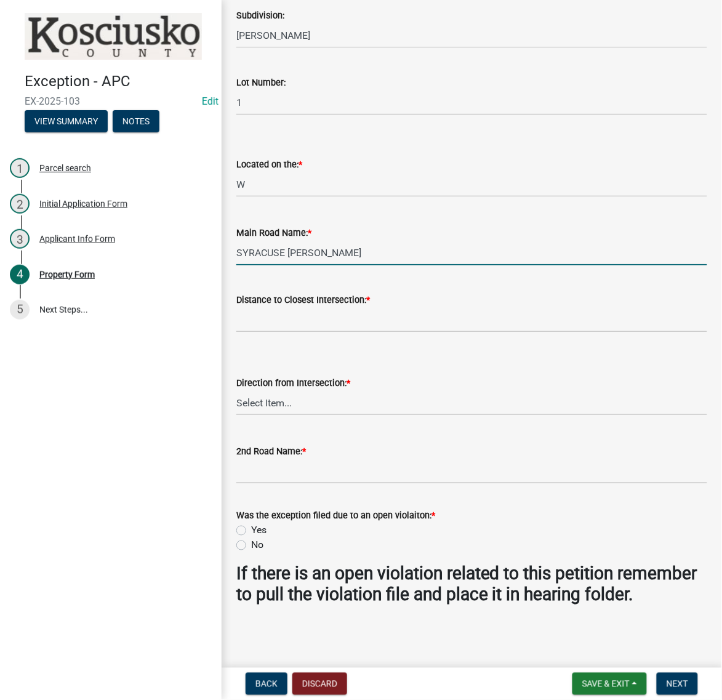
type input "SYRACUSE WEBSTER RD"
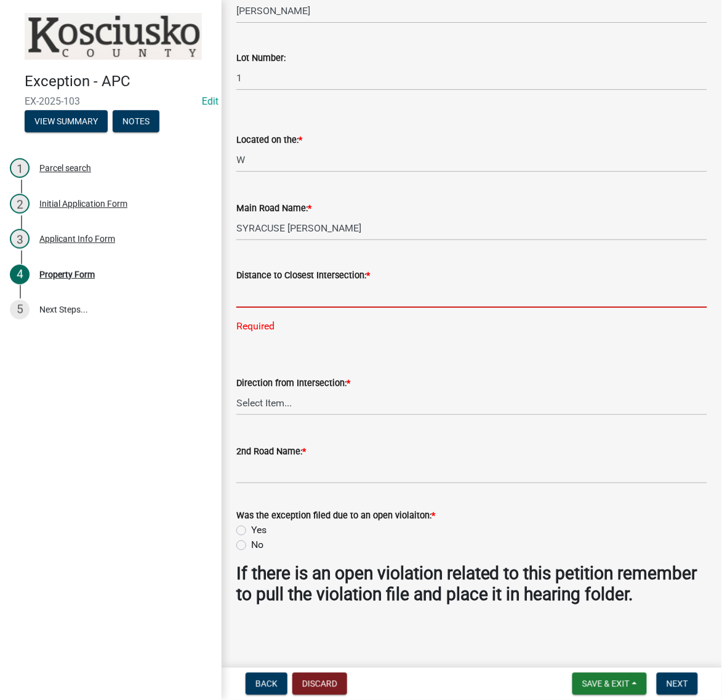
click at [271, 308] on input "text" at bounding box center [471, 295] width 471 height 25
type input "0"
click at [279, 427] on wm-data-entity-input "Direction from Intersection: * Select Item... N NE NW E S SE SW W" at bounding box center [471, 385] width 471 height 83
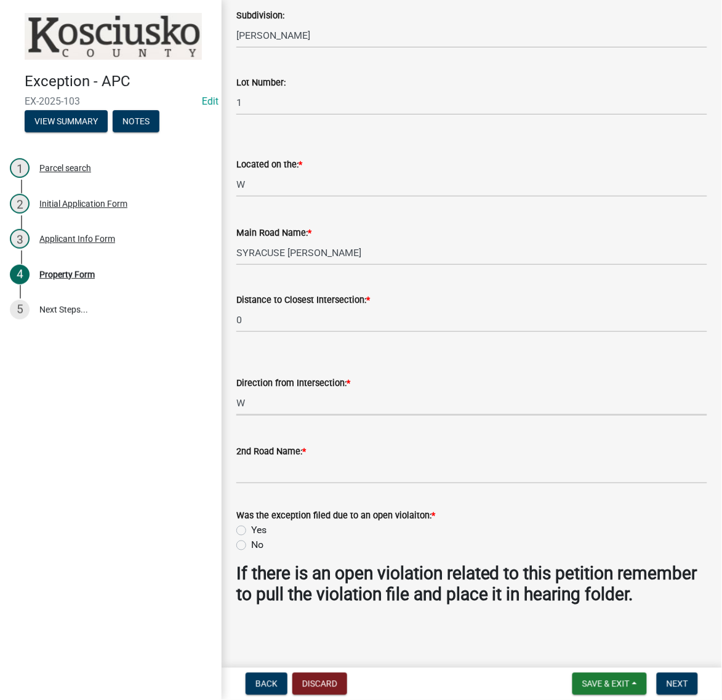
click at [240, 405] on select "Select Item... N NE NW E S SE SW W" at bounding box center [471, 402] width 471 height 25
select select "c4907745-124a-42b6-8414-4617f608e7c8"
click at [254, 484] on input "2nd Road Name: *" at bounding box center [471, 471] width 471 height 25
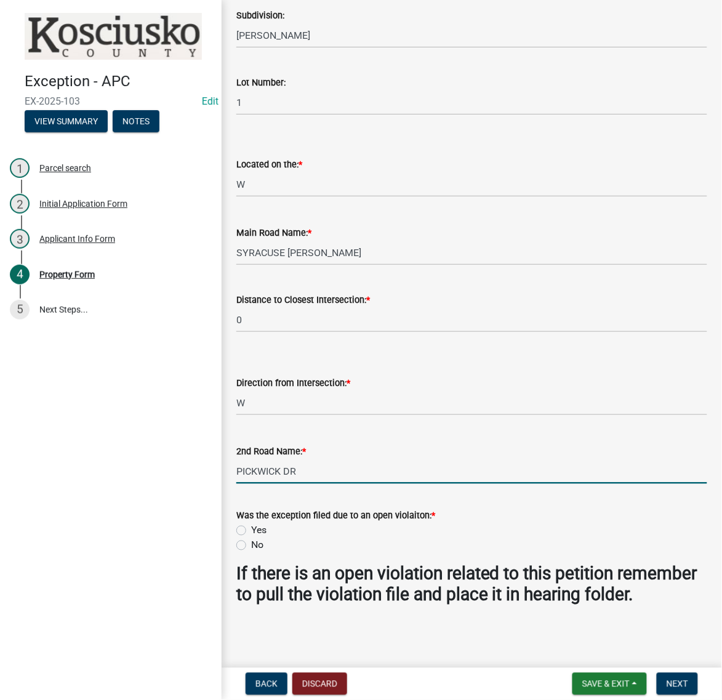
type input "PICKWICK DR"
click at [252, 523] on div "Yes" at bounding box center [471, 530] width 471 height 15
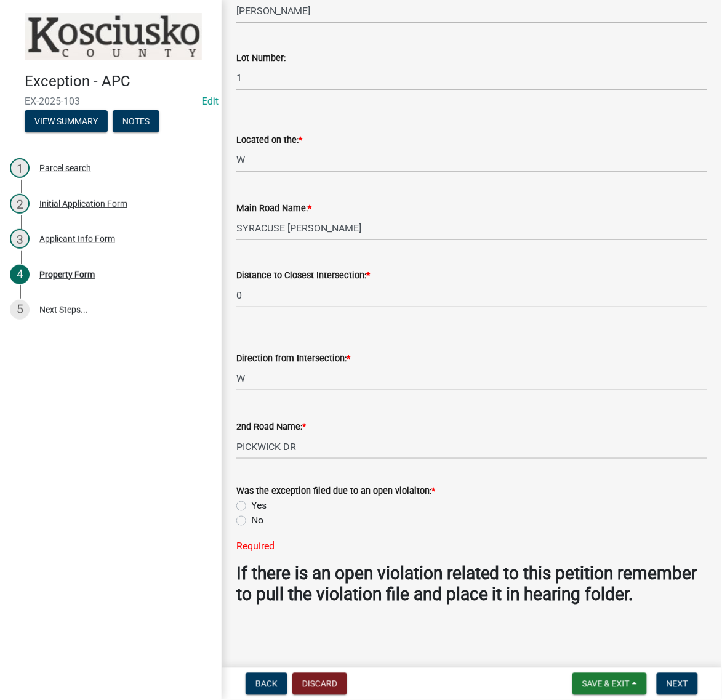
click at [251, 506] on label "Yes" at bounding box center [258, 506] width 15 height 15
click at [251, 506] on input "Yes" at bounding box center [255, 503] width 8 height 8
radio input "true"
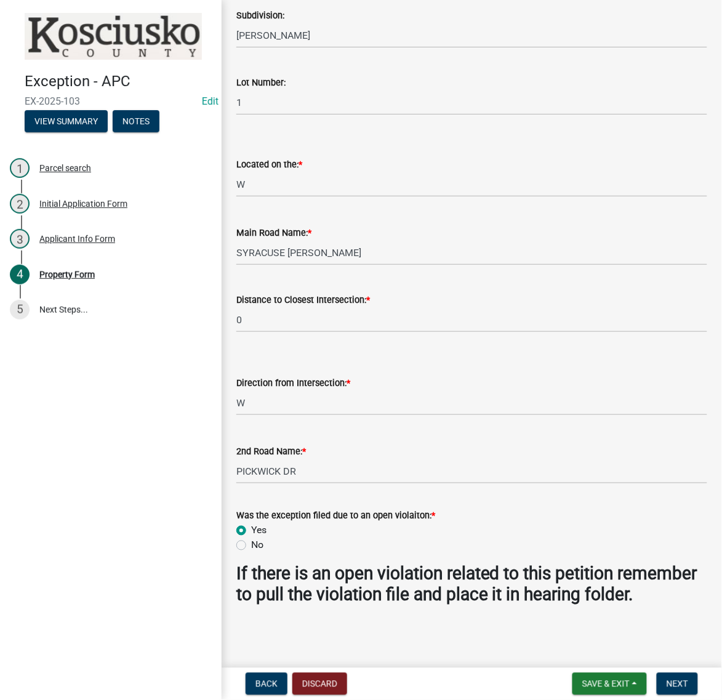
scroll to position [1331, 0]
click at [667, 680] on span "Next" at bounding box center [678, 684] width 22 height 10
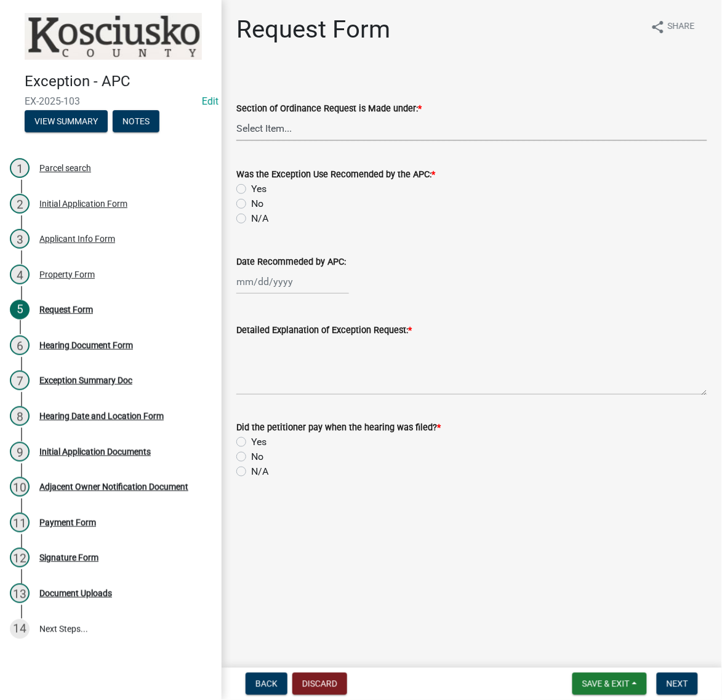
click at [288, 141] on select "Select Item... 2.14 Table A 3.5 Acc. No Res. 3.5 Table D Acc. Bldg. Size 3.21 H…" at bounding box center [471, 128] width 471 height 25
click at [240, 141] on select "Select Item... 2.14 Table A 3.5 Acc. No Res. 3.5 Table D Acc. Bldg. Size 3.21 H…" at bounding box center [471, 128] width 471 height 25
select select "99d328be-140a-4434-998e-36f46e81fa04"
click at [251, 226] on label "N/A" at bounding box center [259, 218] width 17 height 15
click at [251, 219] on input "N/A" at bounding box center [255, 215] width 8 height 8
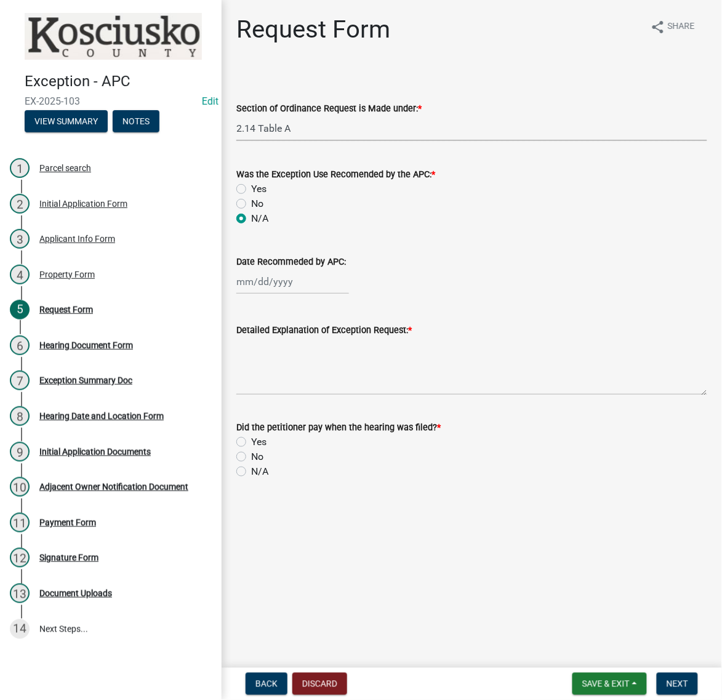
radio input "true"
click at [302, 395] on textarea "Detailed Explanation of Exception Request: *" at bounding box center [471, 366] width 471 height 58
click at [408, 395] on textarea "to allow chickens to remain for medical issues" at bounding box center [471, 366] width 471 height 58
click at [518, 395] on textarea "to allow chickens to remain due to medical issues" at bounding box center [471, 366] width 471 height 58
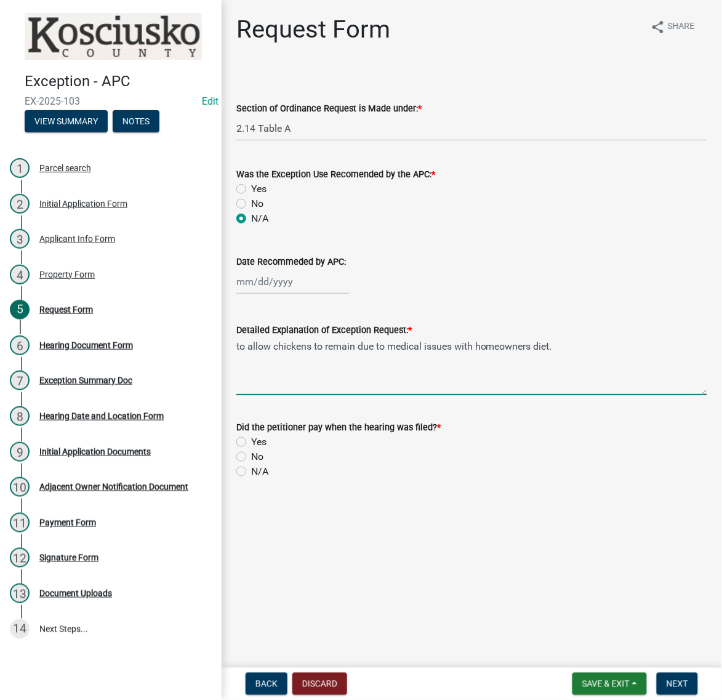
type textarea "to allow chickens to remain due to medical issues with homeowners diet."
click at [251, 450] on label "Yes" at bounding box center [258, 442] width 15 height 15
click at [251, 443] on input "Yes" at bounding box center [255, 439] width 8 height 8
radio input "true"
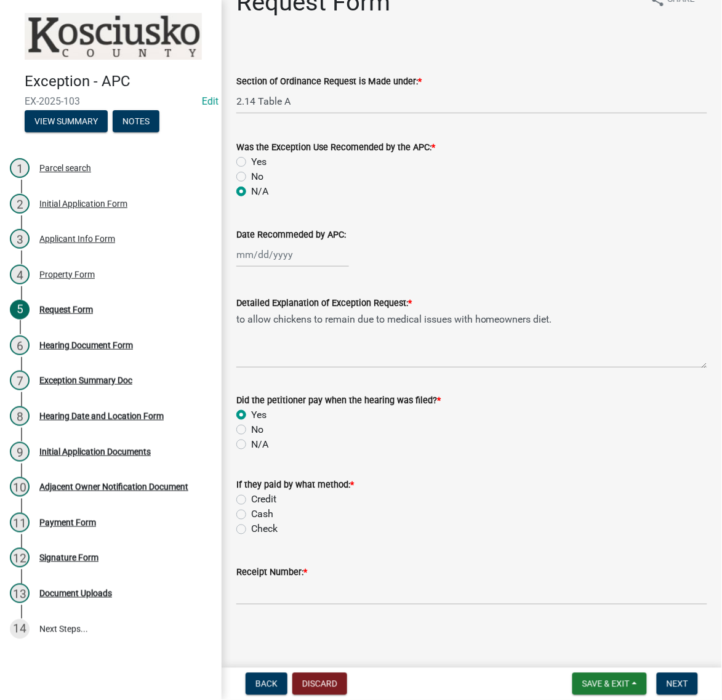
scroll to position [189, 0]
click at [251, 507] on label "Cash" at bounding box center [262, 514] width 22 height 15
click at [251, 507] on input "Cash" at bounding box center [255, 511] width 8 height 8
radio input "true"
click at [275, 580] on input "Receipt Number: *" at bounding box center [471, 592] width 471 height 25
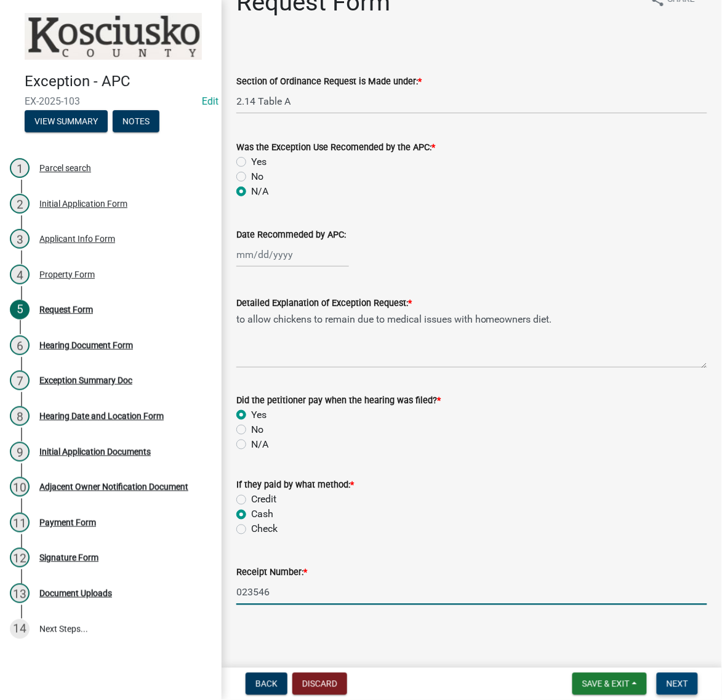
type input "023546"
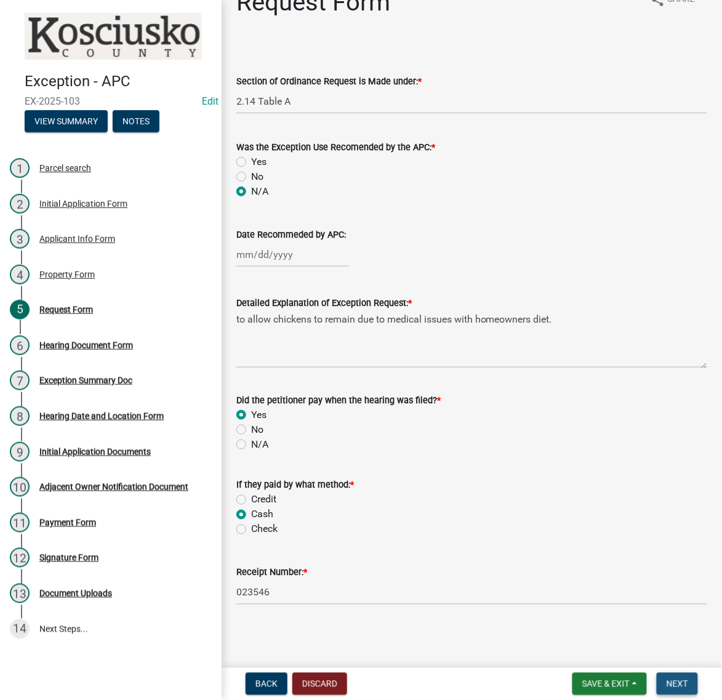
click at [662, 673] on button "Next" at bounding box center [677, 684] width 41 height 22
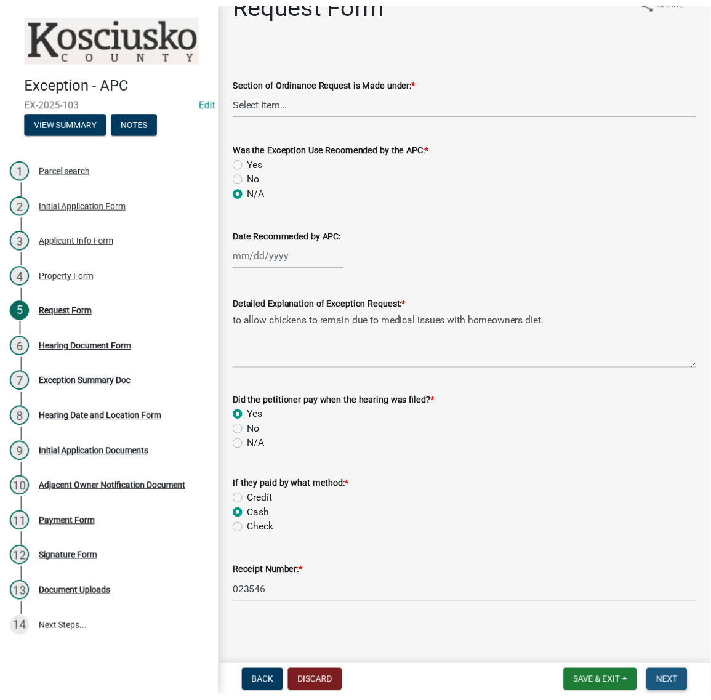
scroll to position [0, 0]
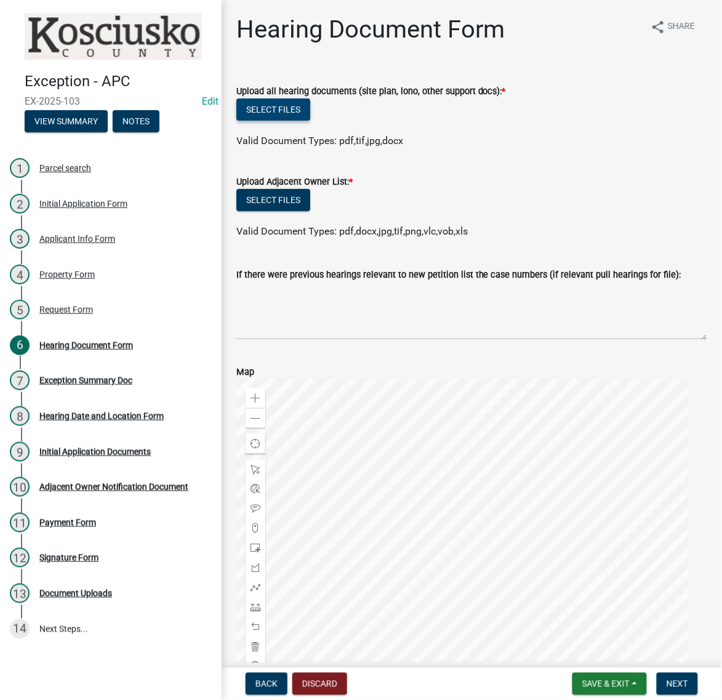
click at [296, 121] on button "Select files" at bounding box center [273, 110] width 74 height 22
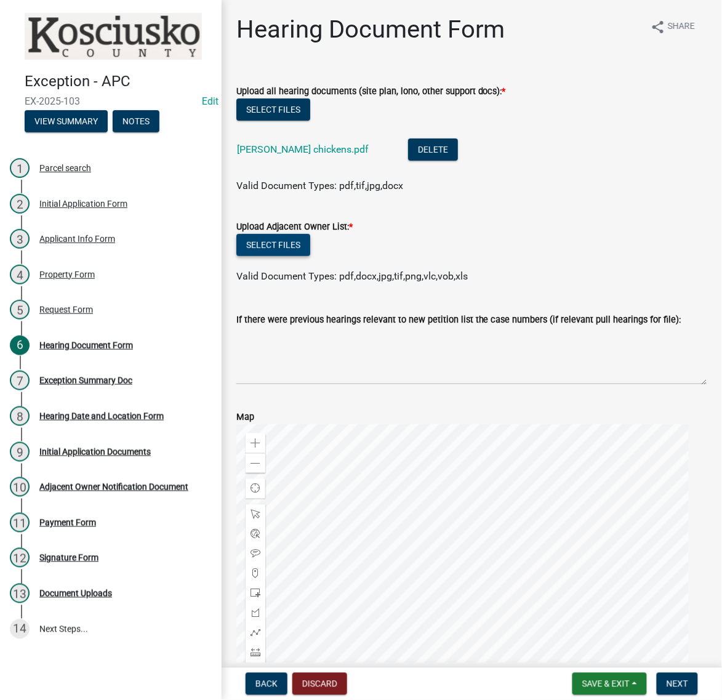
click at [310, 256] on button "Select files" at bounding box center [273, 245] width 74 height 22
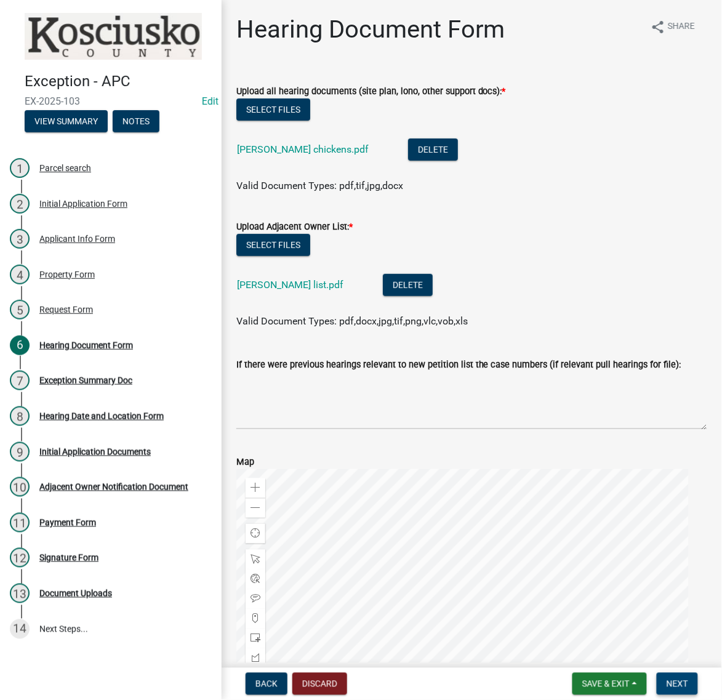
click at [668, 682] on span "Next" at bounding box center [678, 684] width 22 height 10
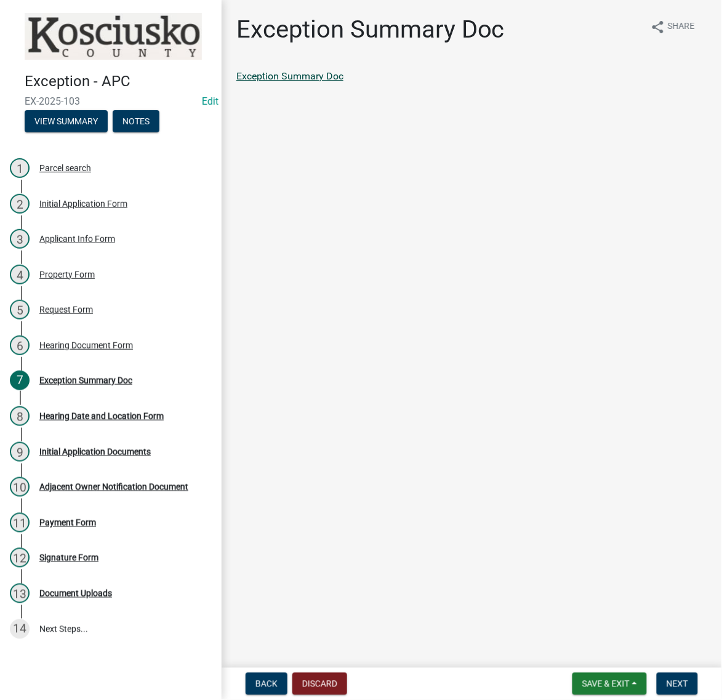
click at [344, 82] on link "Exception Summary Doc" at bounding box center [289, 76] width 107 height 12
click at [693, 680] on button "Next" at bounding box center [677, 684] width 41 height 22
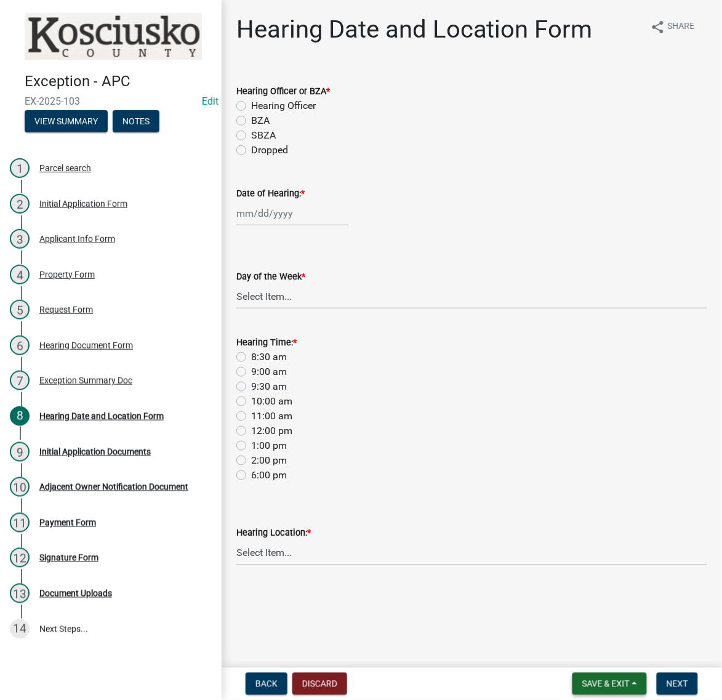
click at [583, 679] on span "Save & Exit" at bounding box center [606, 684] width 47 height 10
click at [562, 639] on button "Save & Exit" at bounding box center [598, 647] width 99 height 30
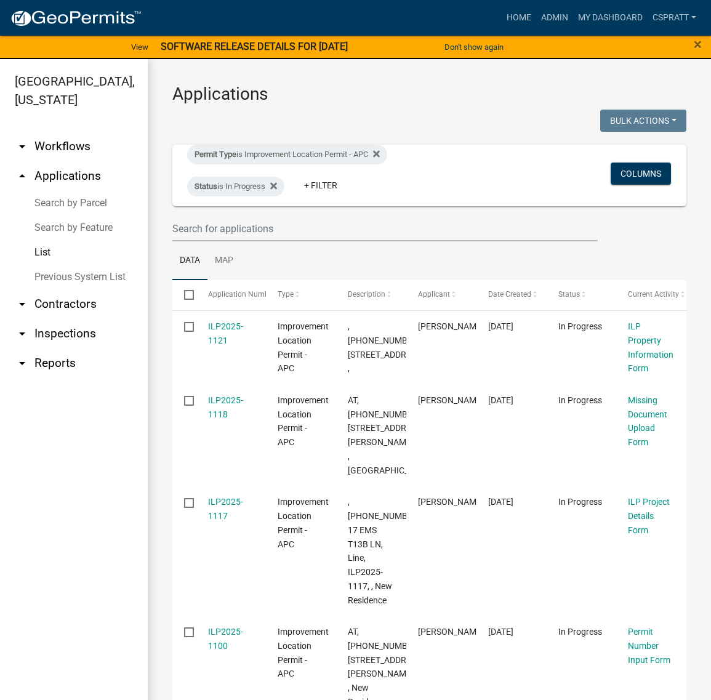
click at [86, 216] on link "Search by Parcel" at bounding box center [74, 203] width 148 height 25
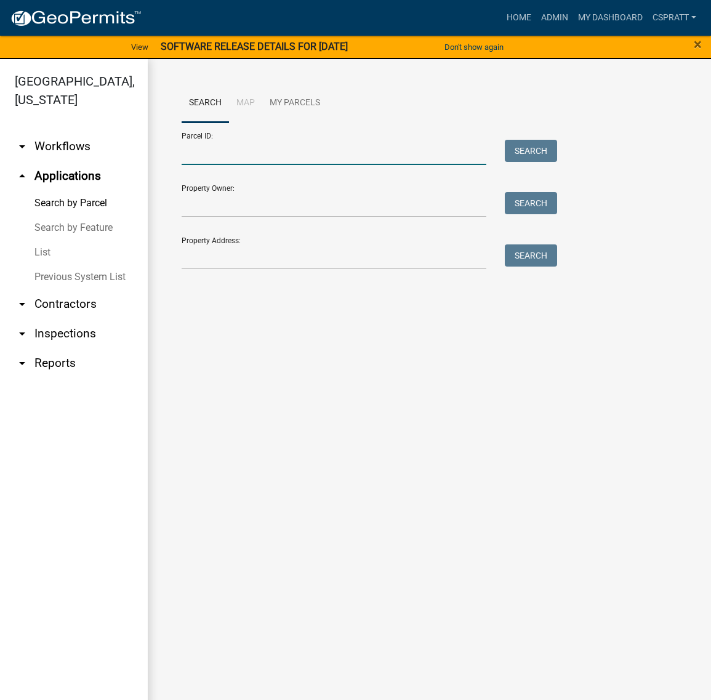
click at [219, 165] on input "Parcel ID:" at bounding box center [334, 152] width 305 height 25
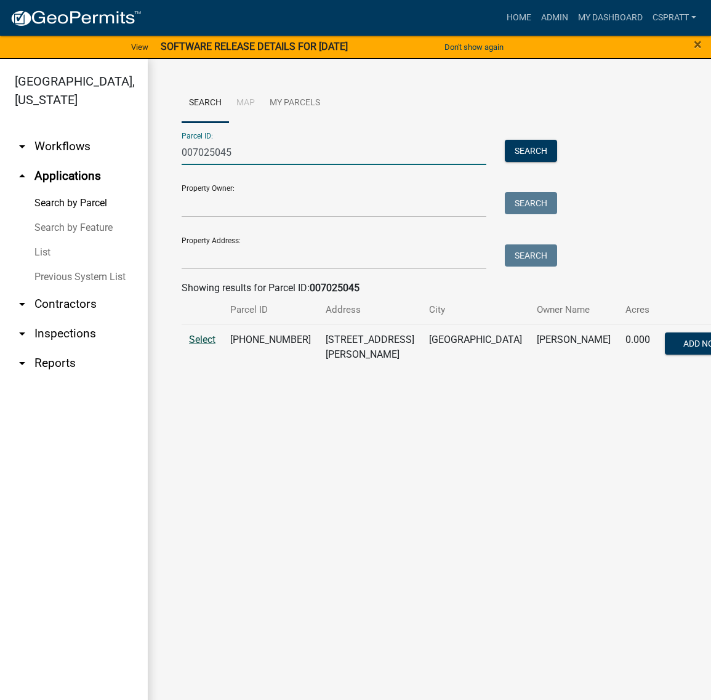
type input "007025045"
click at [207, 345] on span "Select" at bounding box center [202, 340] width 26 height 12
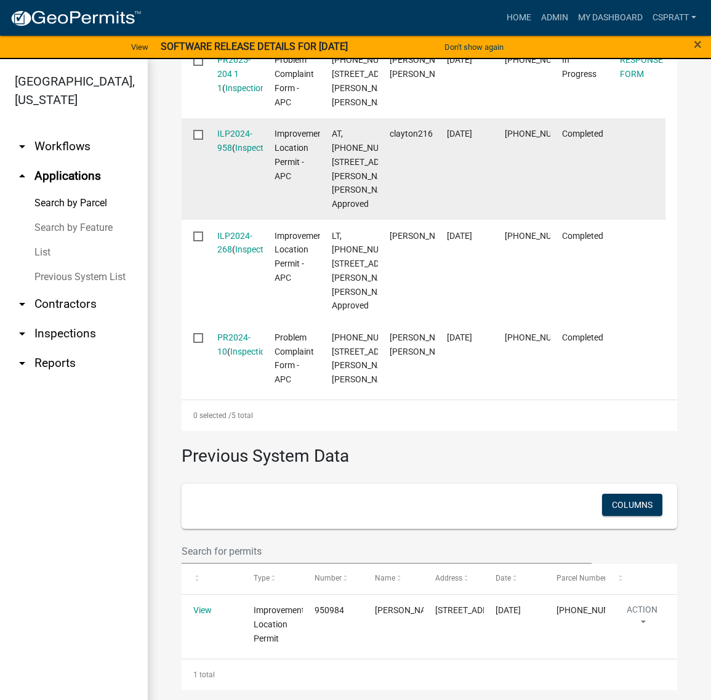
scroll to position [1208, 0]
